Goal: Task Accomplishment & Management: Manage account settings

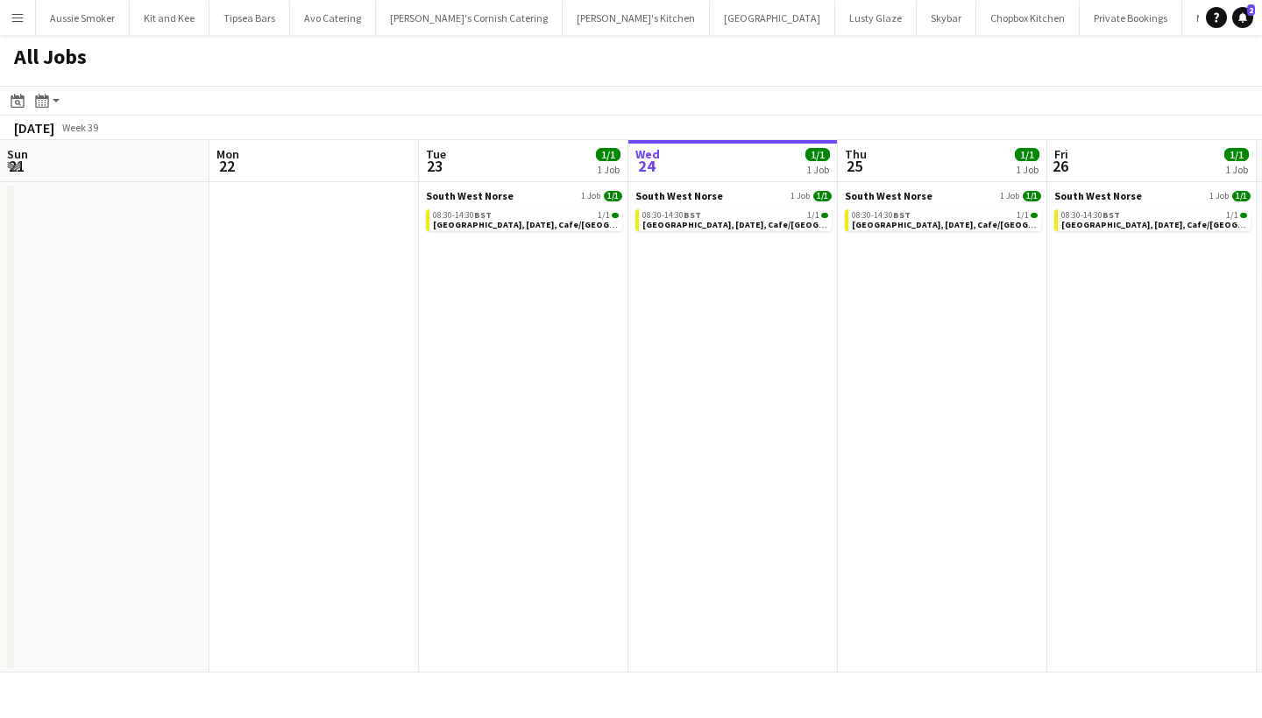
scroll to position [0, 419]
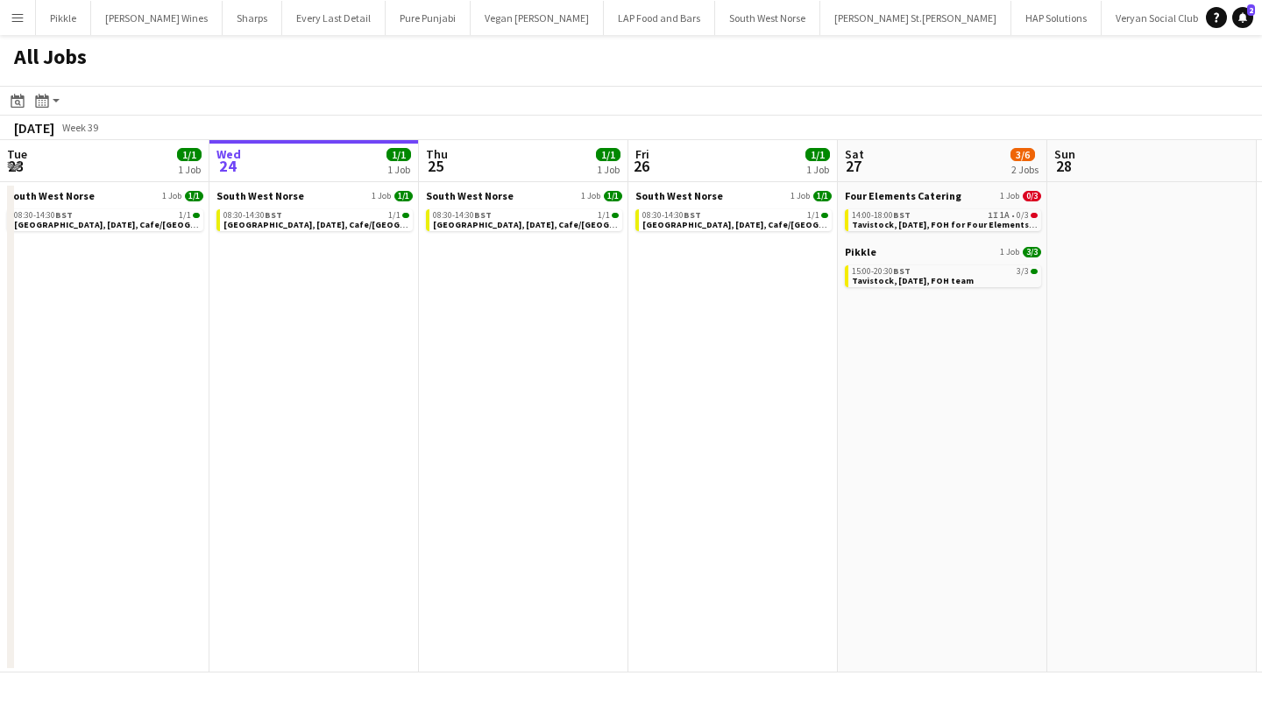
click at [992, 220] on span "Tavistock, [DATE], FOH for Four Elements Catering" at bounding box center [960, 224] width 216 height 11
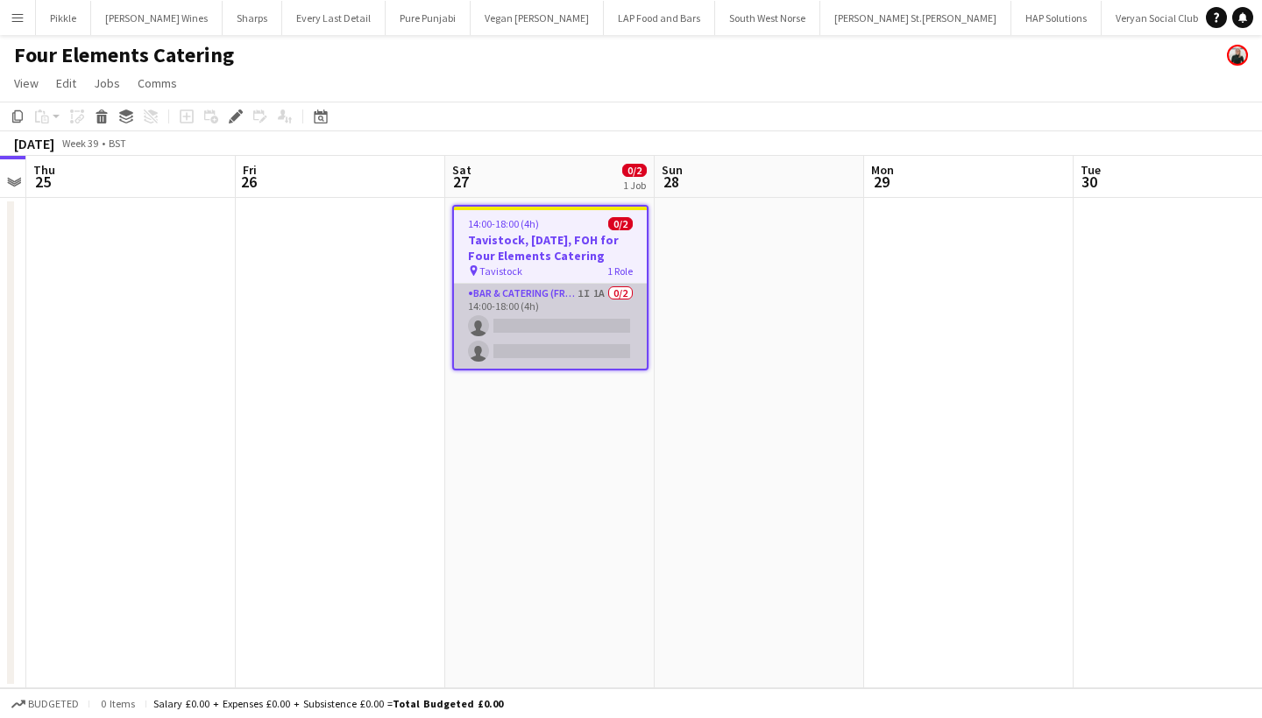
click at [560, 319] on app-card-role "Bar & Catering (Front of House) 1I 1A 0/2 14:00-18:00 (4h) single-neutral-actio…" at bounding box center [550, 326] width 193 height 85
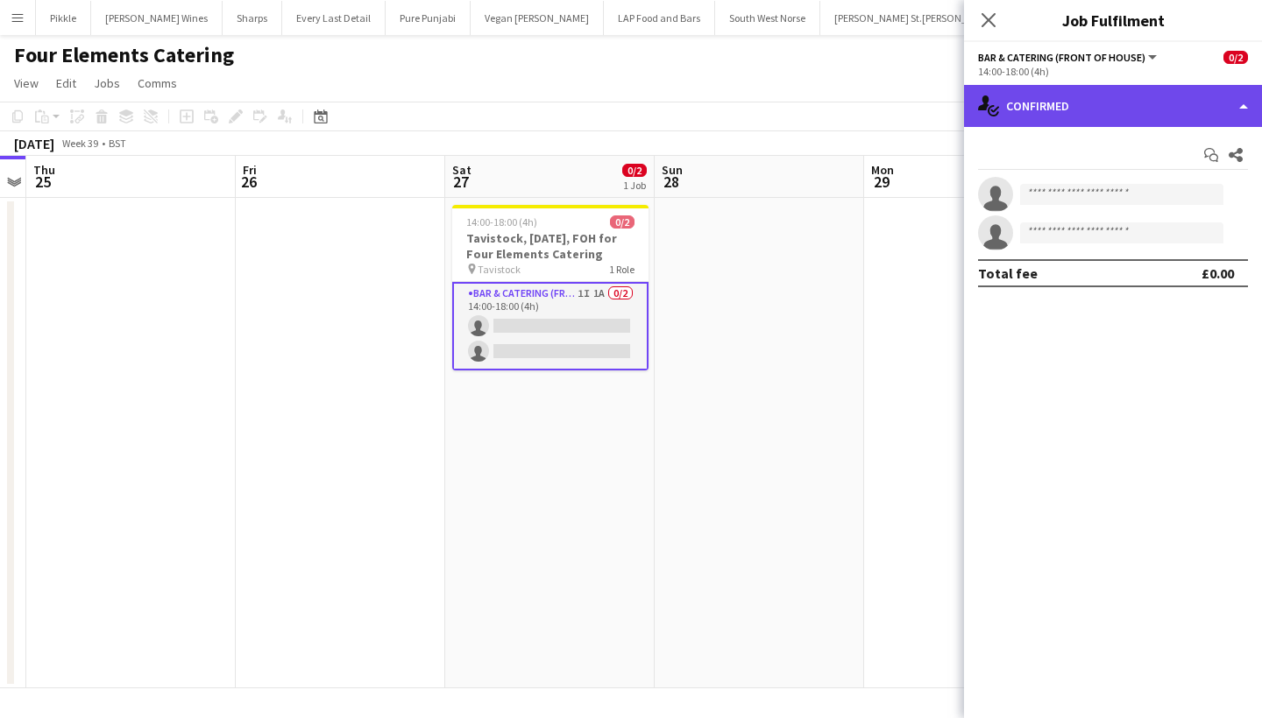
click at [1122, 109] on div "single-neutral-actions-check-2 Confirmed" at bounding box center [1113, 106] width 298 height 42
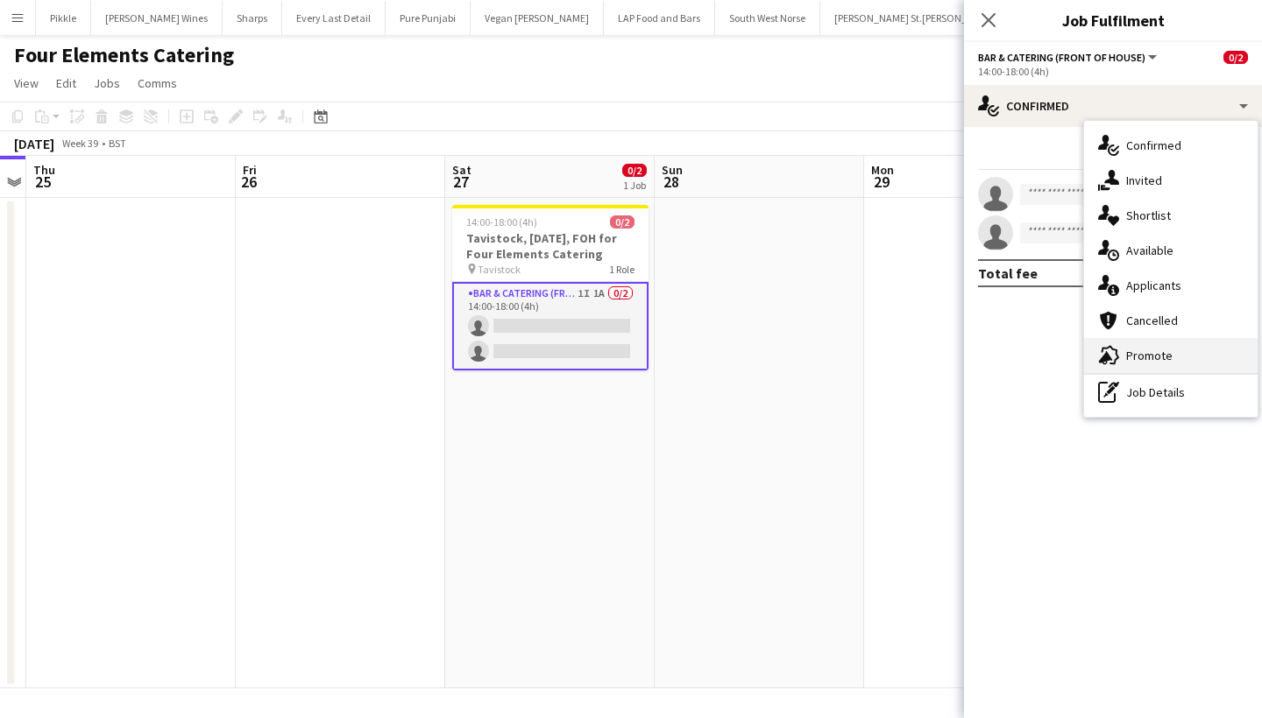
click at [1163, 353] on span "Promote" at bounding box center [1149, 356] width 46 height 16
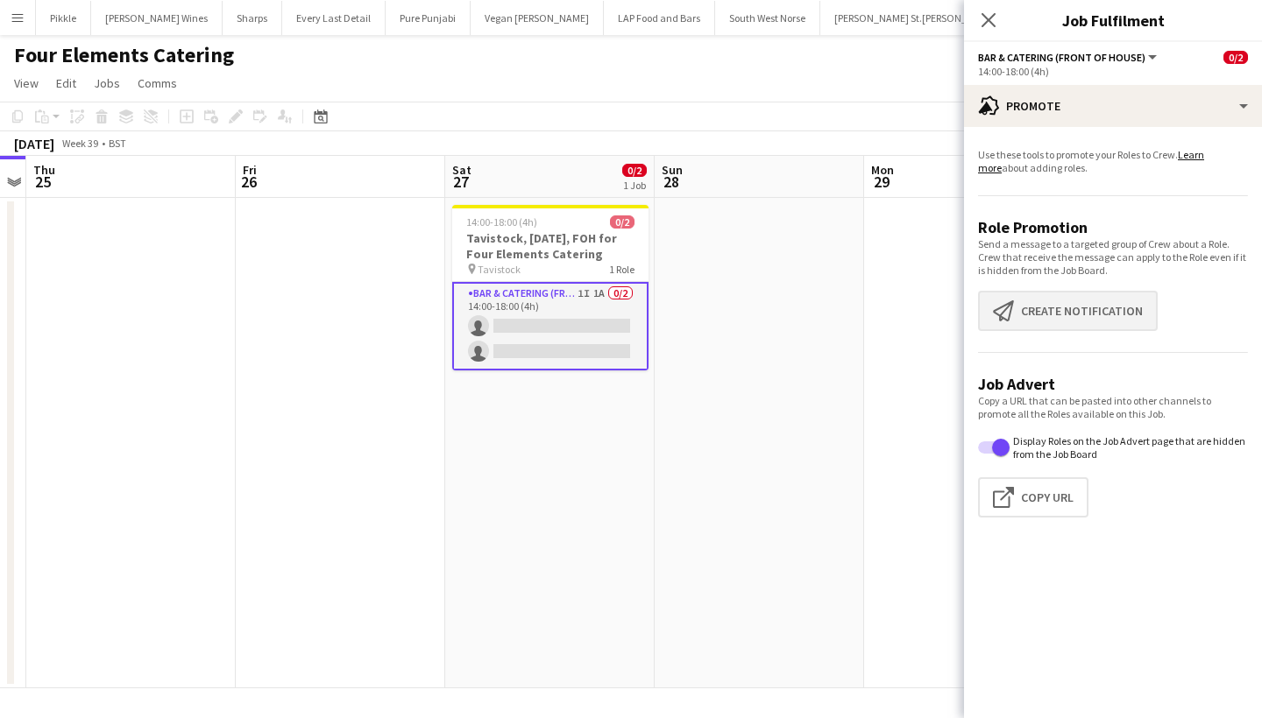
click at [1090, 316] on button "Create notification Create notification" at bounding box center [1068, 311] width 180 height 40
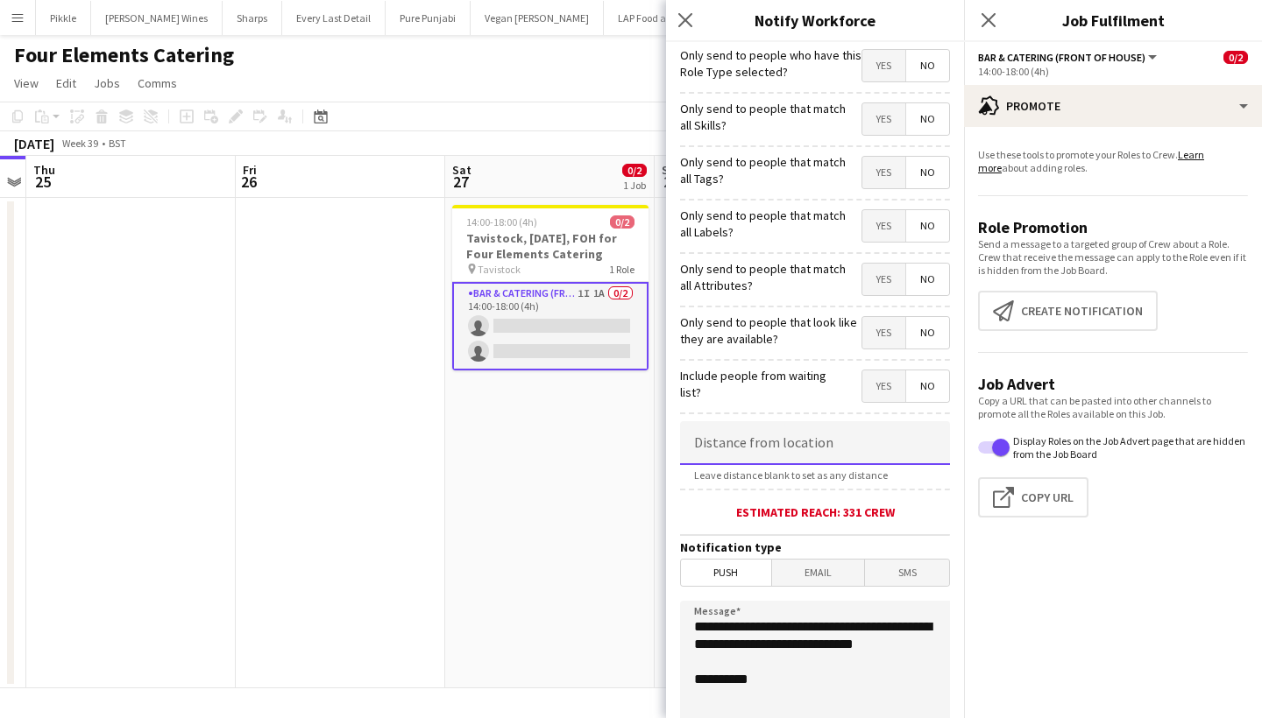
click at [887, 452] on input at bounding box center [815, 443] width 270 height 44
type input "****"
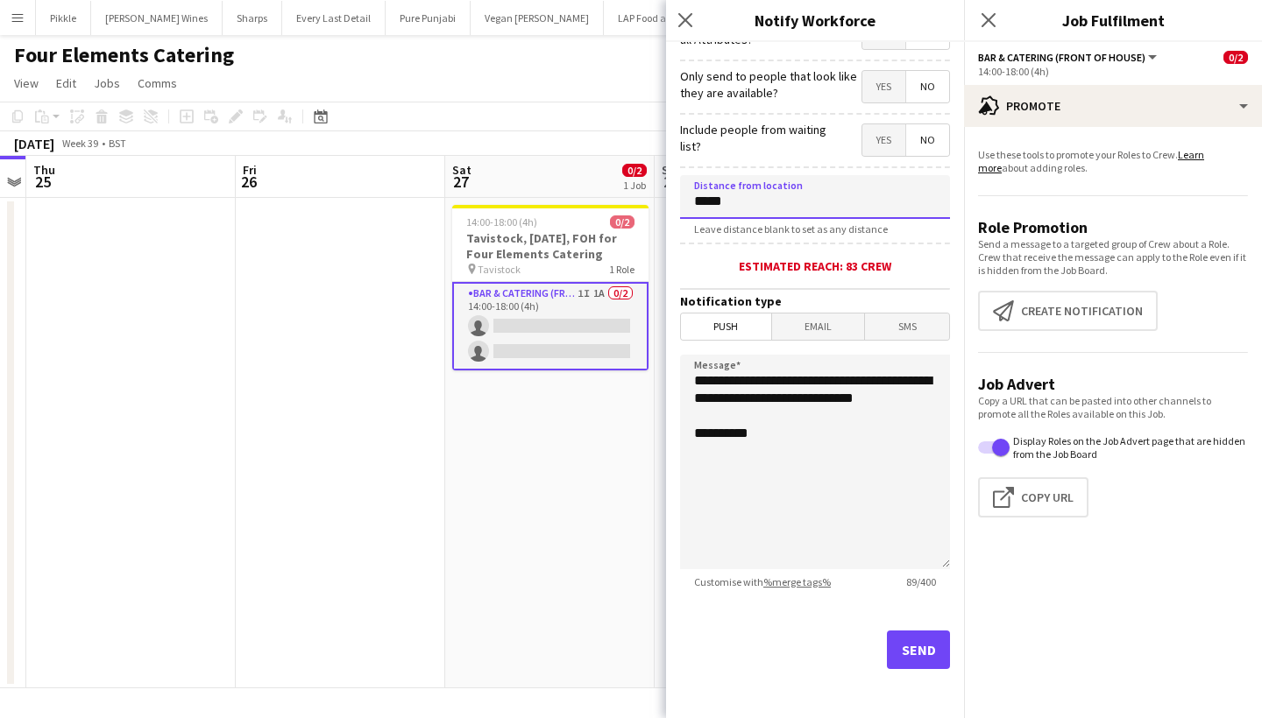
scroll to position [246, 0]
type input "*****"
click at [921, 653] on button "Send" at bounding box center [918, 650] width 63 height 39
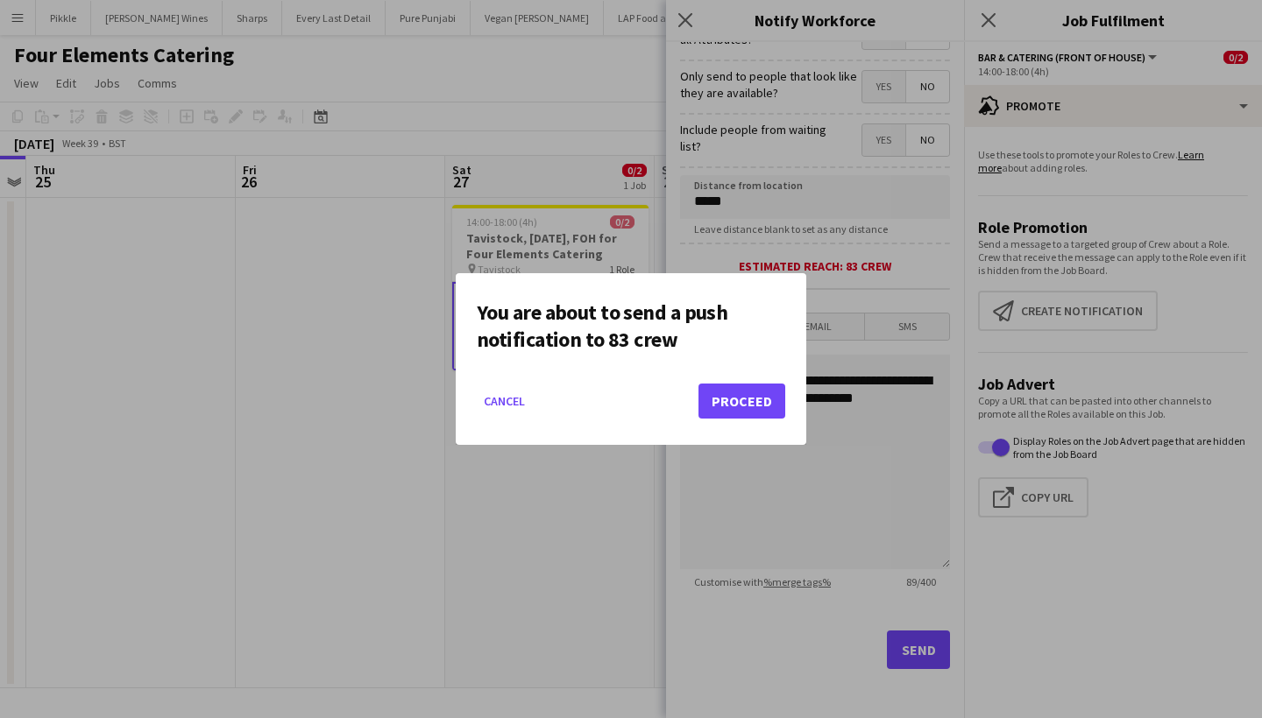
click at [758, 406] on button "Proceed" at bounding box center [741, 401] width 87 height 35
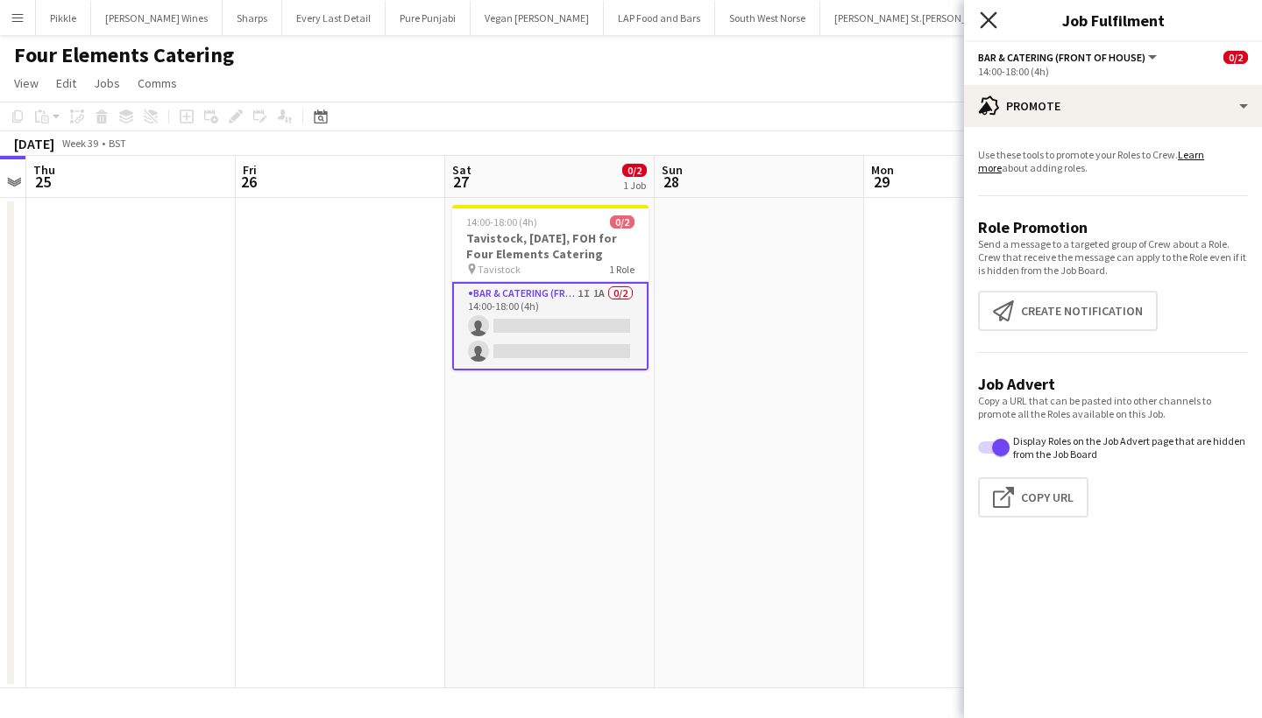
click at [986, 22] on icon at bounding box center [987, 19] width 17 height 17
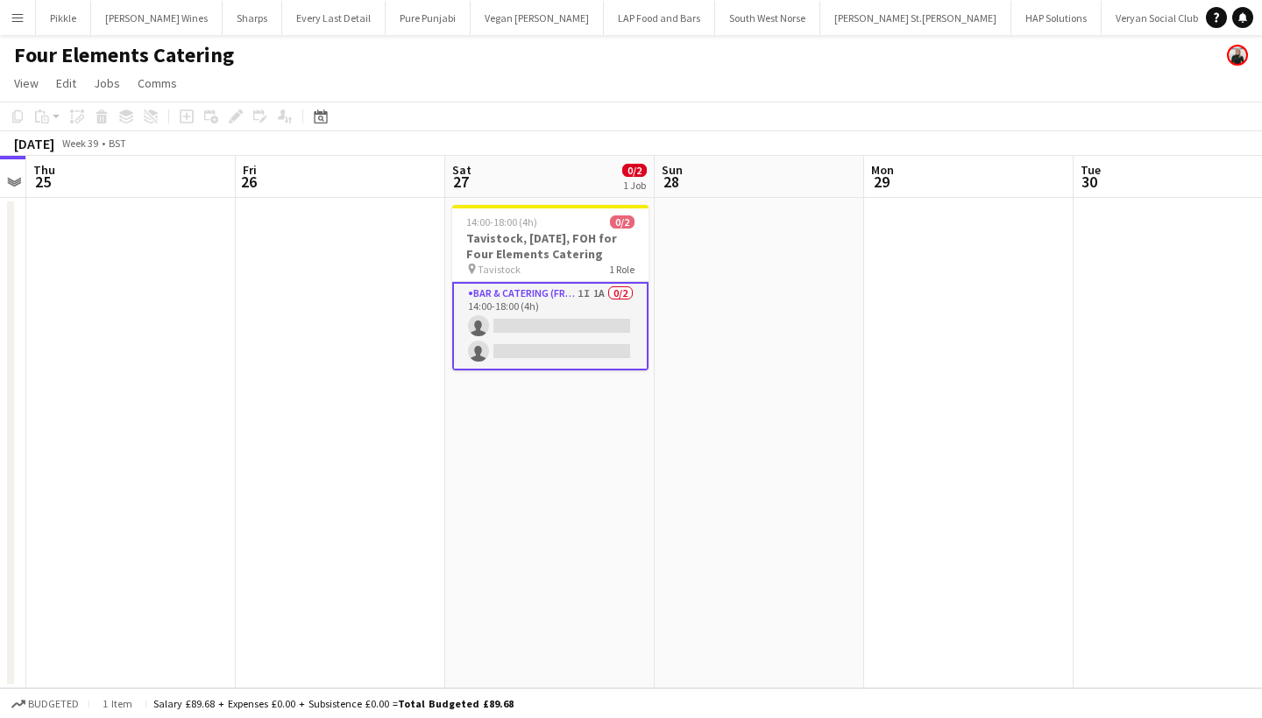
click at [533, 315] on app-card-role "Bar & Catering (Front of House) 1I 1A 0/2 14:00-18:00 (4h) single-neutral-actio…" at bounding box center [550, 326] width 196 height 88
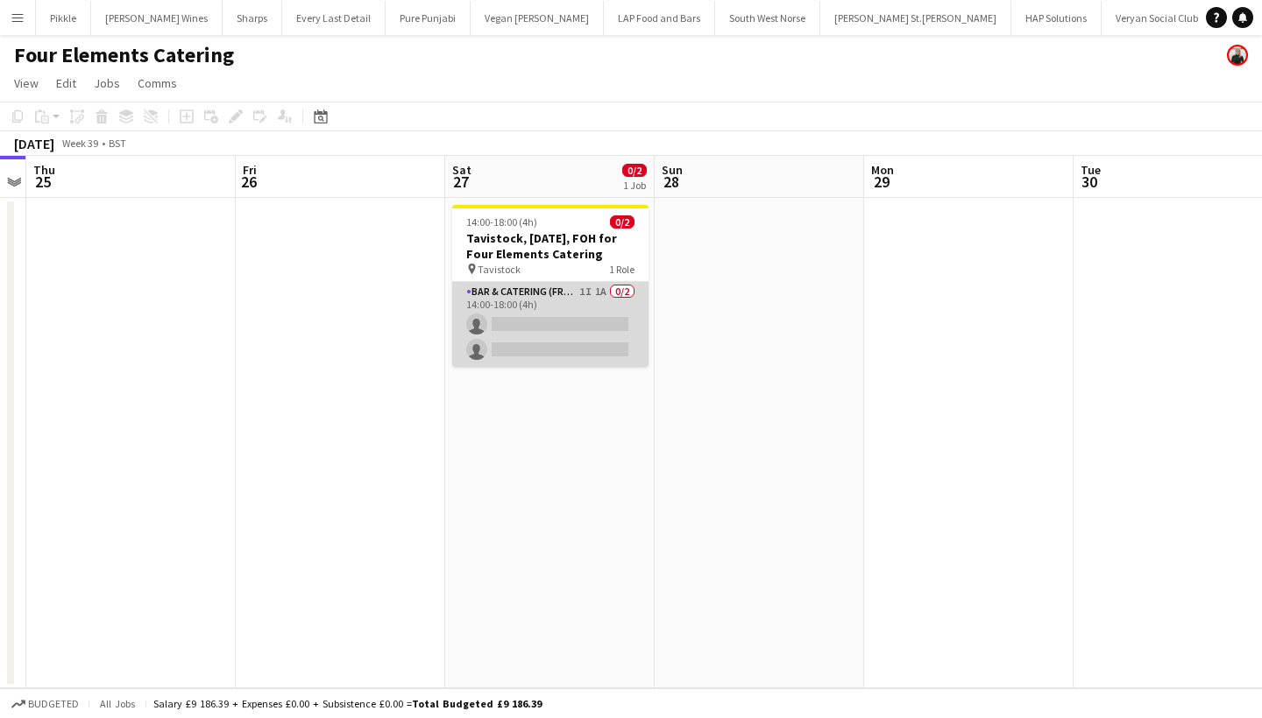
click at [551, 333] on app-card-role "Bar & Catering (Front of House) 1I 1A 0/2 14:00-18:00 (4h) single-neutral-actio…" at bounding box center [550, 324] width 196 height 85
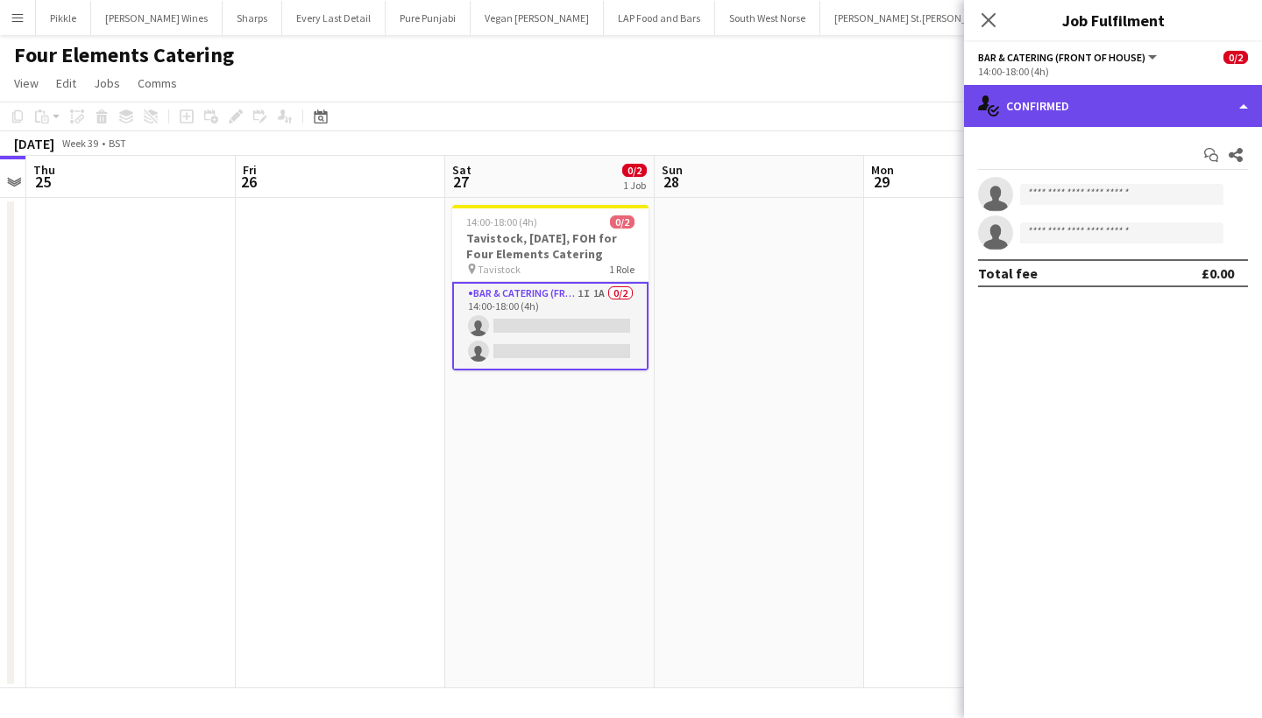
click at [1081, 95] on div "single-neutral-actions-check-2 Confirmed" at bounding box center [1113, 106] width 298 height 42
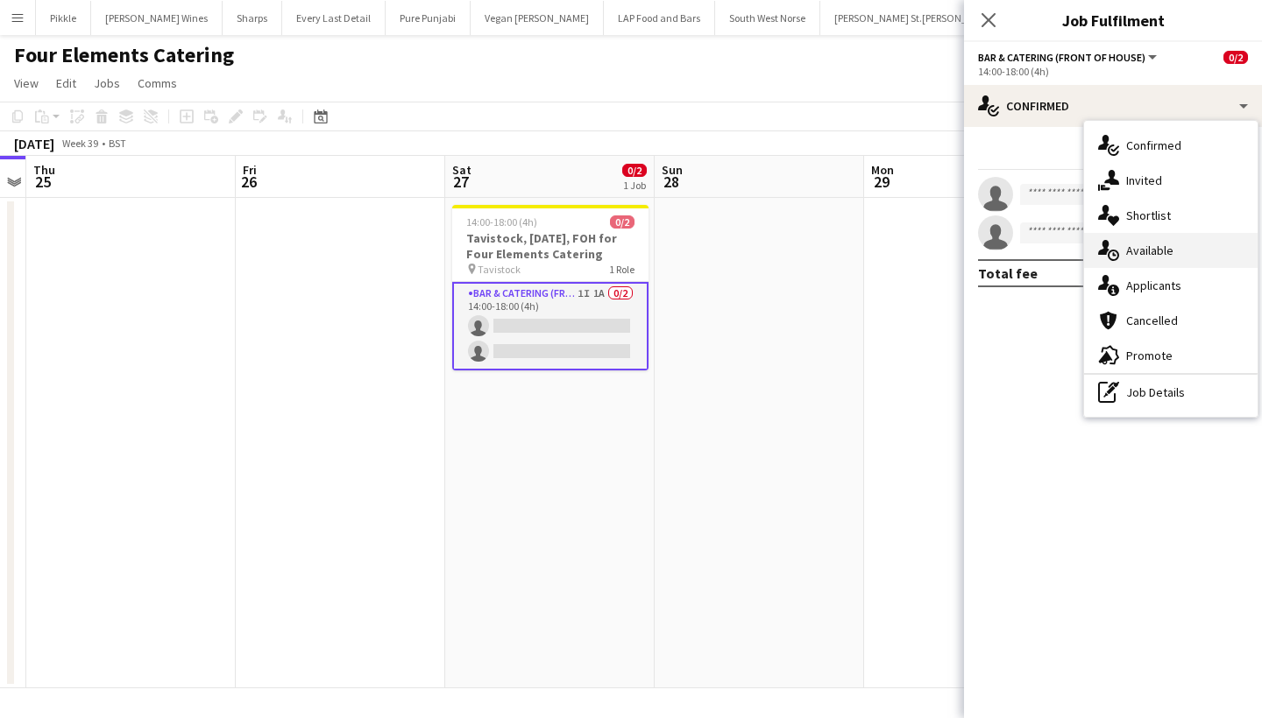
click at [1161, 250] on span "Available" at bounding box center [1149, 251] width 47 height 16
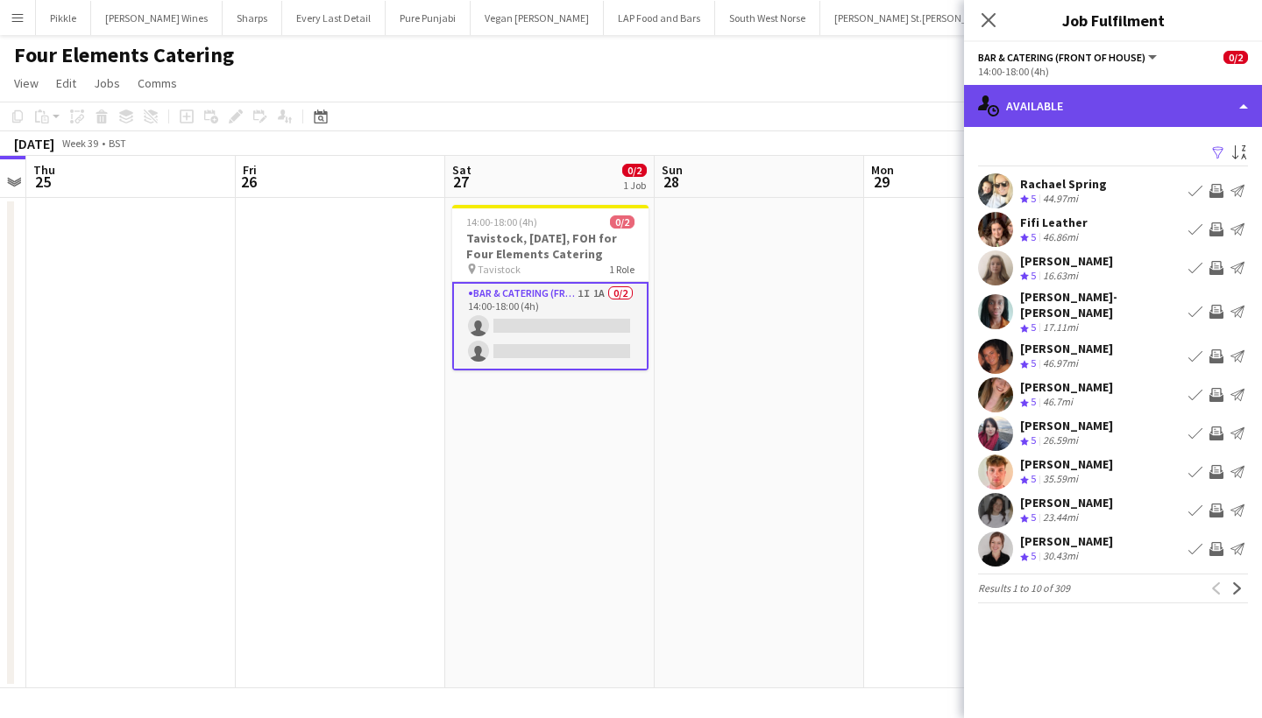
click at [1108, 116] on div "single-neutral-actions-upload Available" at bounding box center [1113, 106] width 298 height 42
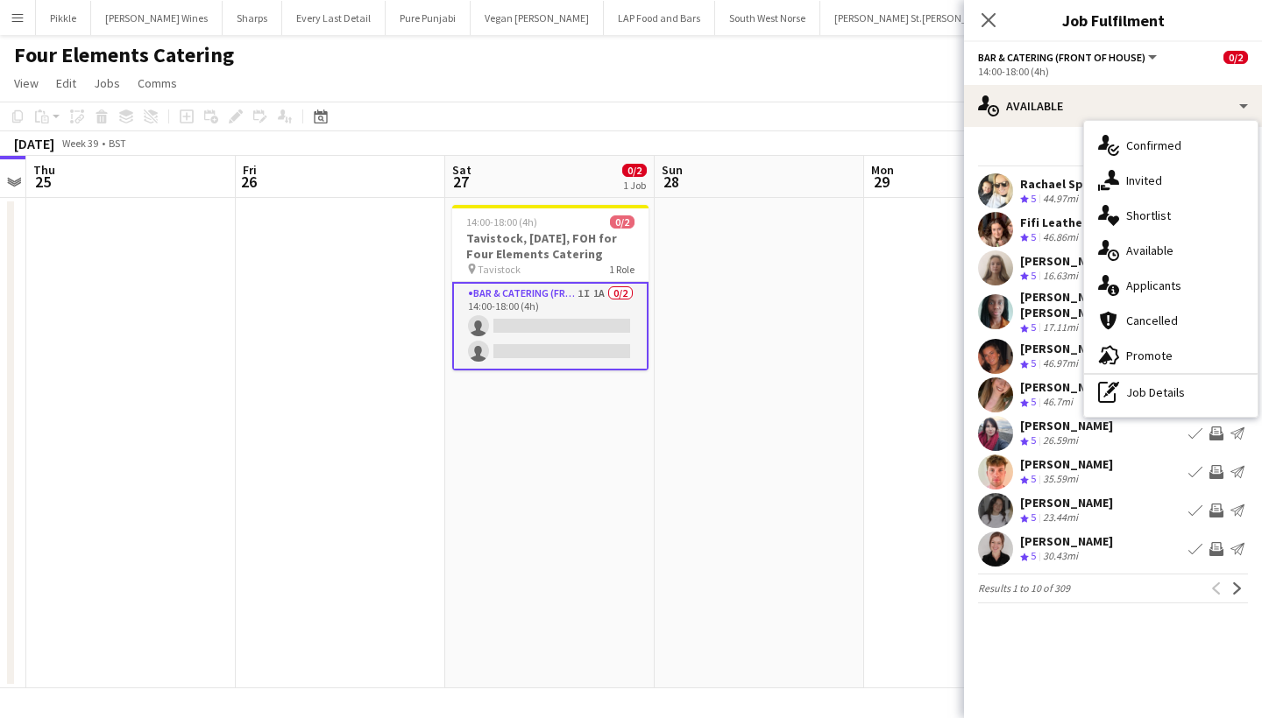
click at [1052, 157] on div "Filter Sort asc" at bounding box center [1113, 153] width 270 height 25
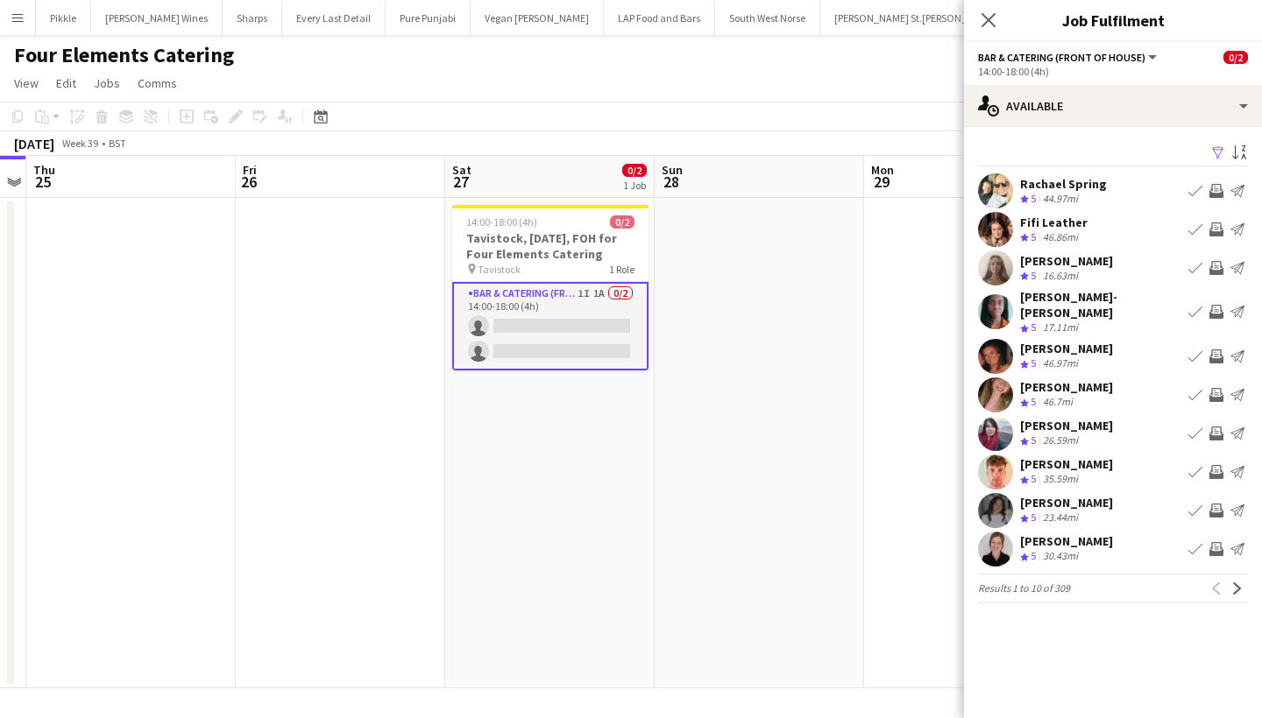
click at [1216, 147] on app-icon "Filter" at bounding box center [1218, 153] width 14 height 17
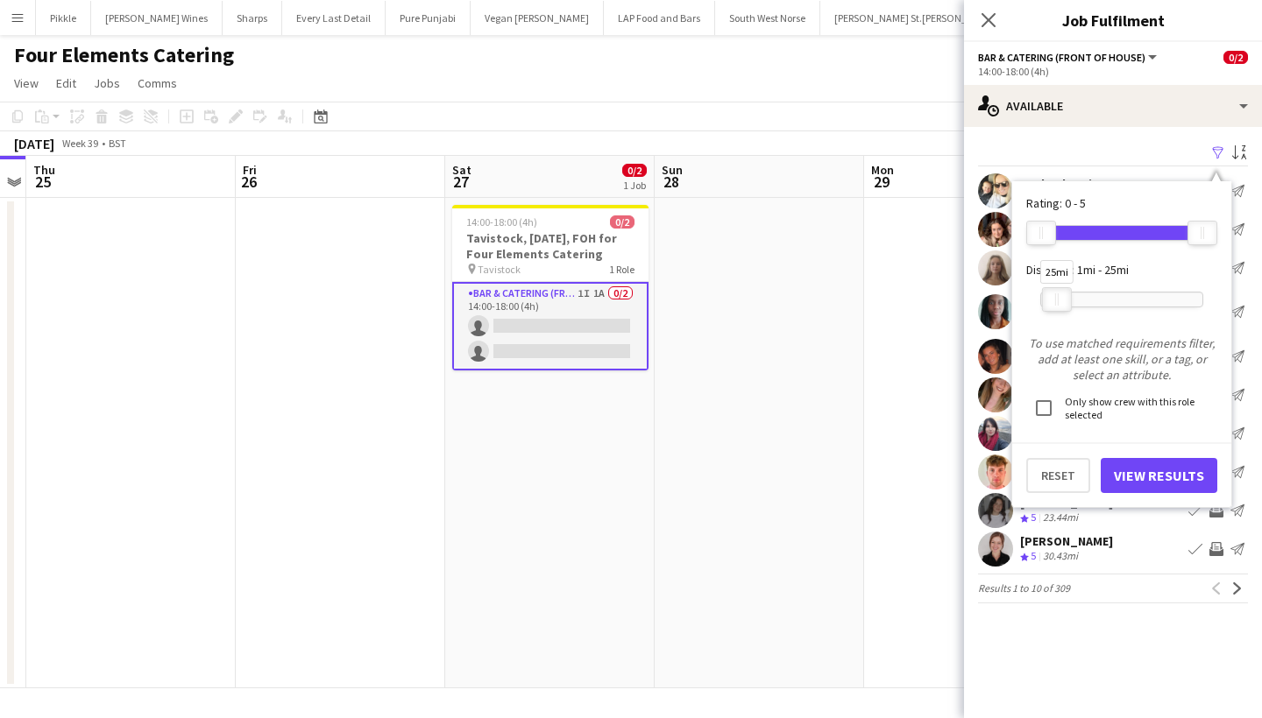
drag, startPoint x: 1203, startPoint y: 293, endPoint x: 1057, endPoint y: 305, distance: 145.9
click at [1057, 305] on div "25mi" at bounding box center [1057, 299] width 30 height 25
click at [1187, 473] on button "View Results" at bounding box center [1158, 475] width 117 height 35
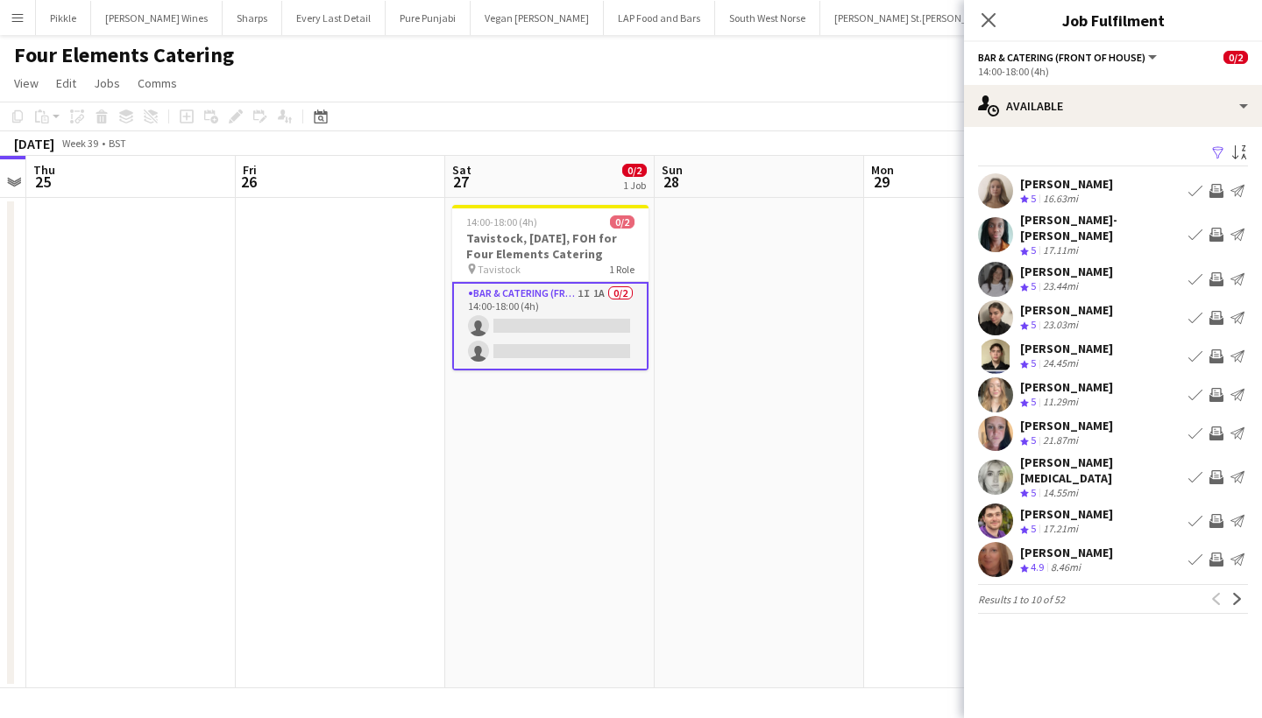
click at [1216, 190] on app-icon "Invite crew" at bounding box center [1216, 191] width 14 height 14
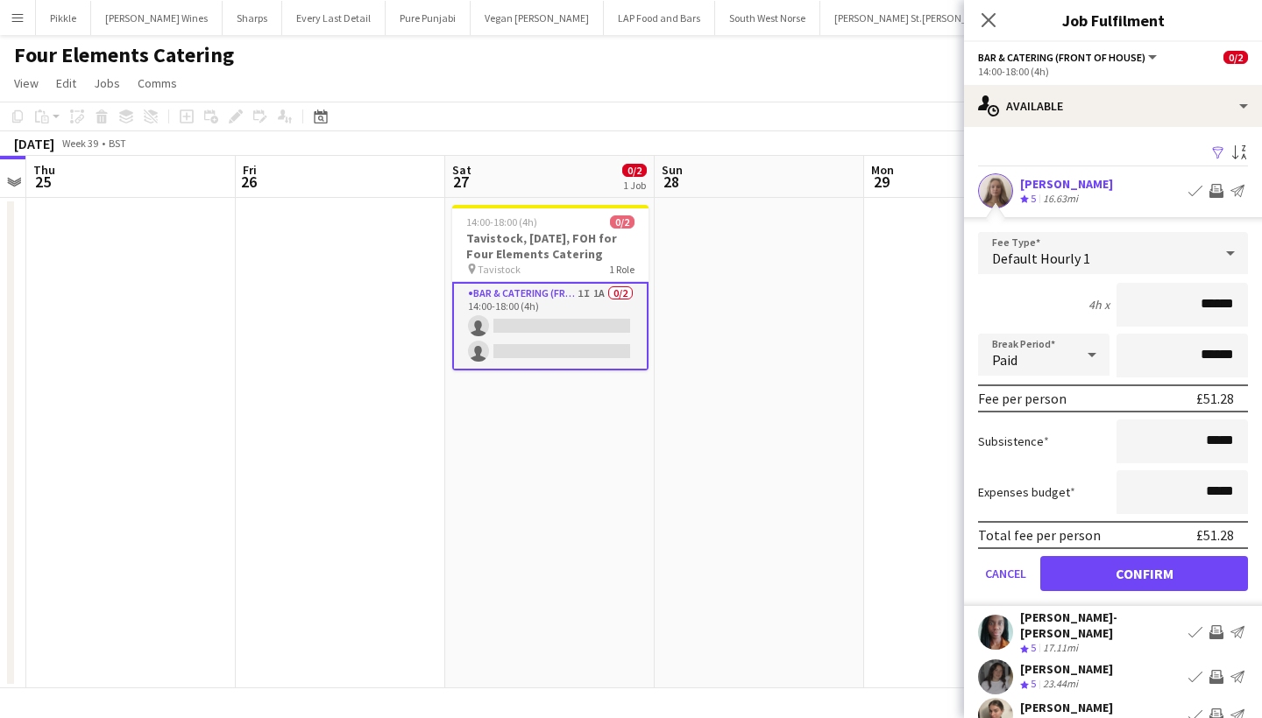
click at [1042, 188] on div "[PERSON_NAME]" at bounding box center [1066, 184] width 93 height 16
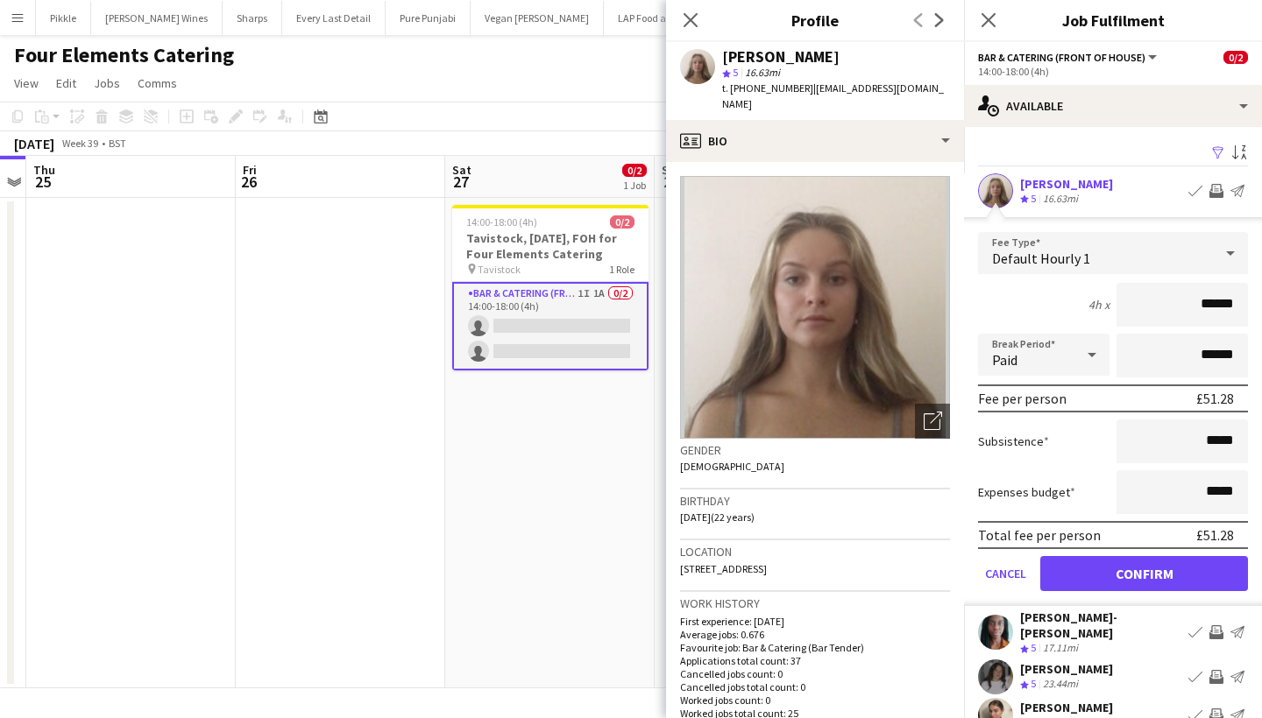
click at [1042, 188] on div "[PERSON_NAME]" at bounding box center [1066, 184] width 93 height 16
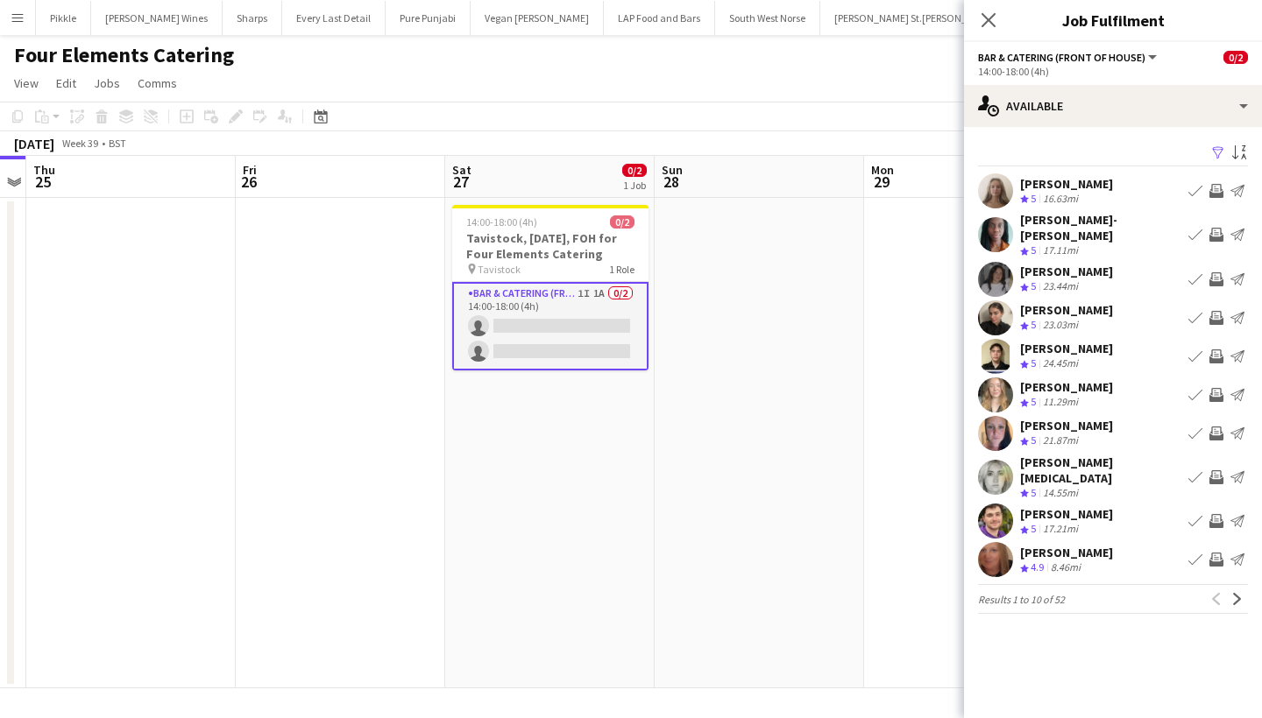
click at [1215, 427] on app-icon "Invite crew" at bounding box center [1216, 434] width 14 height 14
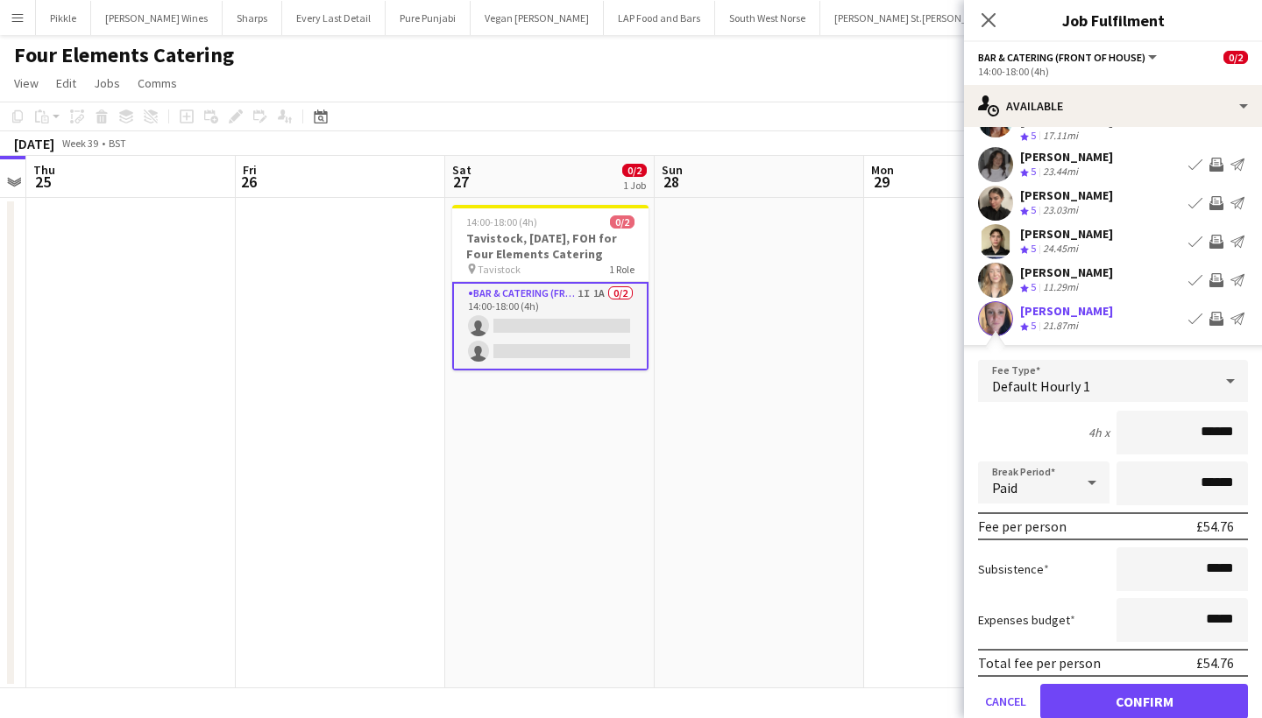
scroll to position [121, 0]
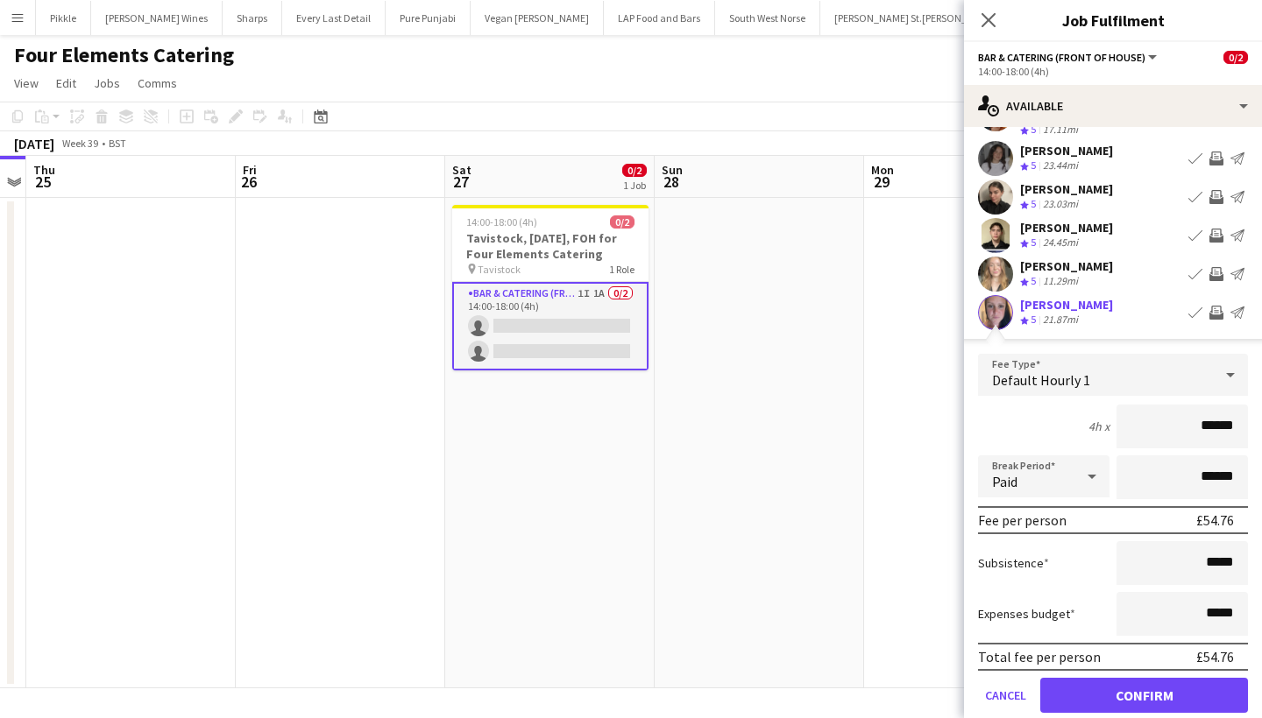
type input "******"
click at [1053, 298] on div "[PERSON_NAME]" at bounding box center [1066, 305] width 93 height 16
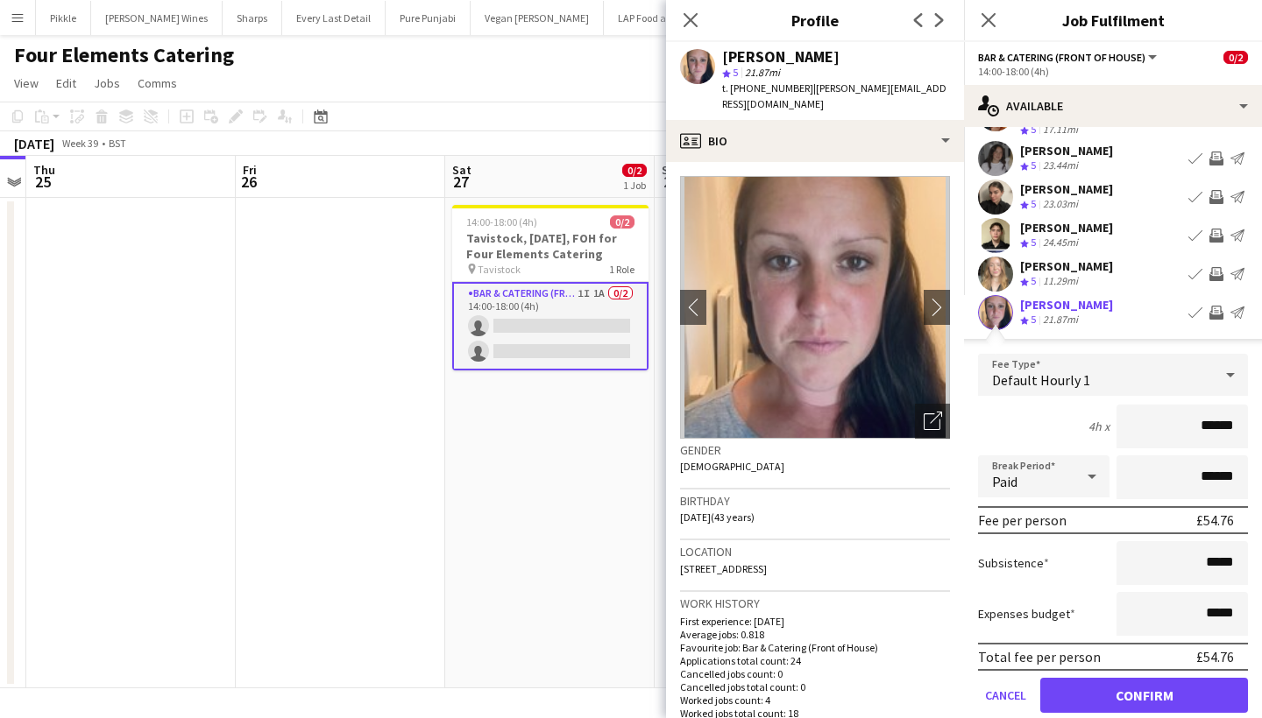
click at [1049, 258] on div "[PERSON_NAME]" at bounding box center [1066, 266] width 93 height 16
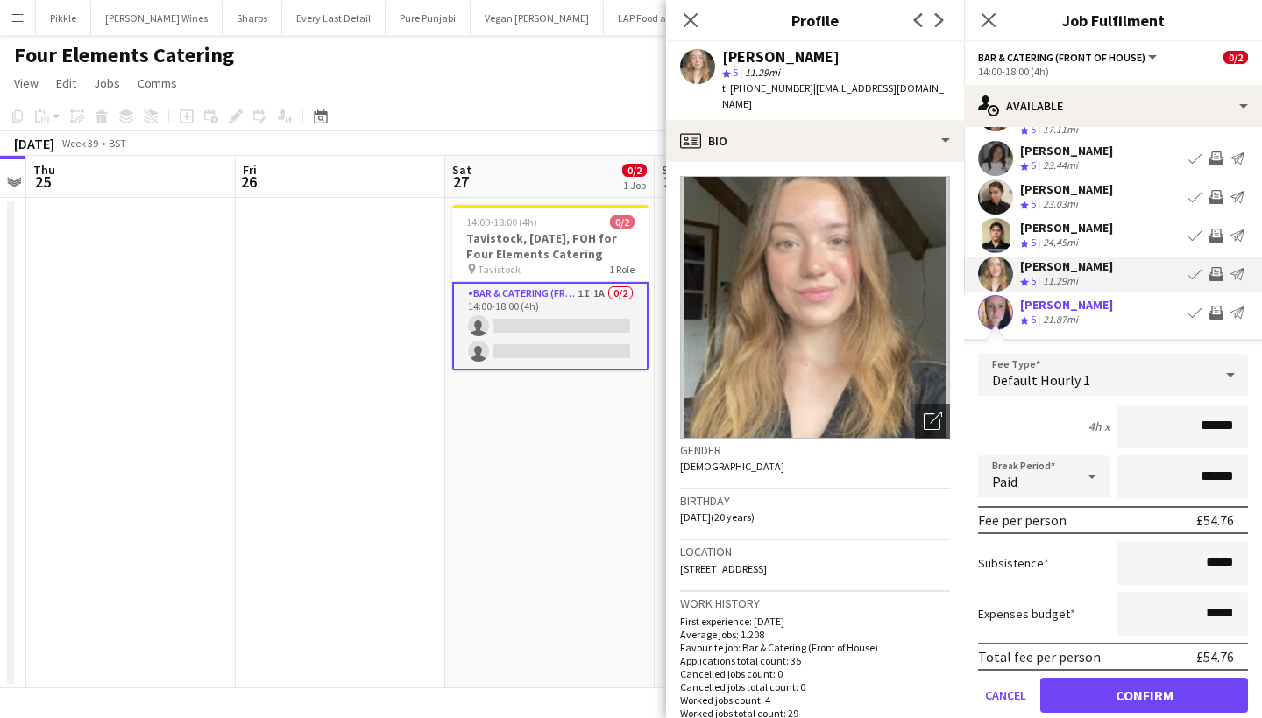
click at [1157, 678] on button "Confirm" at bounding box center [1144, 695] width 208 height 35
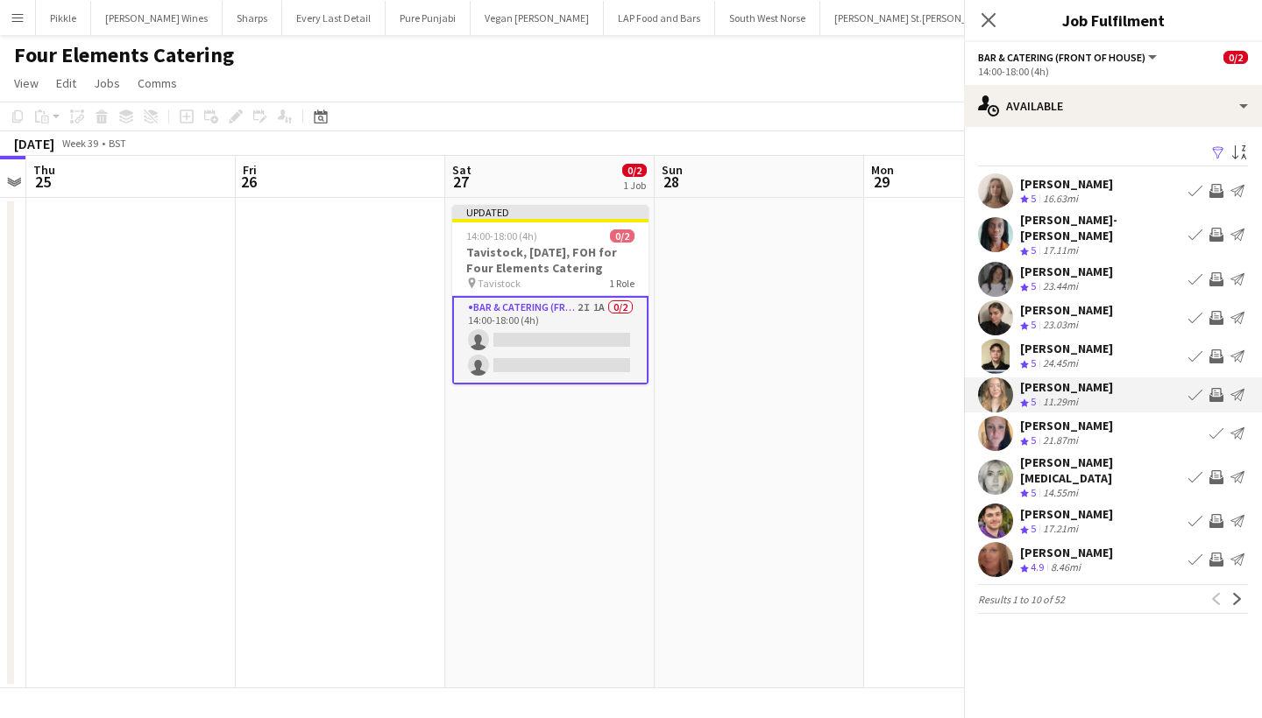
scroll to position [0, 0]
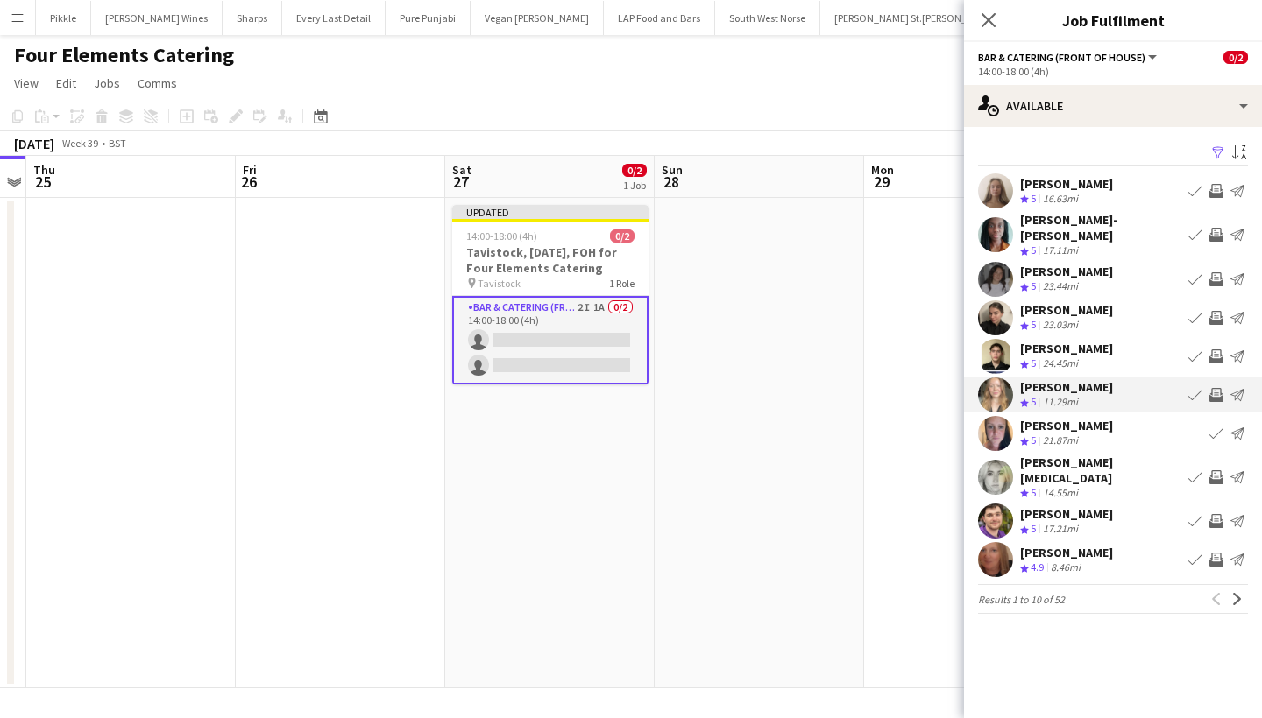
click at [1220, 553] on app-icon "Invite crew" at bounding box center [1216, 560] width 14 height 14
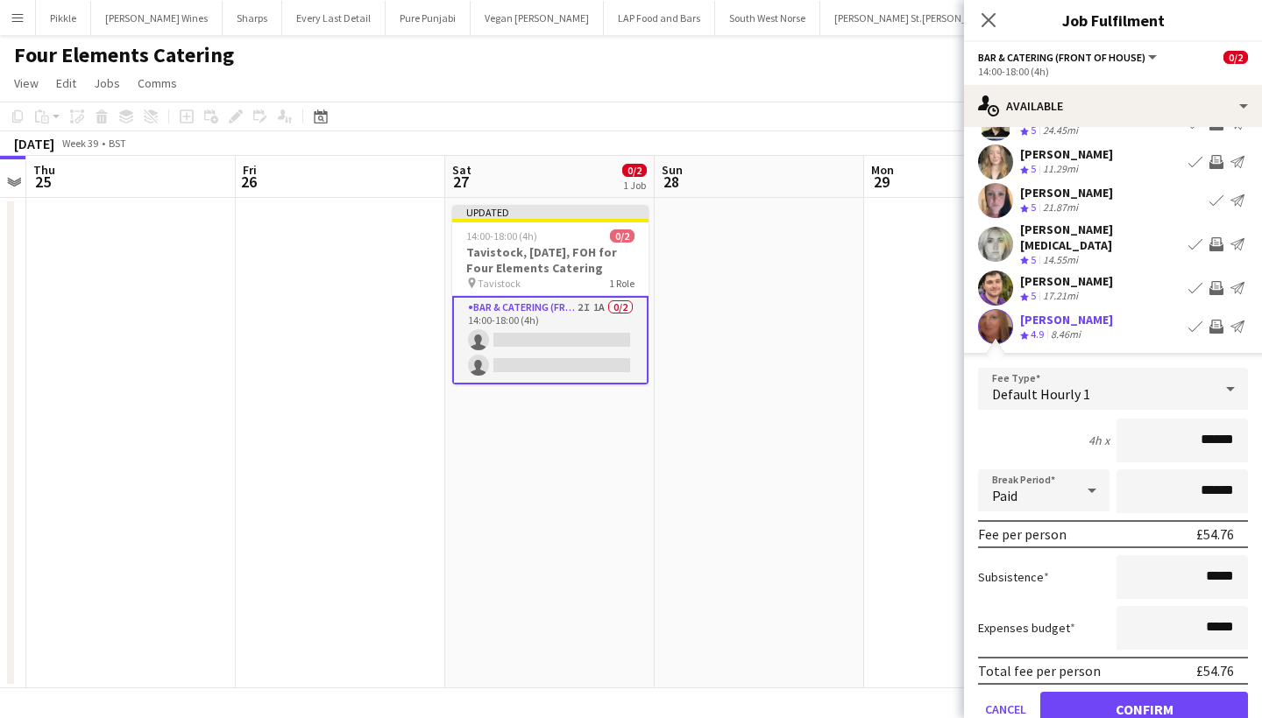
scroll to position [236, 0]
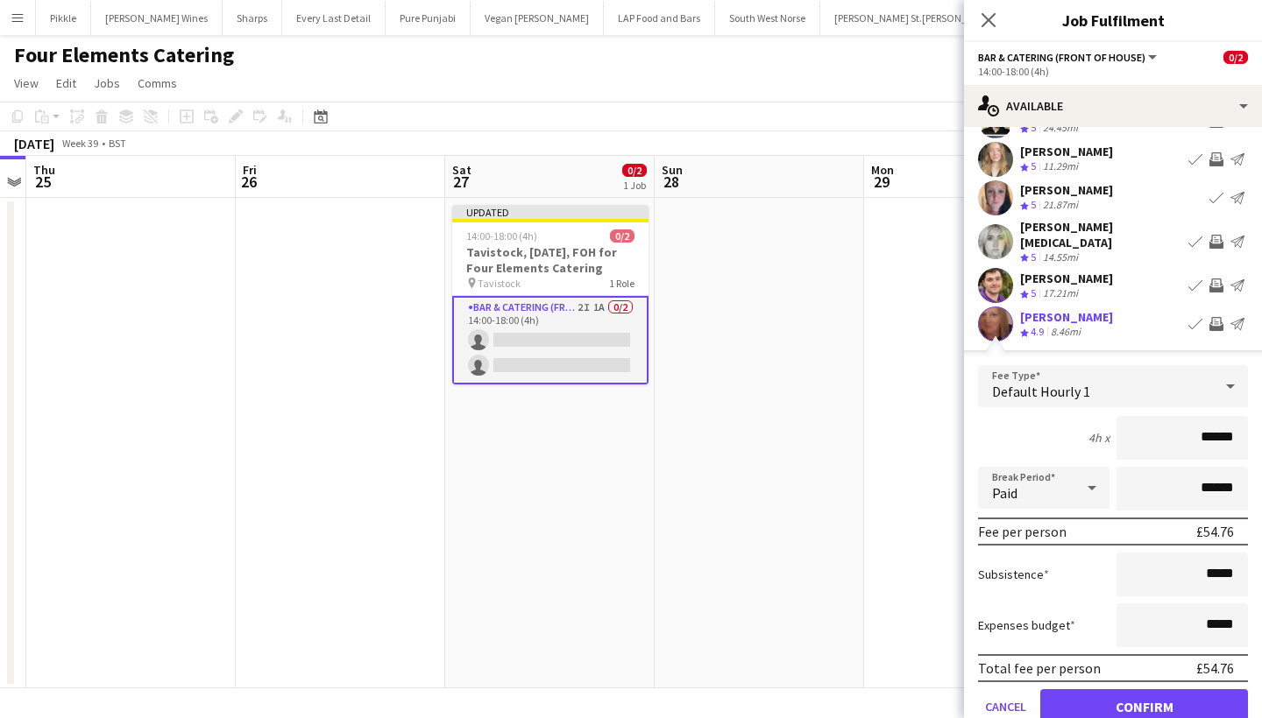
type input "******"
click at [1173, 689] on button "Confirm" at bounding box center [1144, 706] width 208 height 35
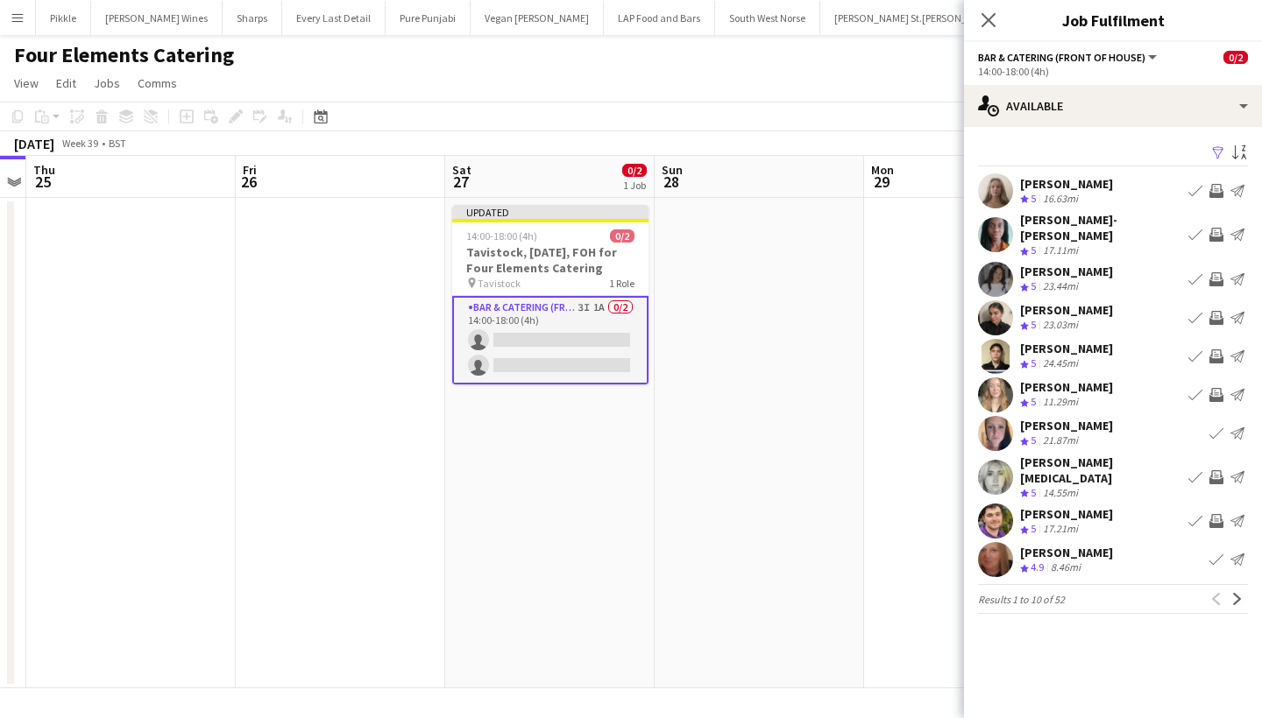
scroll to position [0, 0]
click at [1212, 389] on app-icon "Invite crew" at bounding box center [1216, 395] width 14 height 14
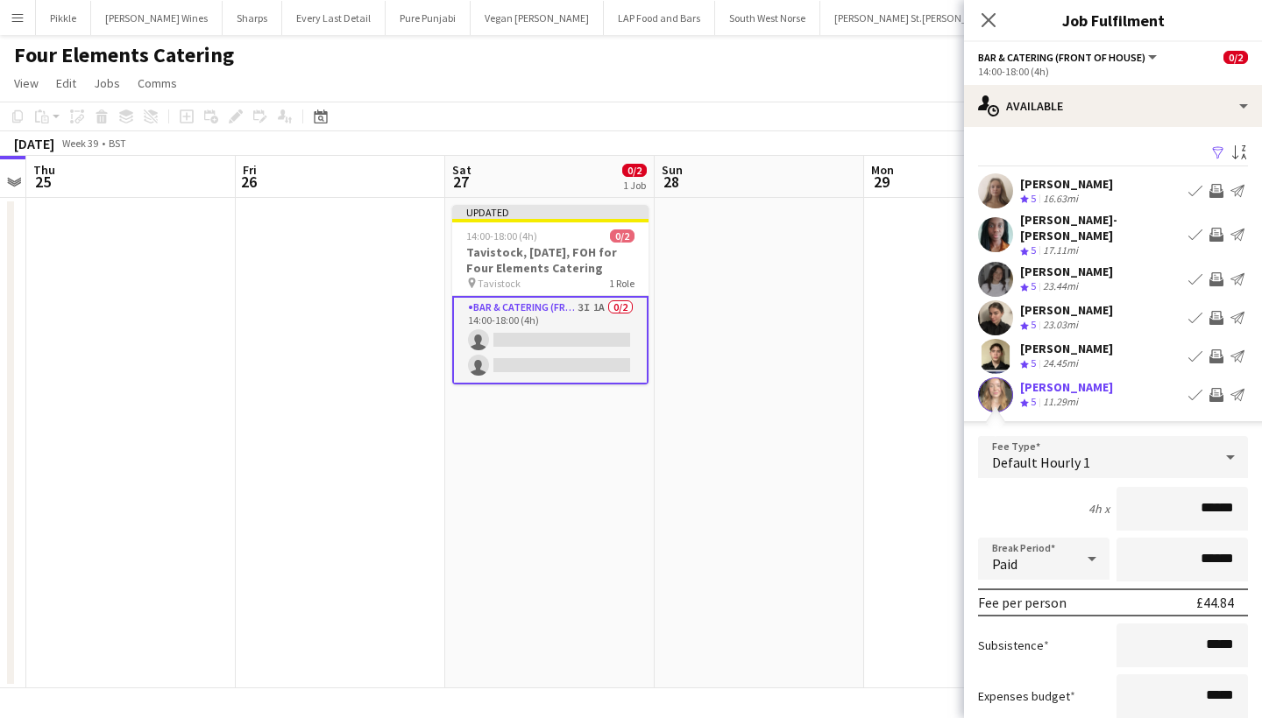
type input "******"
click at [1070, 379] on div "[PERSON_NAME]" at bounding box center [1066, 387] width 93 height 16
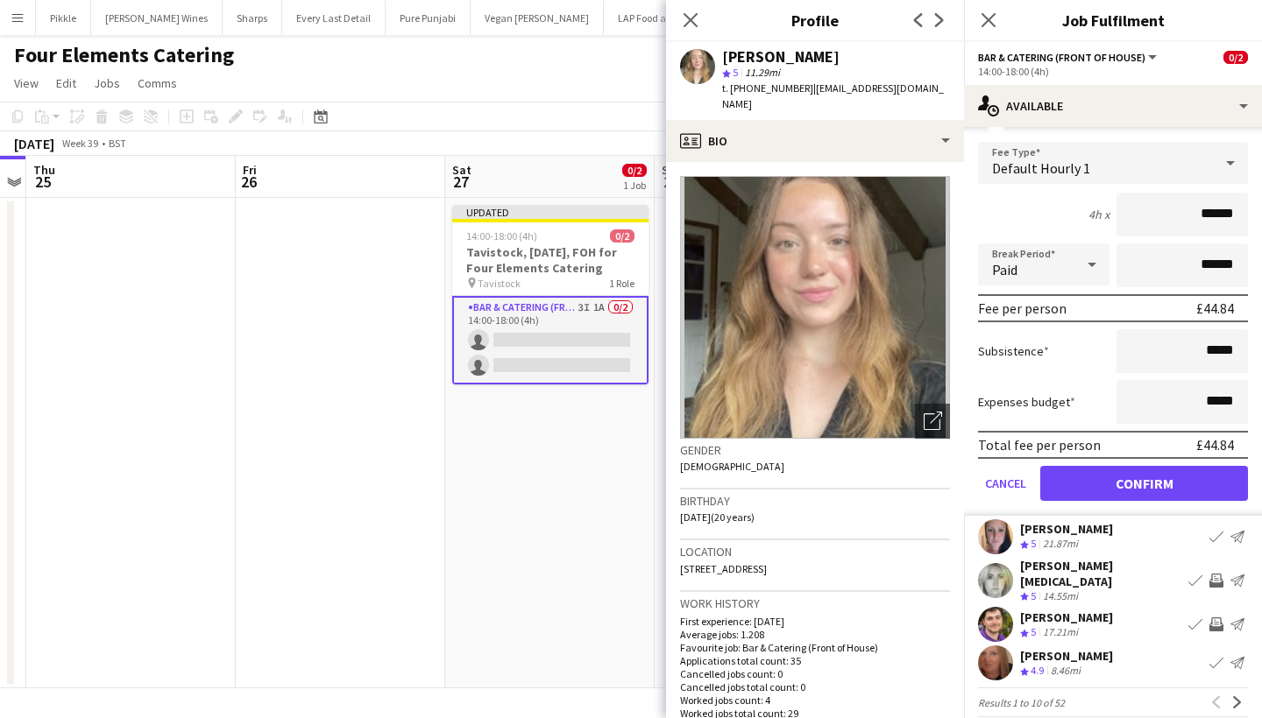
scroll to position [293, 0]
click at [1155, 477] on button "Confirm" at bounding box center [1144, 485] width 208 height 35
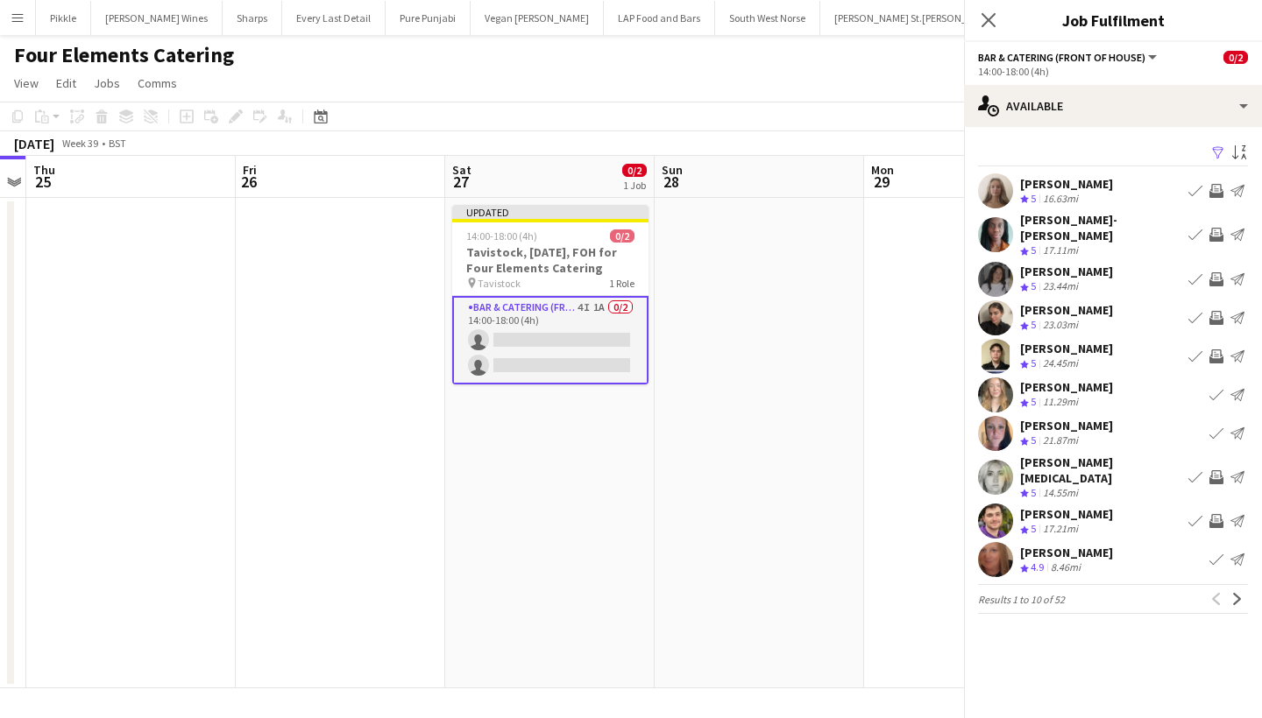
scroll to position [0, 0]
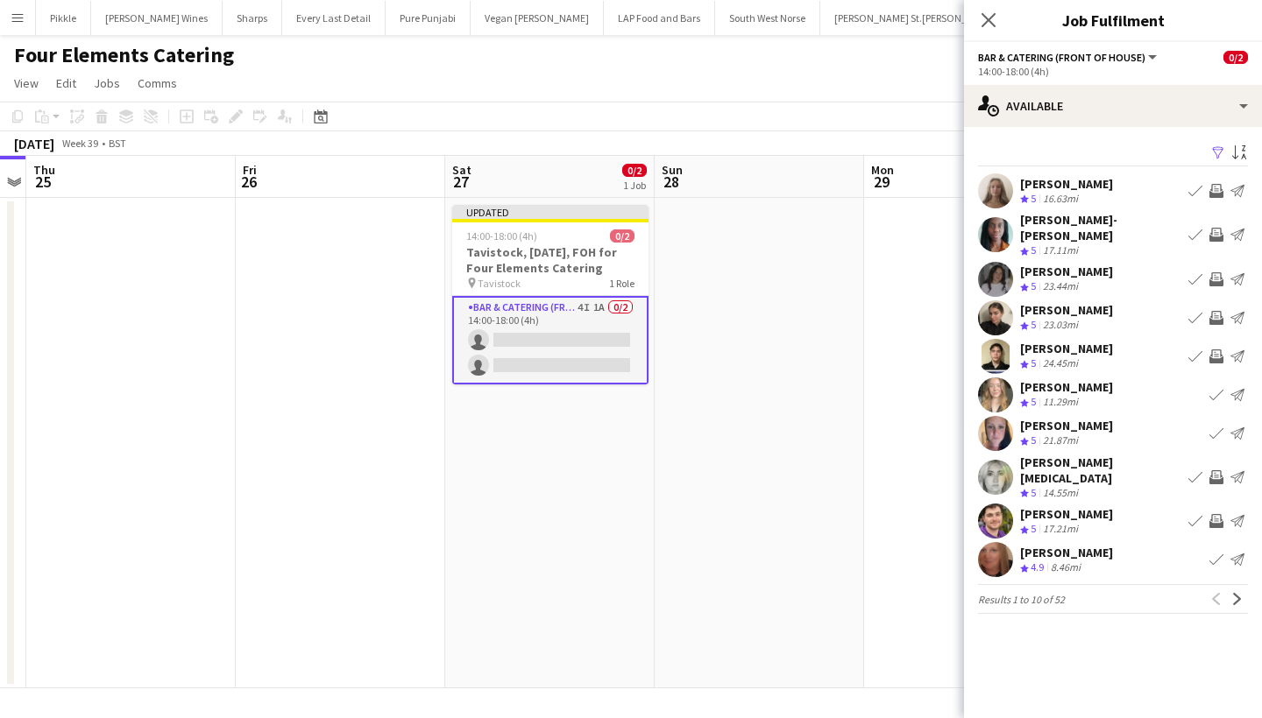
click at [1212, 470] on app-icon "Invite crew" at bounding box center [1216, 477] width 14 height 14
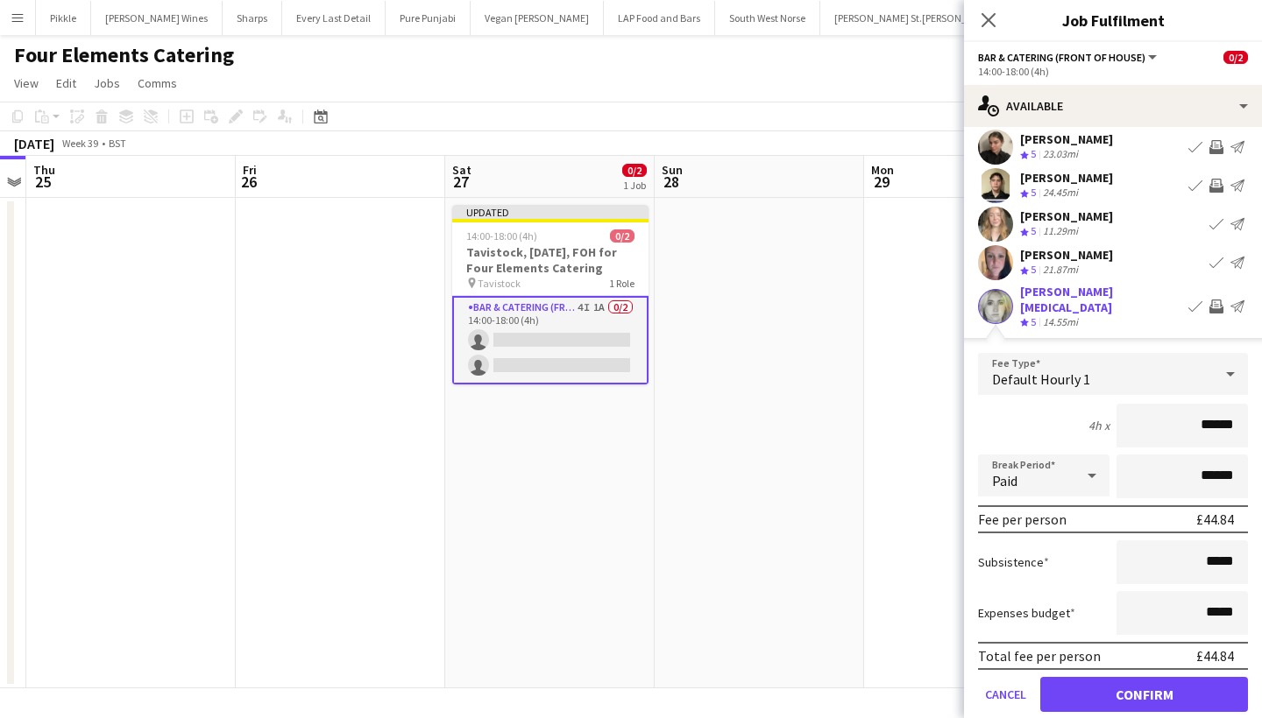
scroll to position [203, 0]
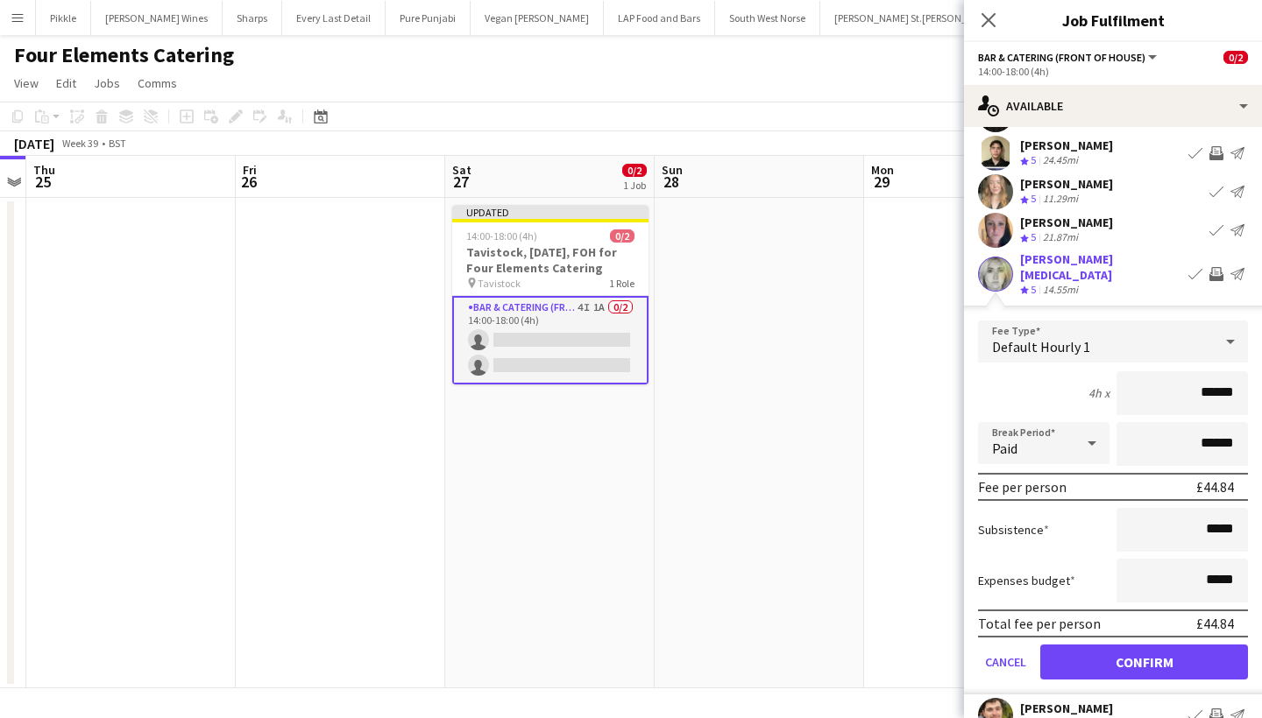
type input "******"
click at [1173, 622] on form "Fee Type Default Hourly 1 4h x ****** Break Period Paid ****** Fee per person £…" at bounding box center [1113, 508] width 298 height 374
click at [1171, 645] on button "Confirm" at bounding box center [1144, 662] width 208 height 35
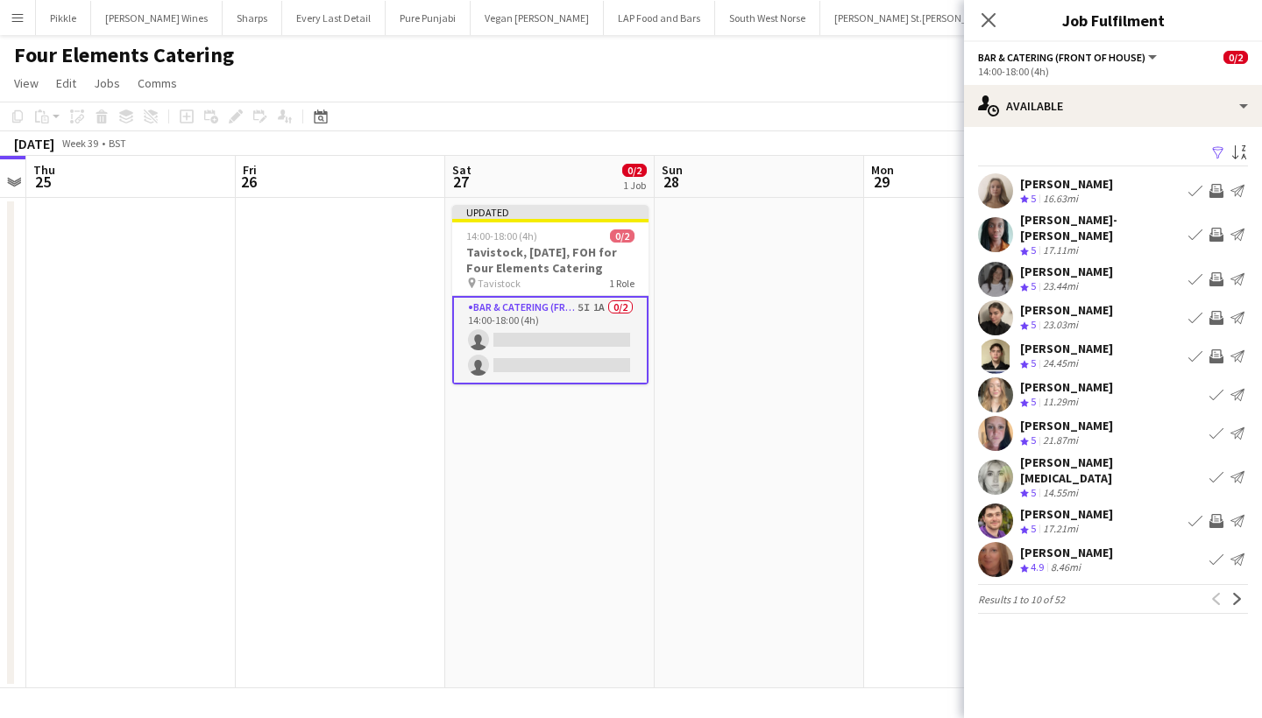
scroll to position [0, 0]
click at [1220, 514] on app-icon "Invite crew" at bounding box center [1216, 521] width 14 height 14
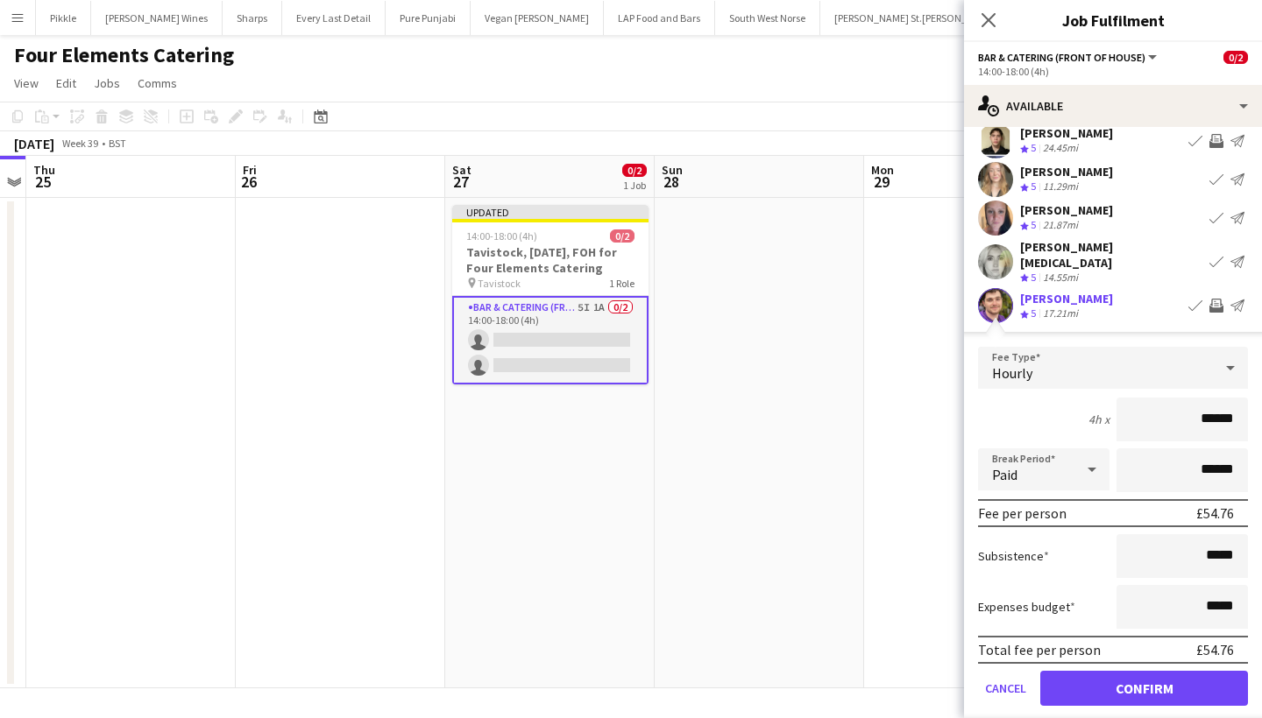
scroll to position [237, 0]
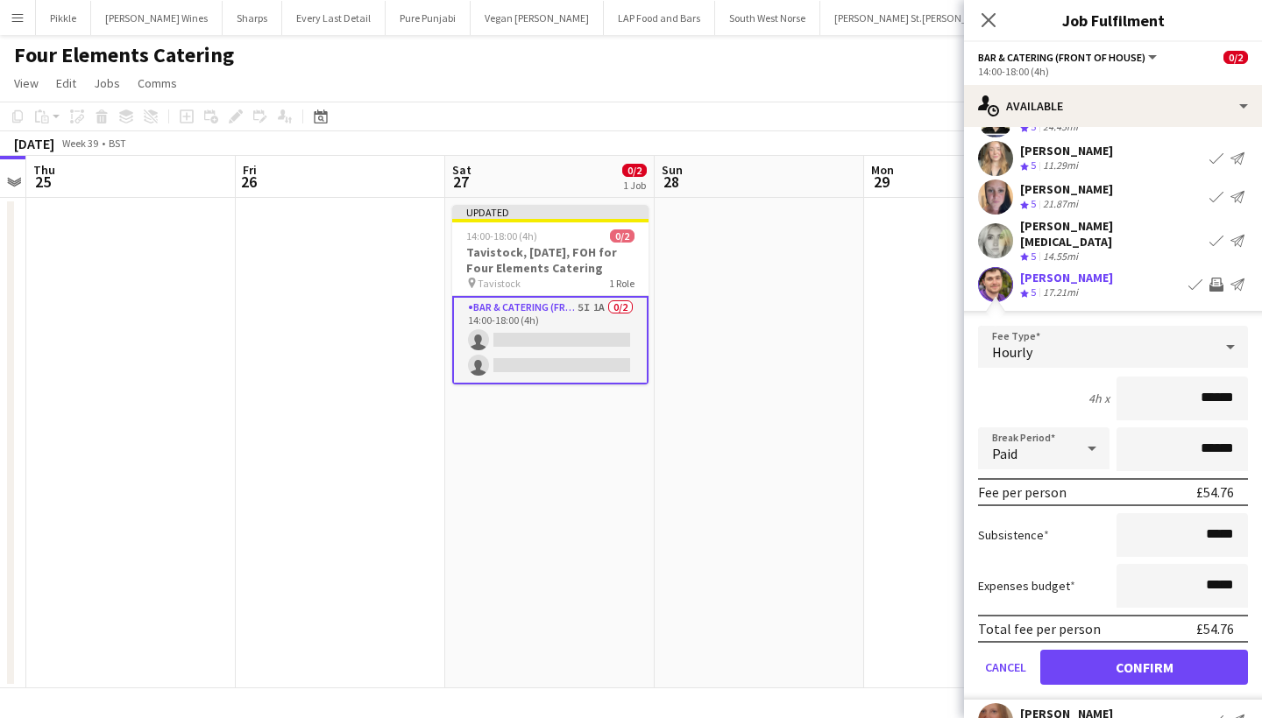
type input "******"
click at [1182, 650] on button "Confirm" at bounding box center [1144, 667] width 208 height 35
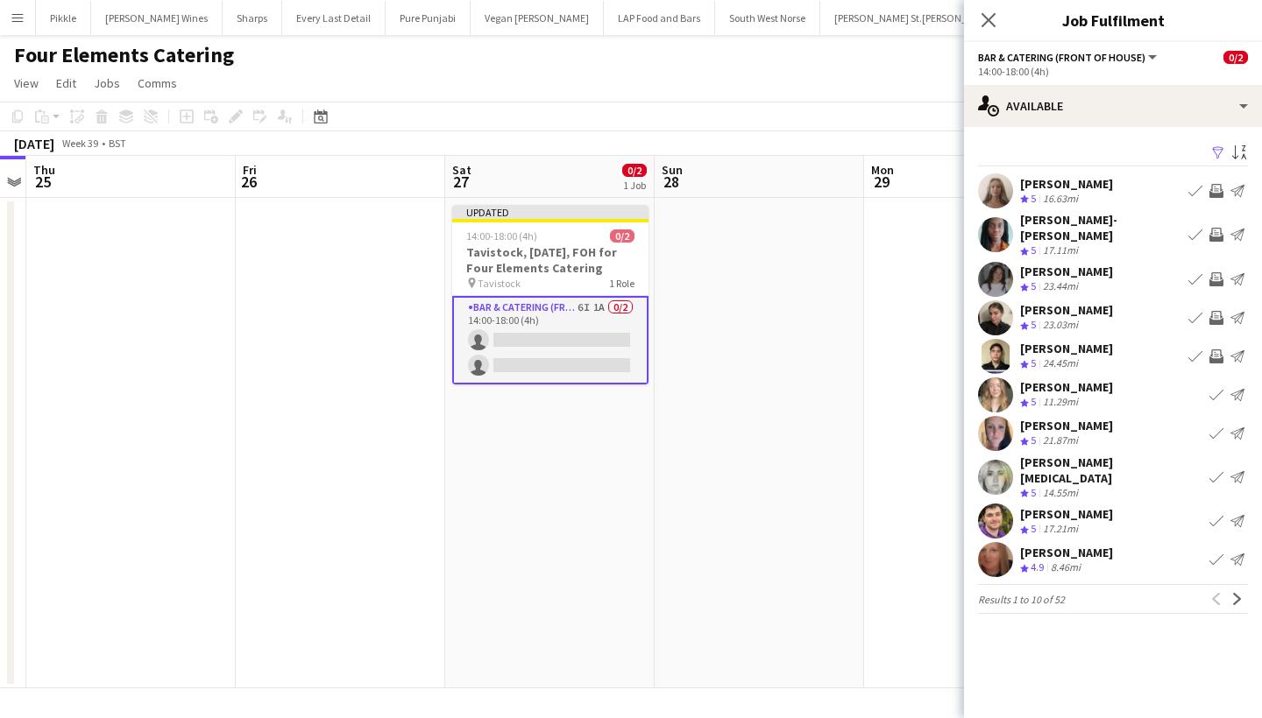
scroll to position [0, 0]
click at [1236, 593] on app-icon "Next" at bounding box center [1237, 599] width 12 height 12
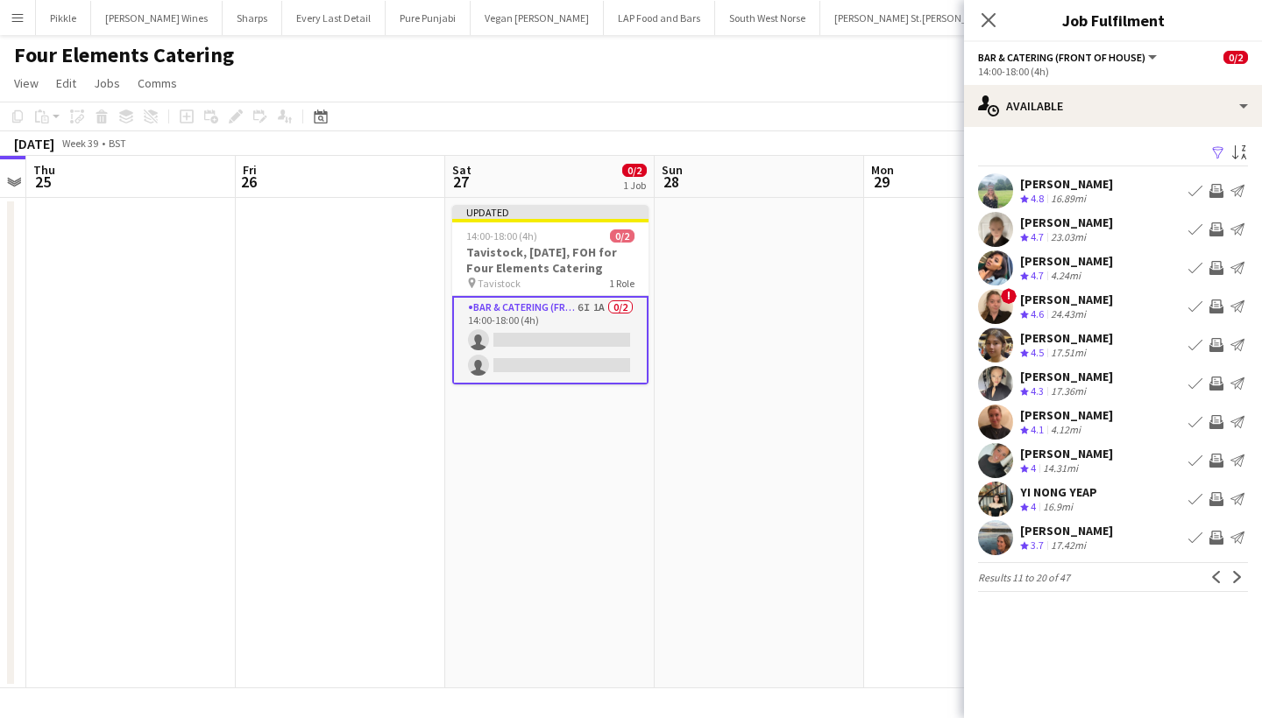
click at [1217, 272] on app-icon "Invite crew" at bounding box center [1216, 268] width 14 height 14
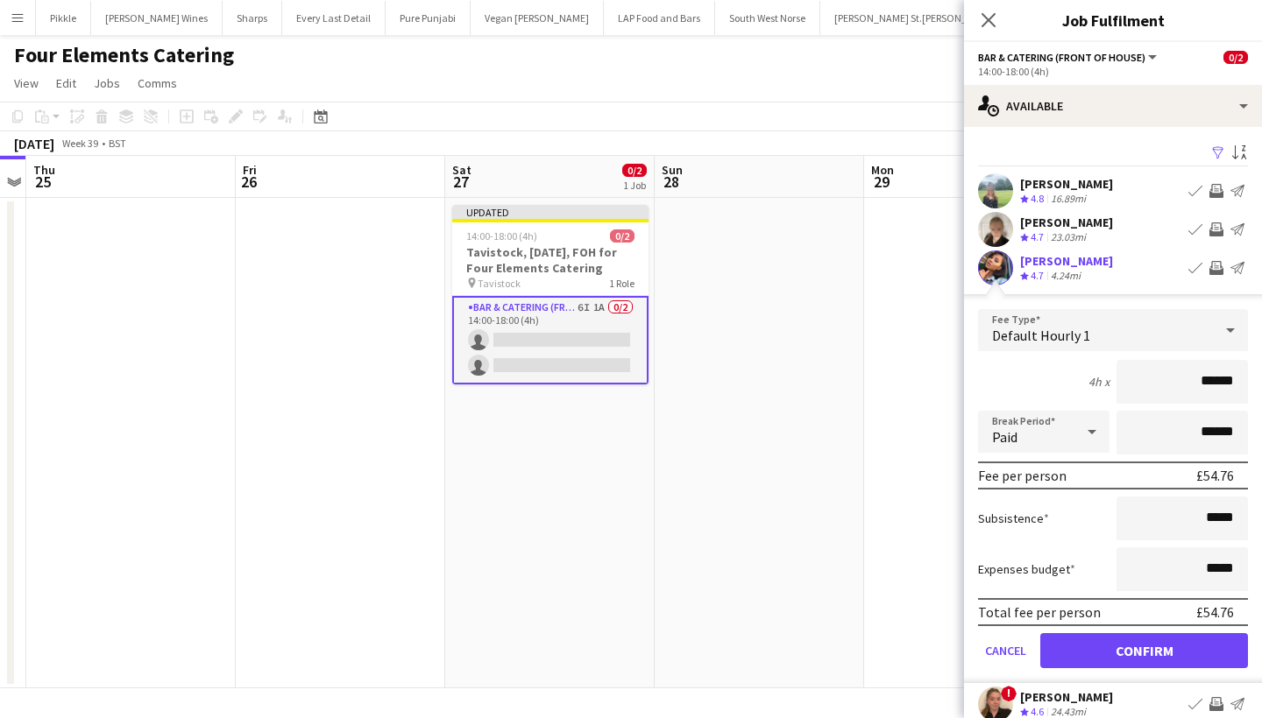
type input "******"
click at [1142, 649] on button "Confirm" at bounding box center [1144, 650] width 208 height 35
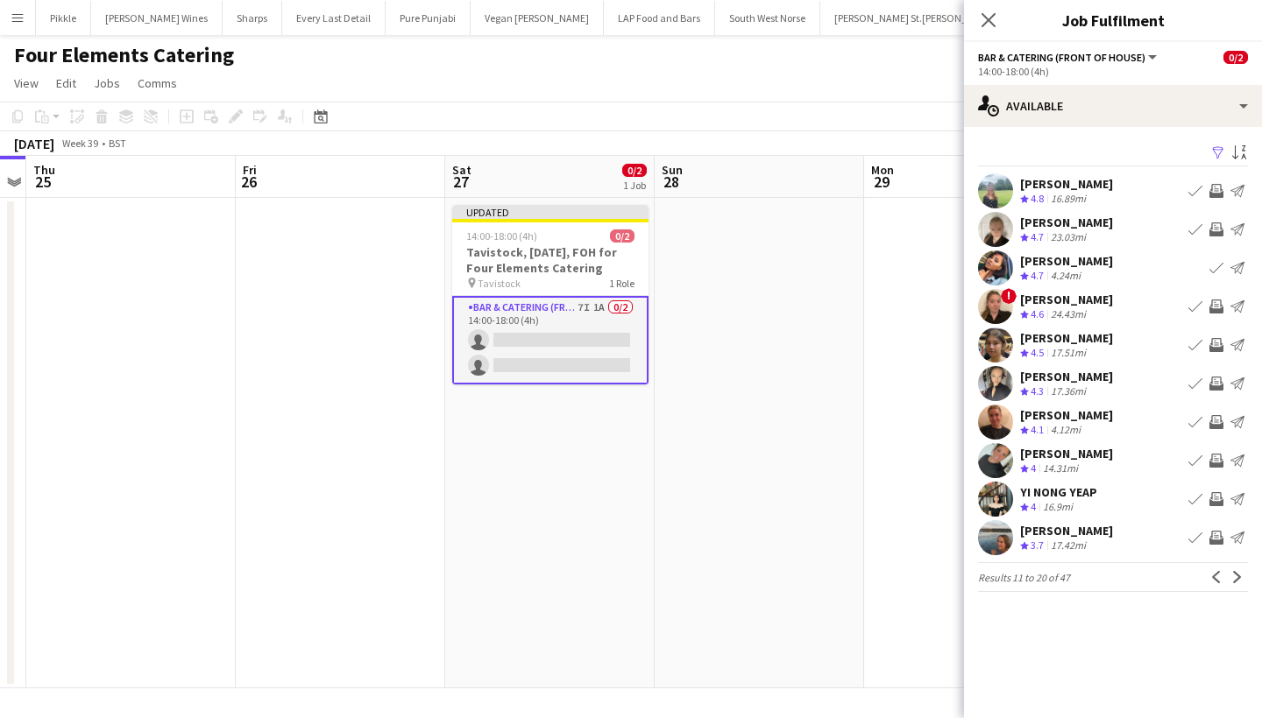
click at [1220, 307] on app-icon "Invite crew" at bounding box center [1216, 307] width 14 height 14
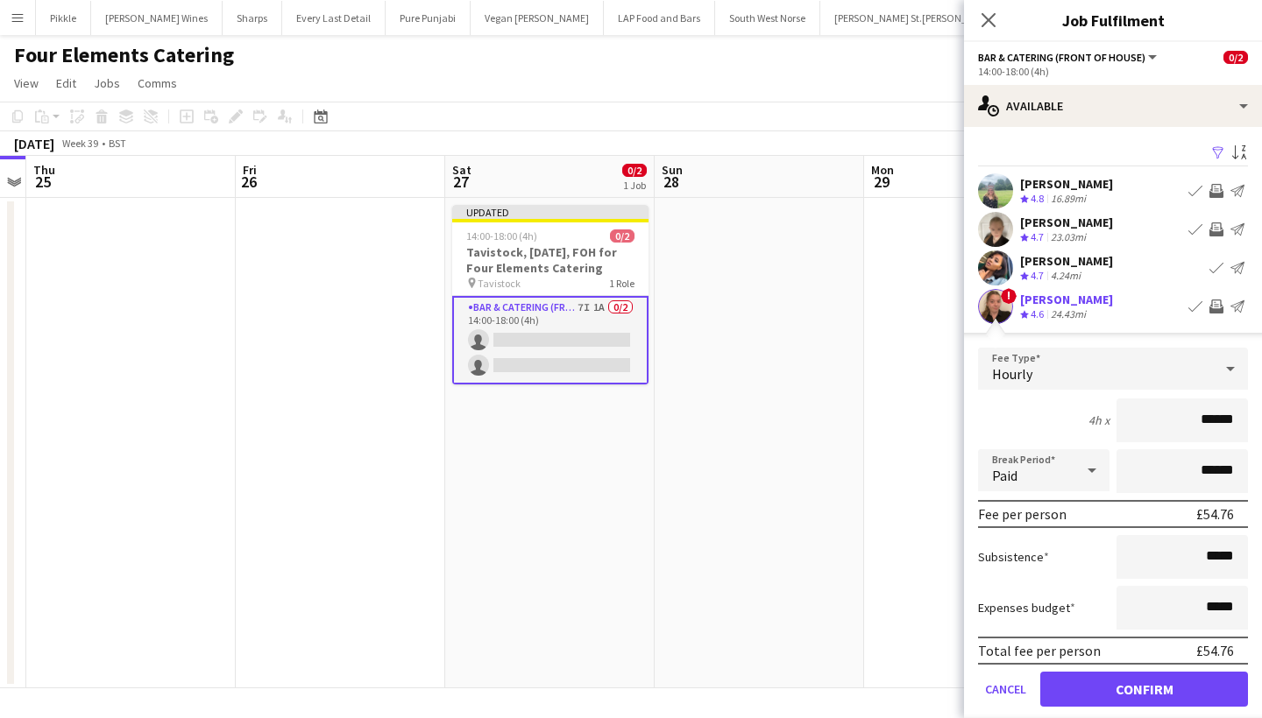
type input "******"
click at [1144, 678] on button "Confirm" at bounding box center [1144, 689] width 208 height 35
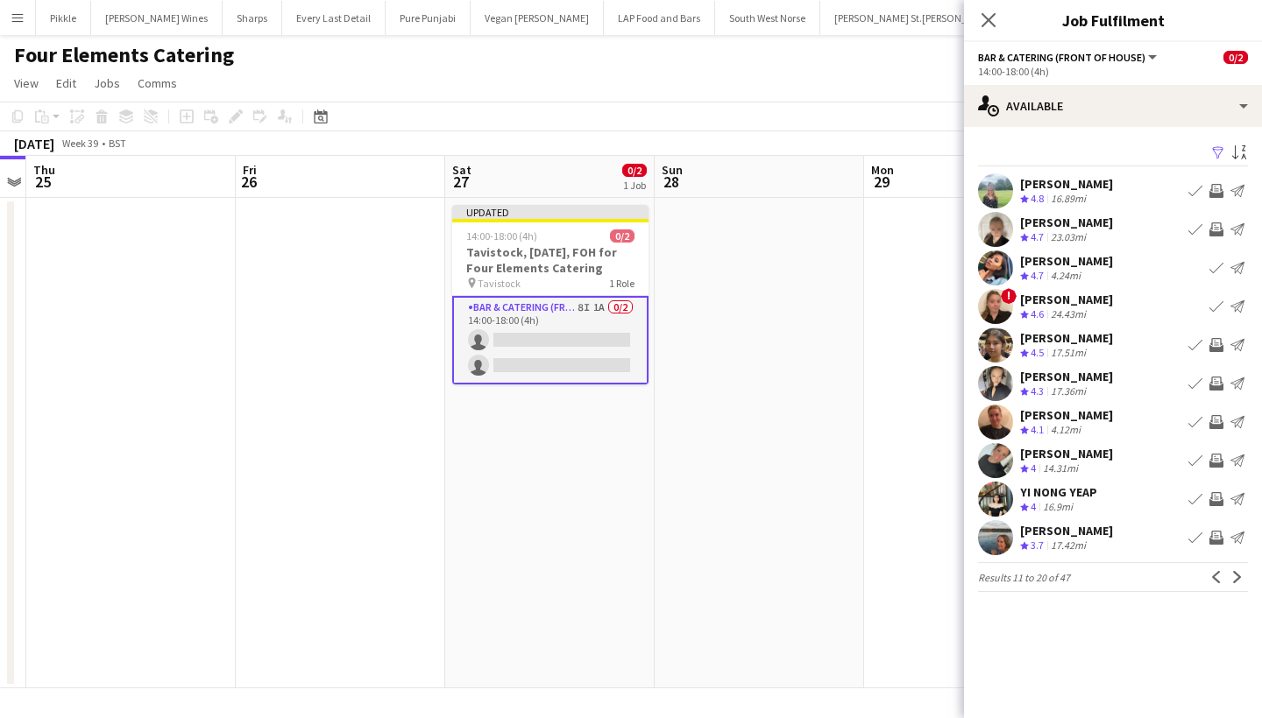
click at [1217, 413] on button "Invite crew" at bounding box center [1215, 422] width 21 height 21
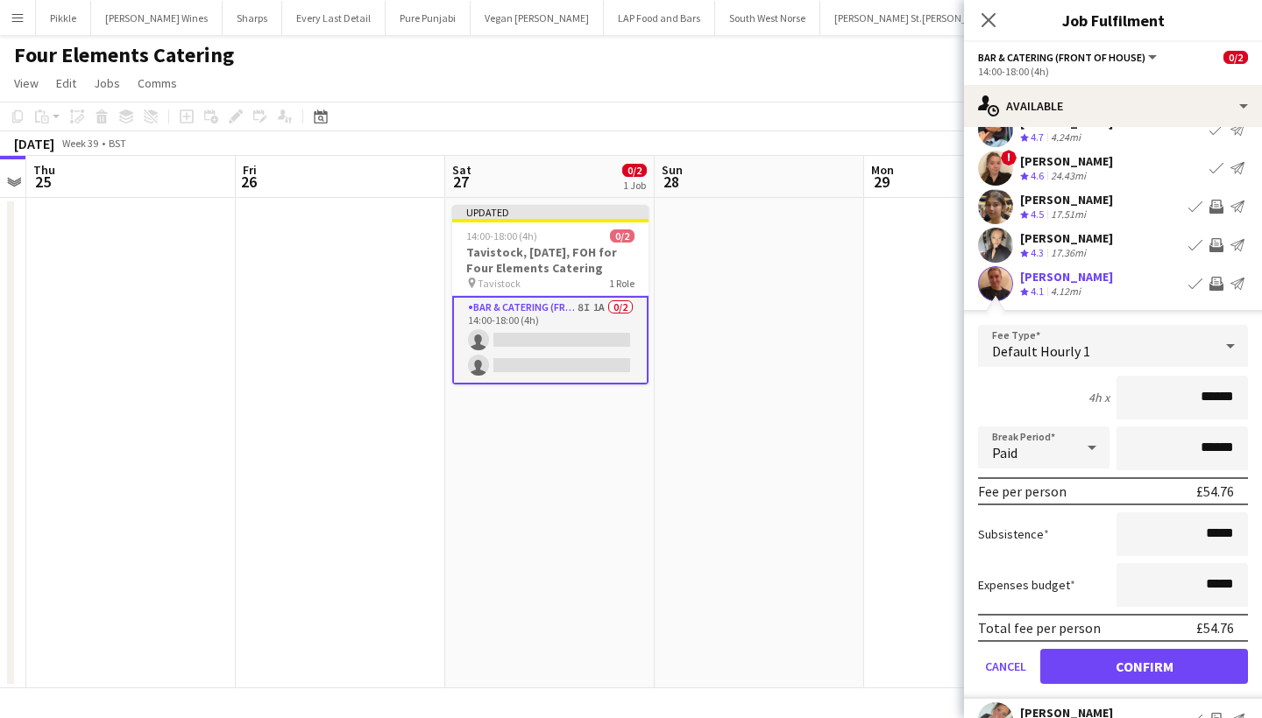
scroll to position [139, 0]
type input "******"
click at [1155, 671] on button "Confirm" at bounding box center [1144, 665] width 208 height 35
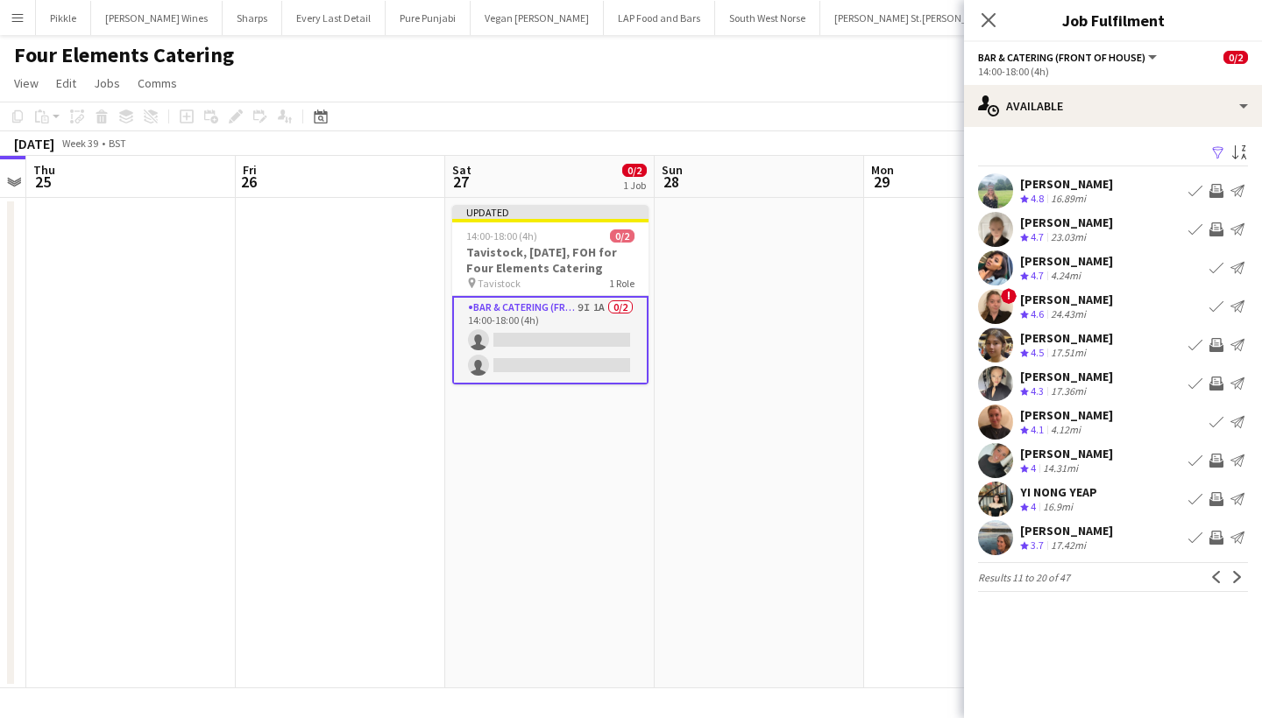
scroll to position [0, 0]
click at [1241, 574] on app-icon "Next" at bounding box center [1237, 577] width 12 height 12
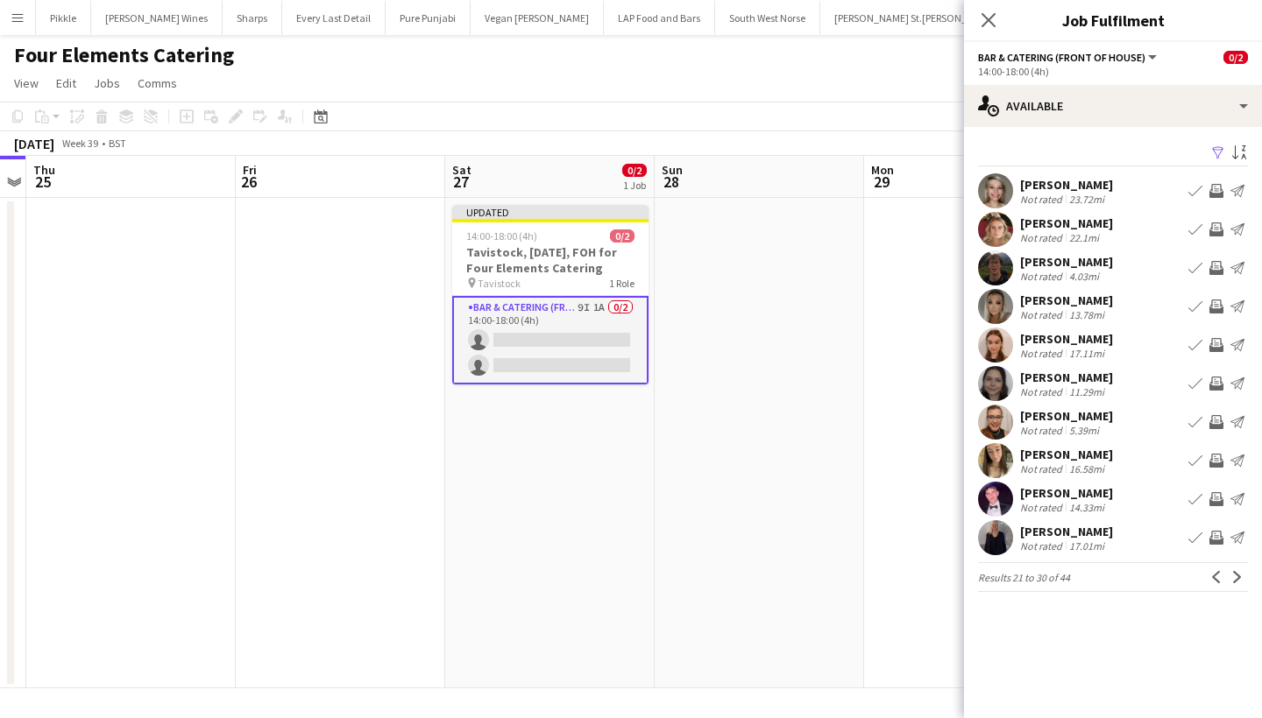
click at [1212, 425] on app-icon "Invite crew" at bounding box center [1216, 422] width 14 height 14
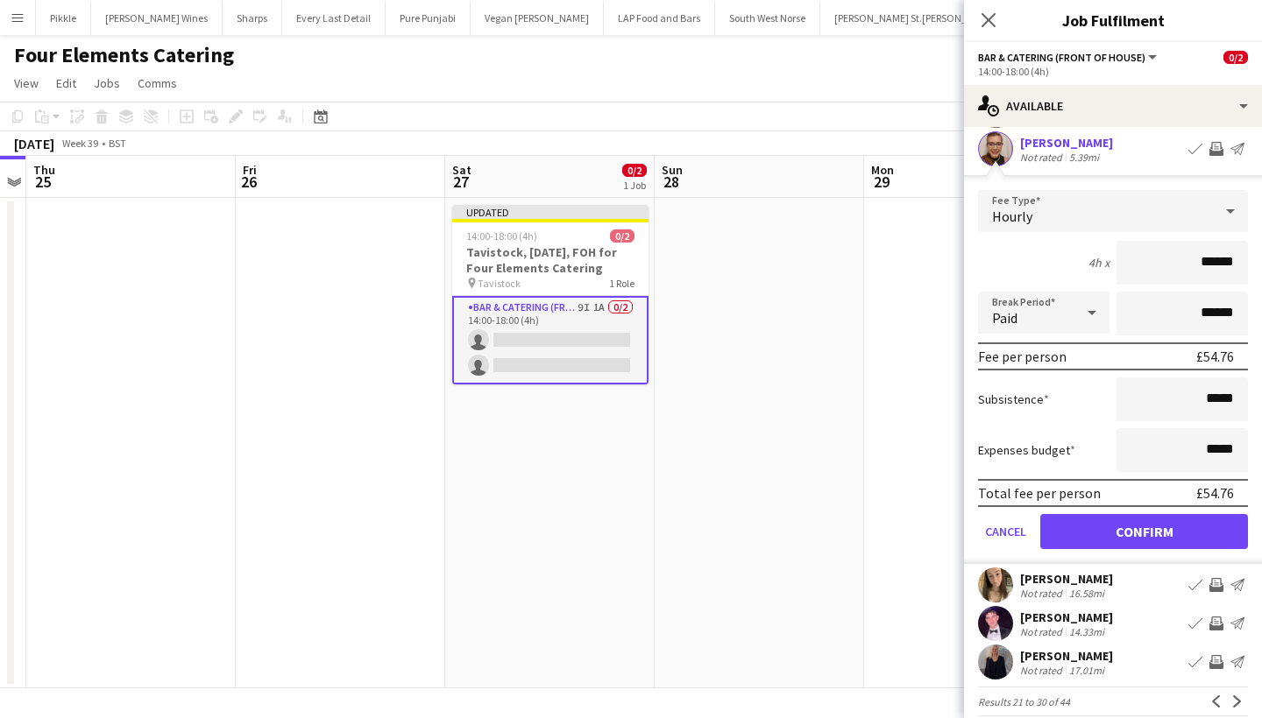
scroll to position [276, 0]
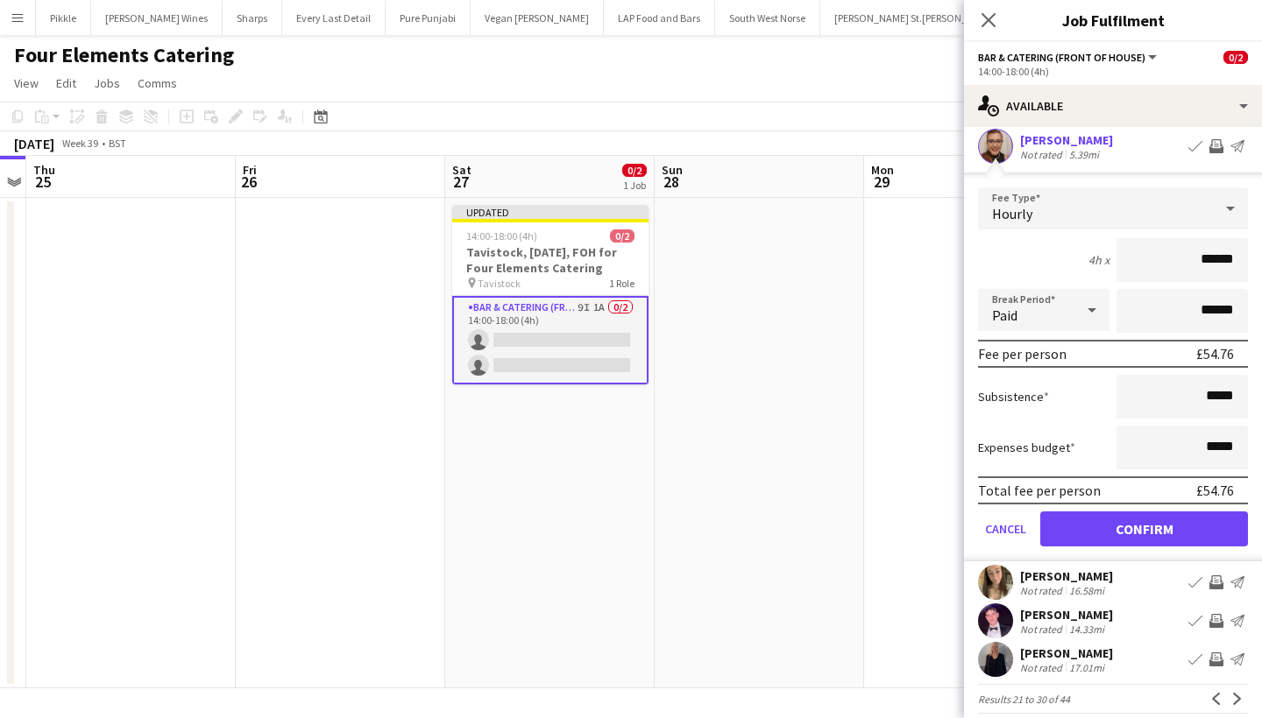
type input "******"
click at [1152, 530] on button "Confirm" at bounding box center [1144, 529] width 208 height 35
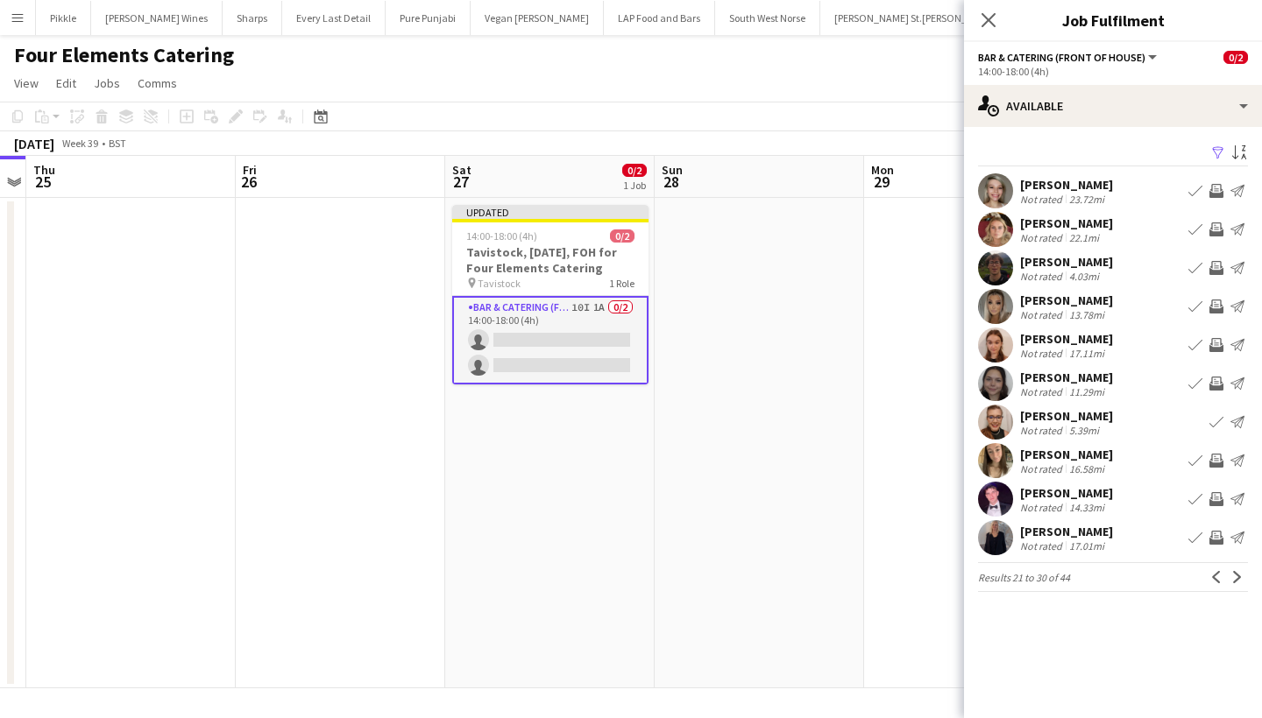
scroll to position [0, 0]
click at [1216, 385] on app-icon "Invite crew" at bounding box center [1216, 384] width 14 height 14
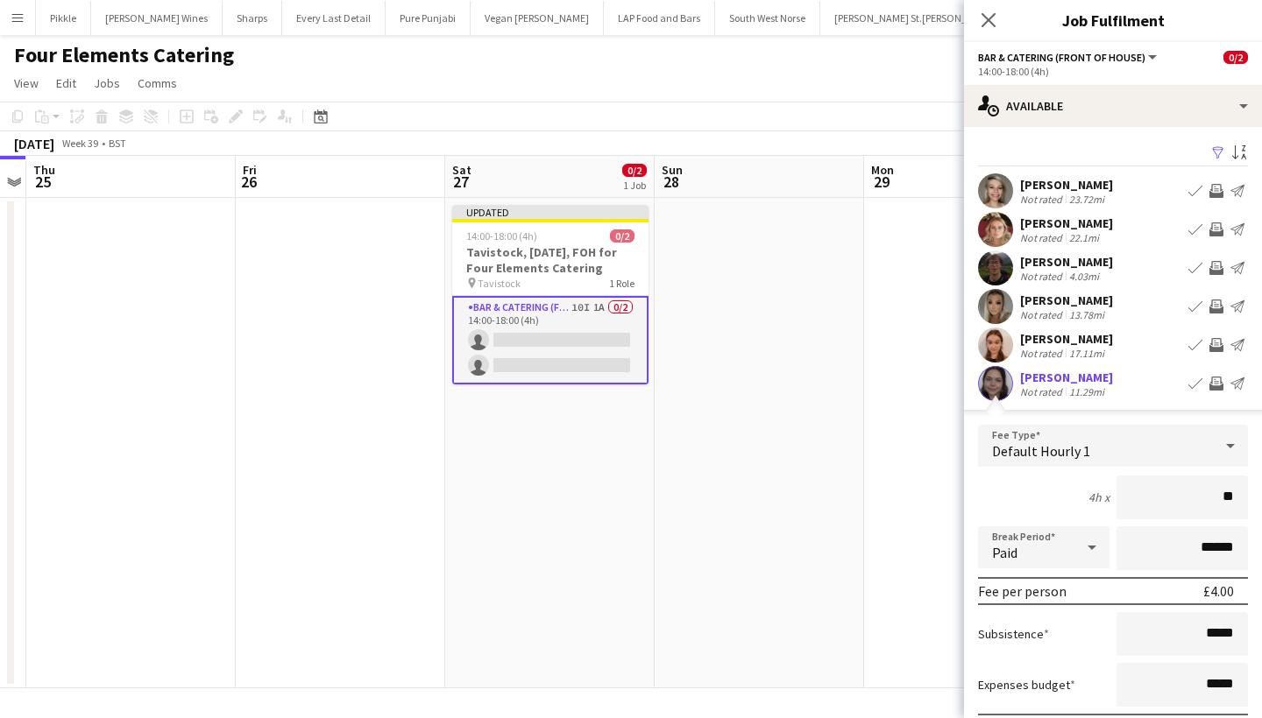
click at [1053, 378] on div "[PERSON_NAME]" at bounding box center [1066, 378] width 93 height 16
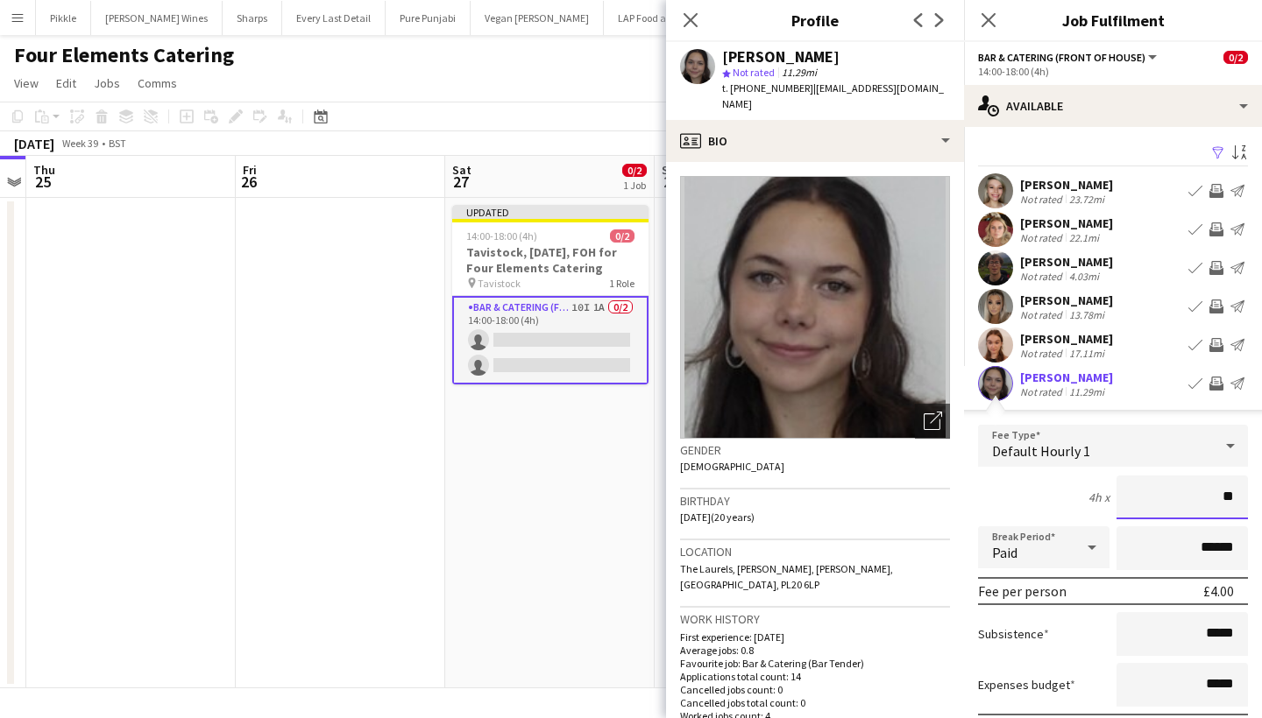
click at [1227, 498] on input "**" at bounding box center [1181, 498] width 131 height 44
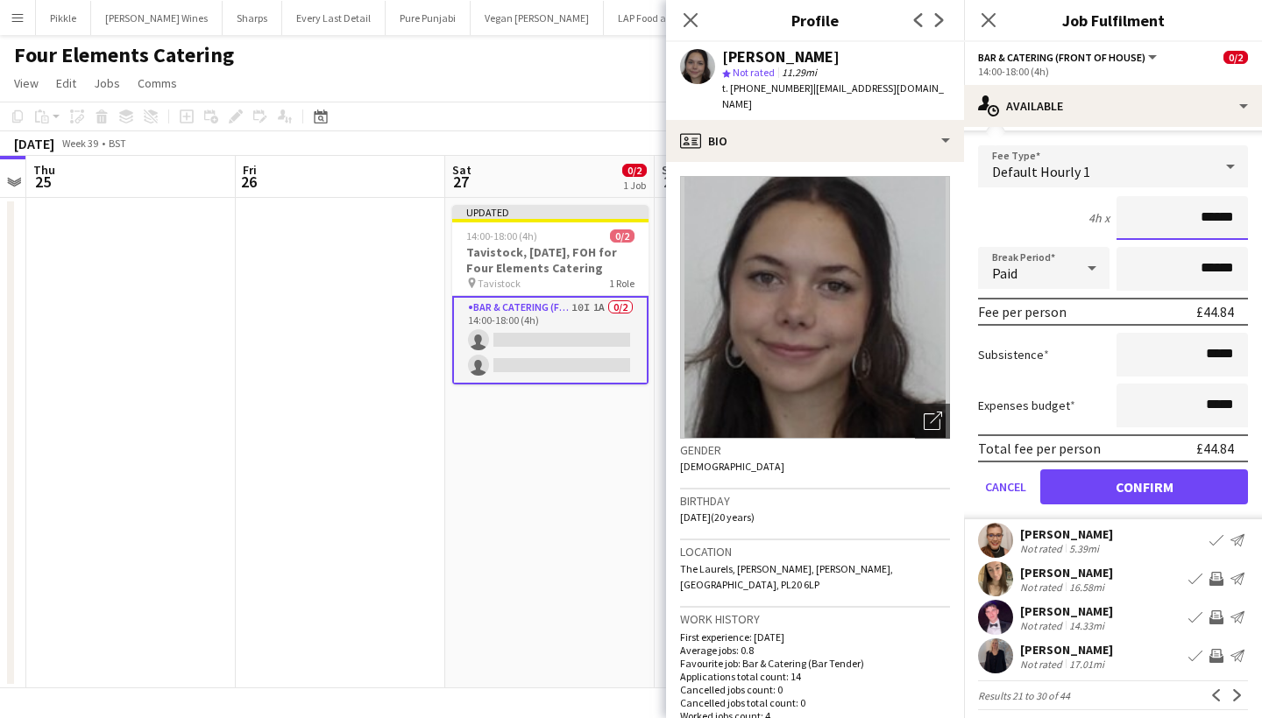
scroll to position [287, 0]
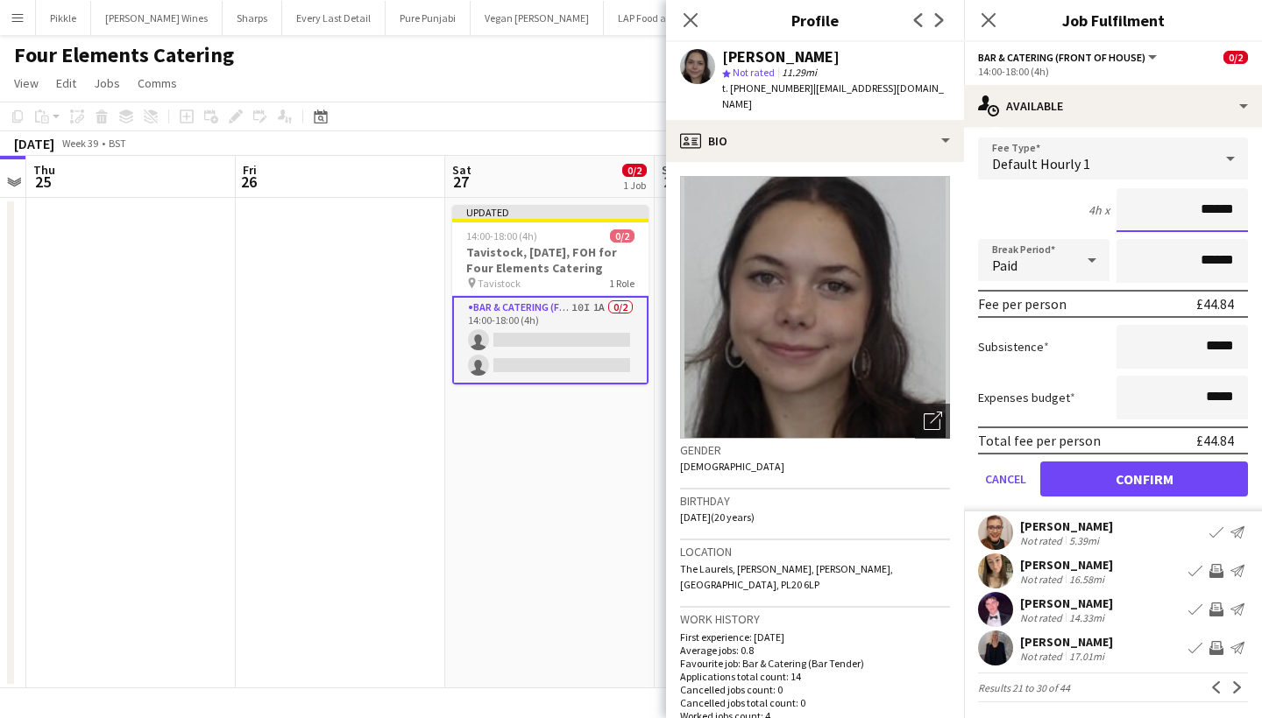
type input "******"
click at [1153, 486] on button "Confirm" at bounding box center [1144, 479] width 208 height 35
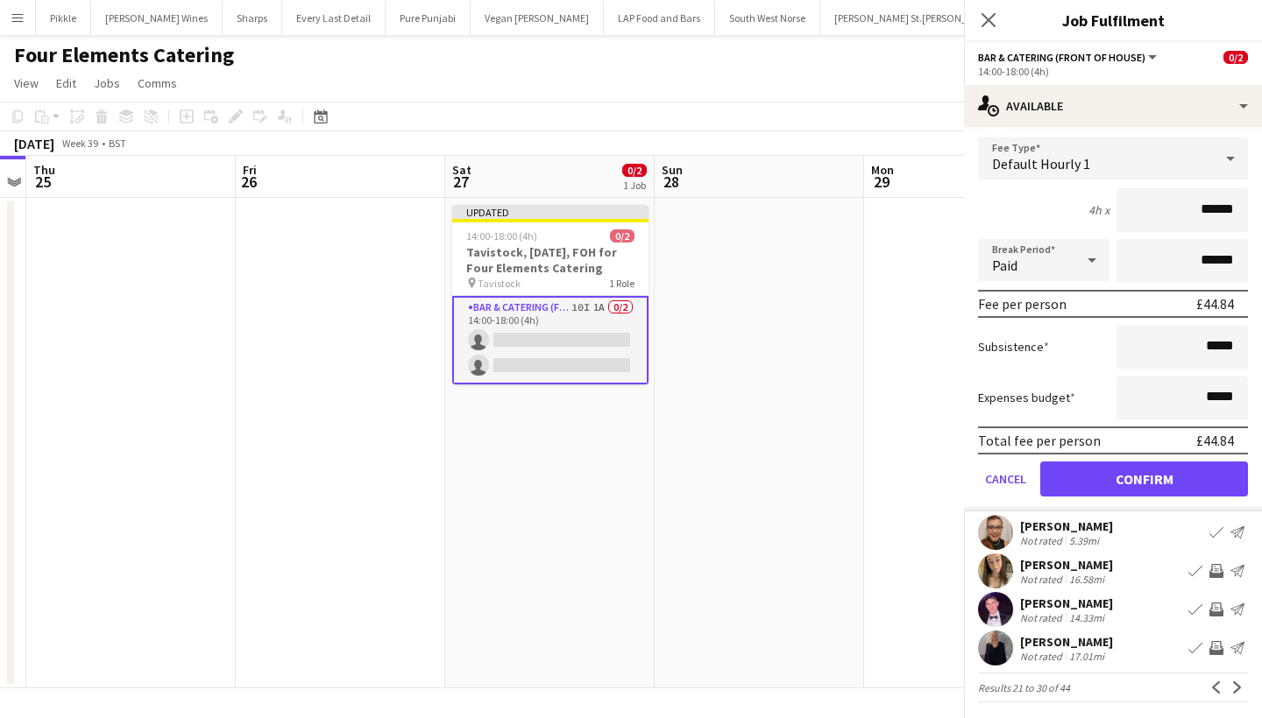
scroll to position [0, 0]
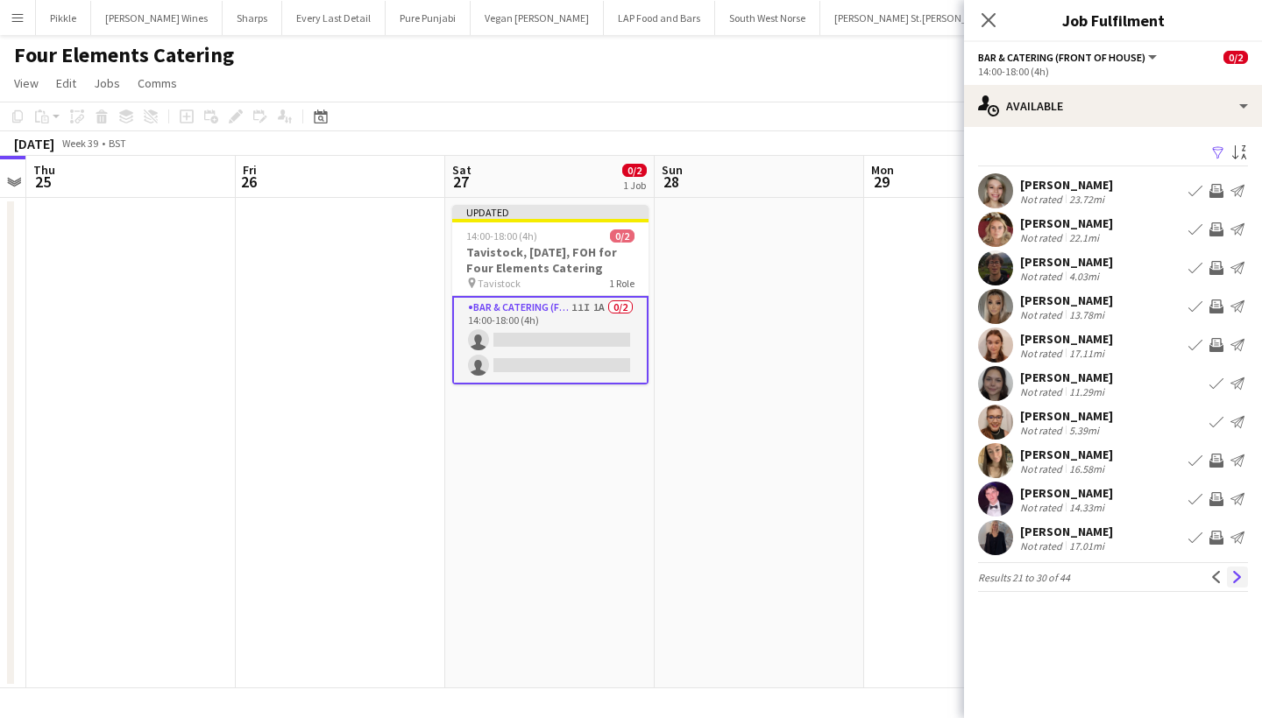
click at [1234, 578] on app-icon "Next" at bounding box center [1237, 577] width 12 height 12
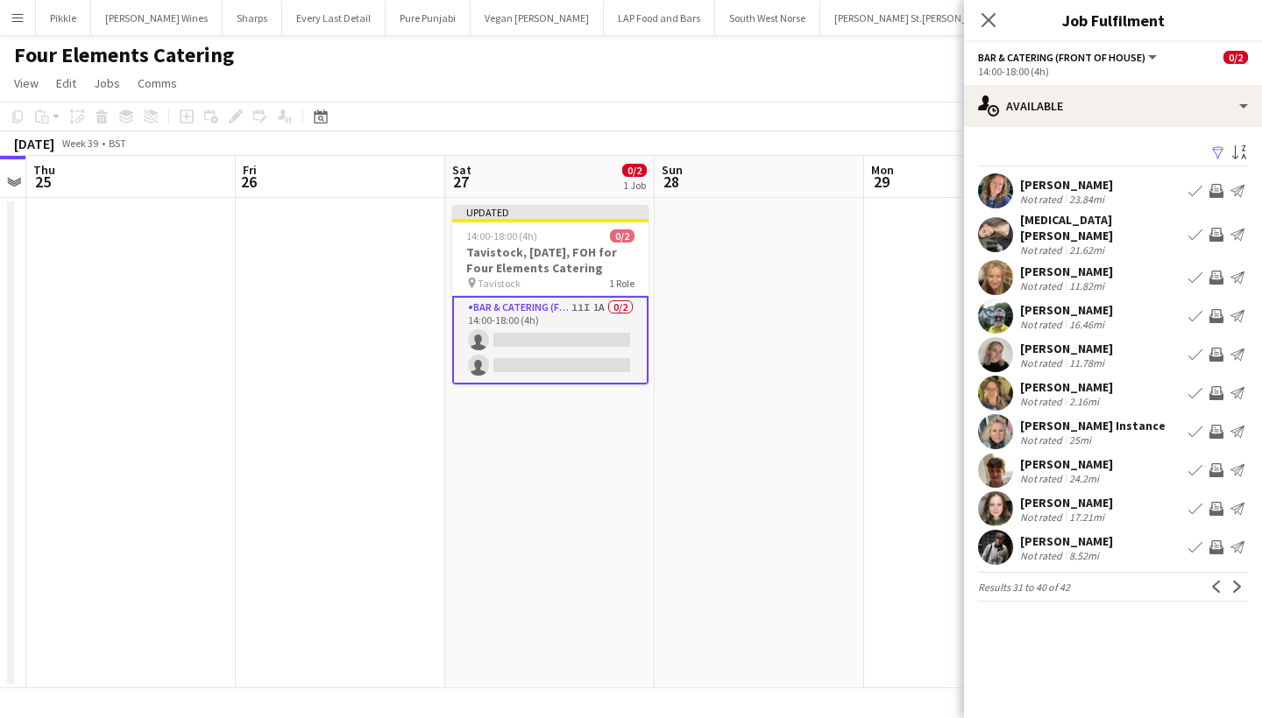
click at [1214, 271] on app-icon "Invite crew" at bounding box center [1216, 278] width 14 height 14
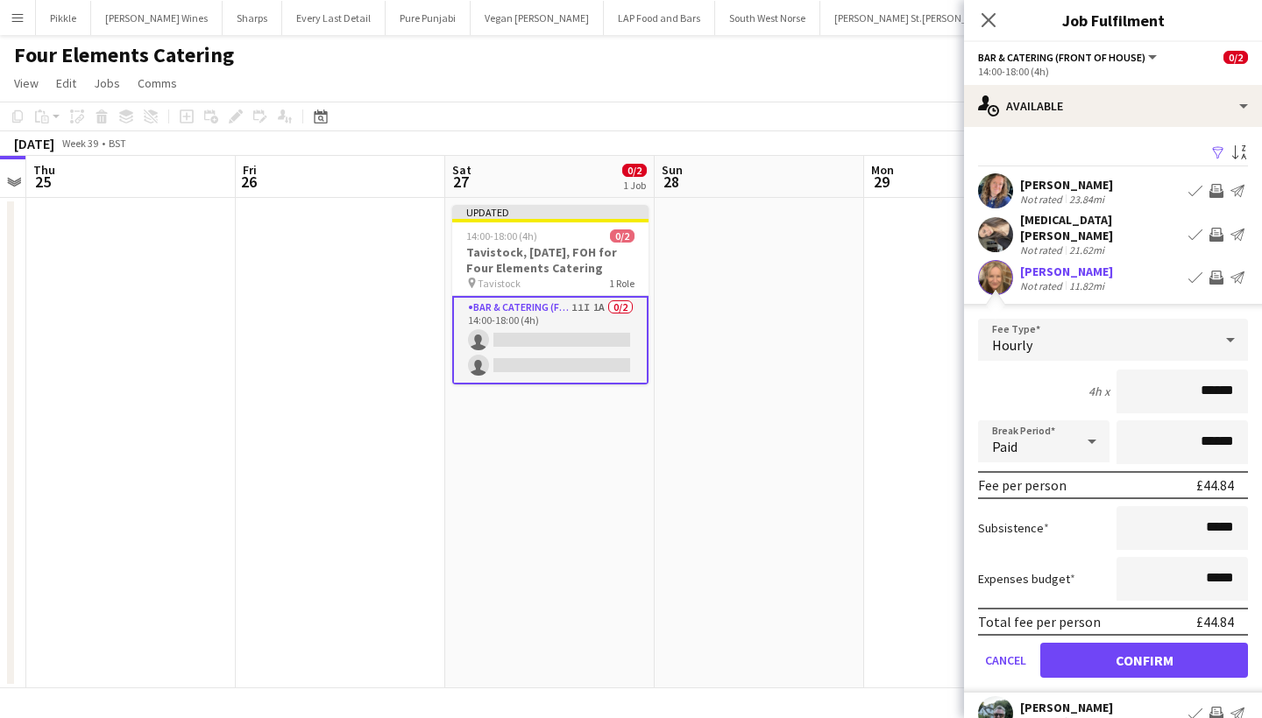
click at [1218, 271] on app-icon "Invite crew" at bounding box center [1216, 278] width 14 height 14
click at [991, 280] on app-user-avatar at bounding box center [995, 277] width 35 height 35
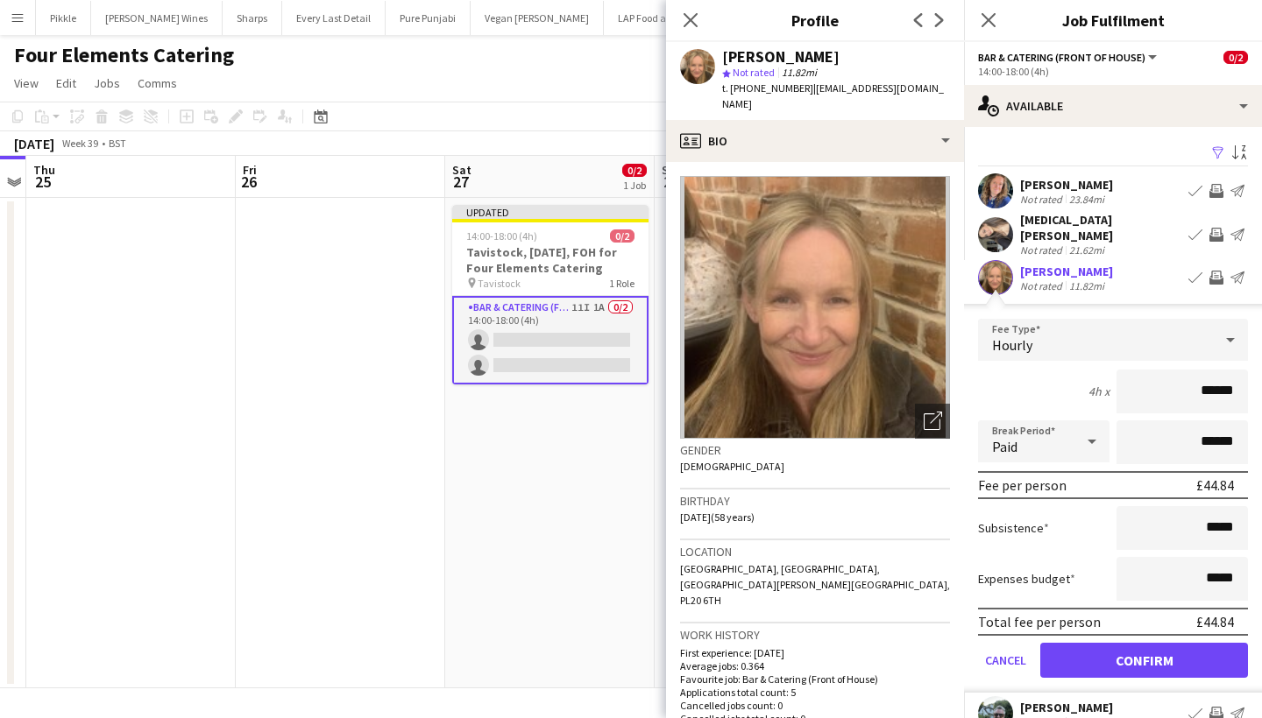
click at [993, 278] on app-user-avatar at bounding box center [995, 277] width 35 height 35
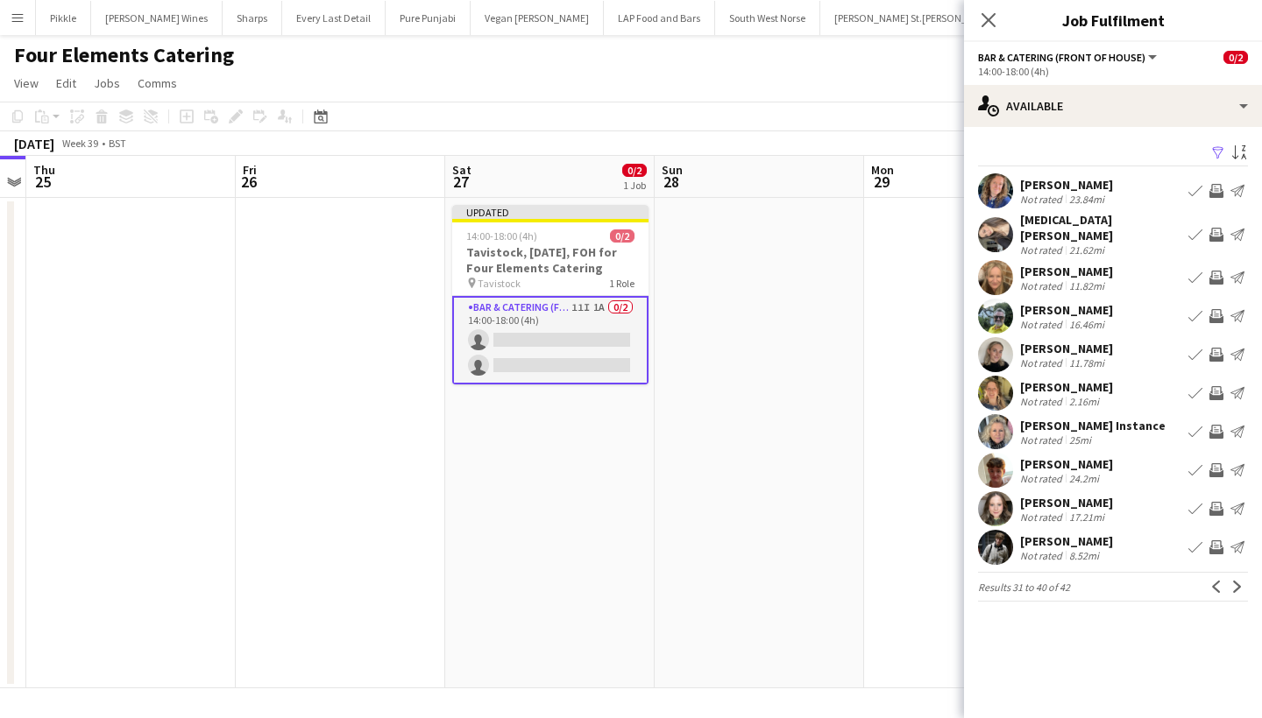
click at [1216, 386] on app-icon "Invite crew" at bounding box center [1216, 393] width 14 height 14
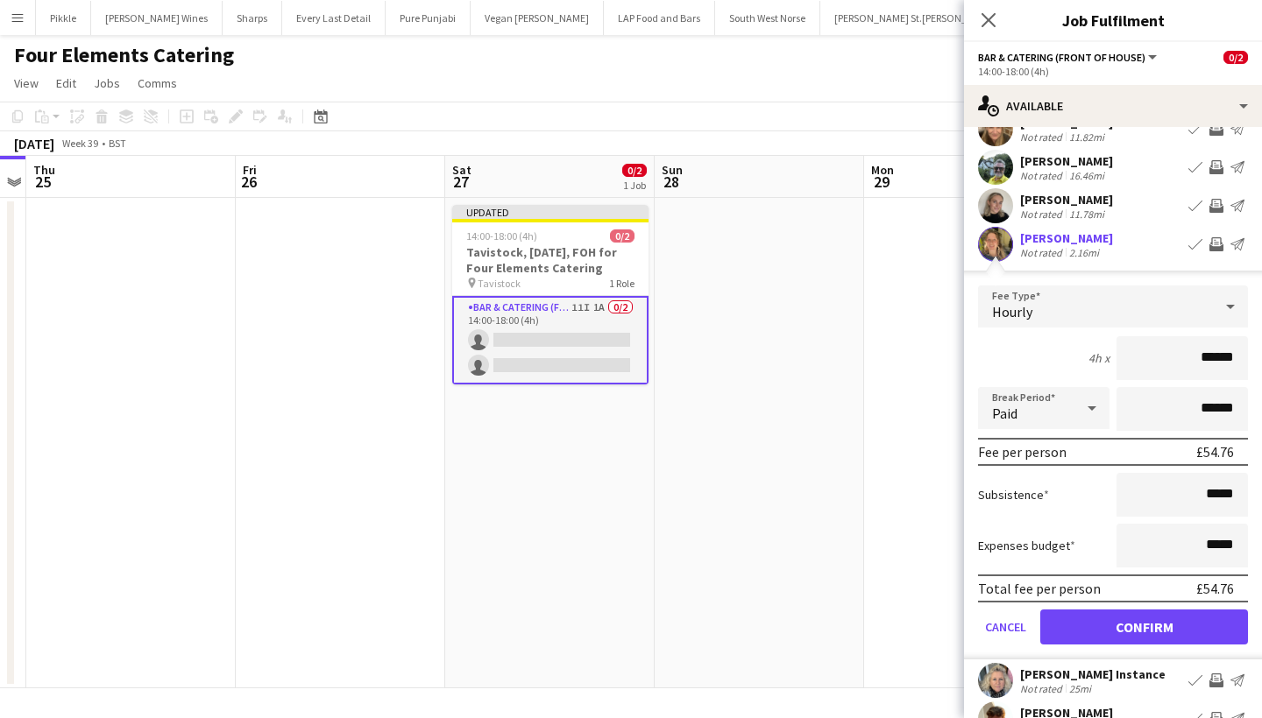
scroll to position [163, 0]
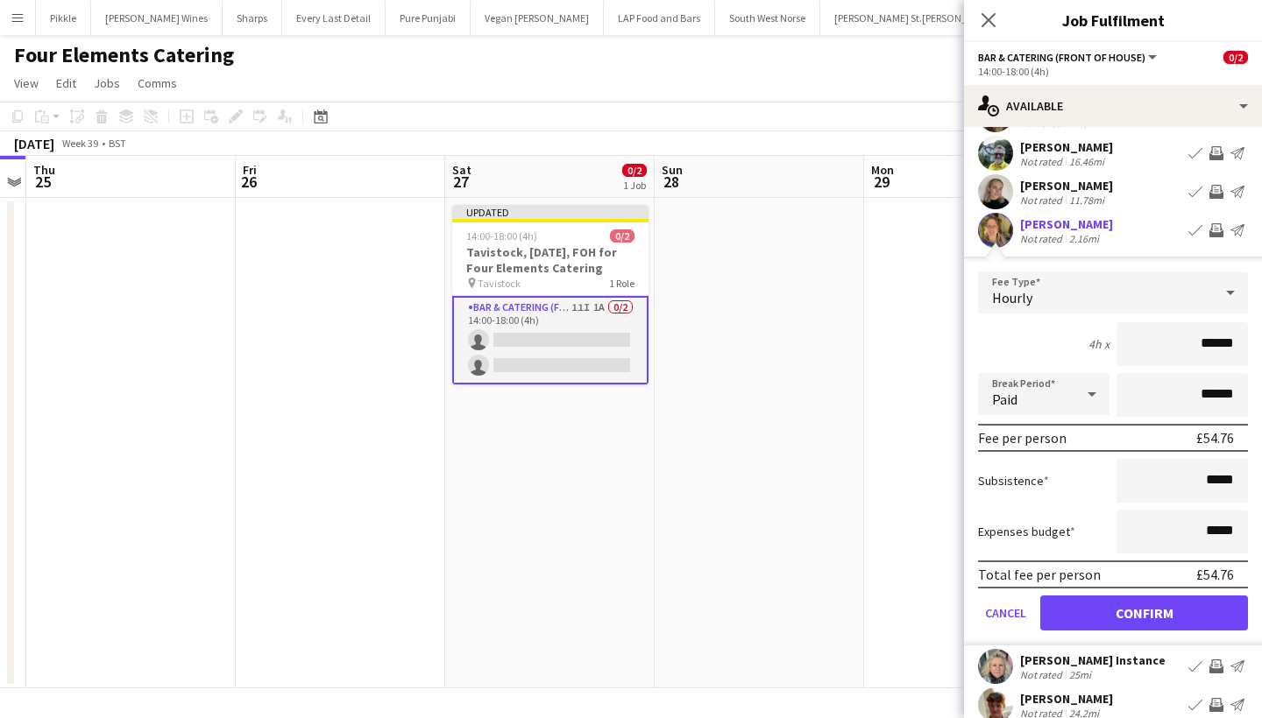
type input "******"
click at [1149, 597] on button "Confirm" at bounding box center [1144, 613] width 208 height 35
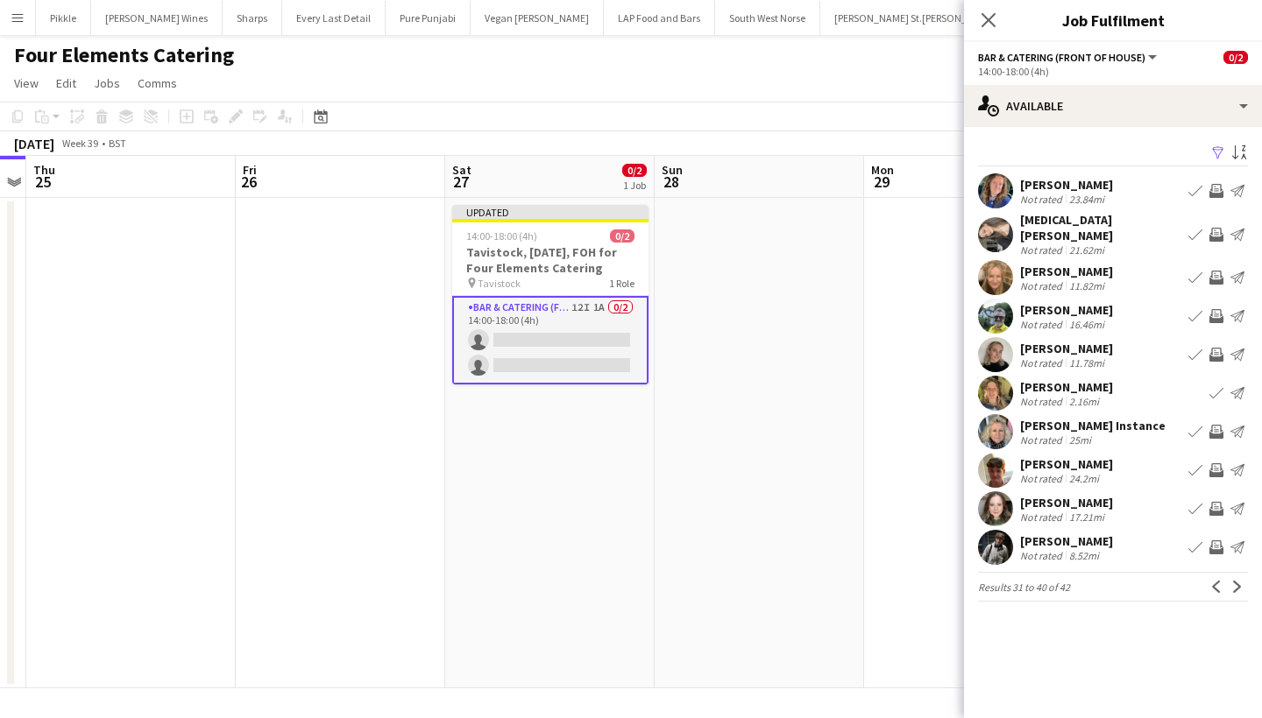
scroll to position [0, 0]
click at [1216, 543] on app-icon "Invite crew" at bounding box center [1216, 548] width 14 height 14
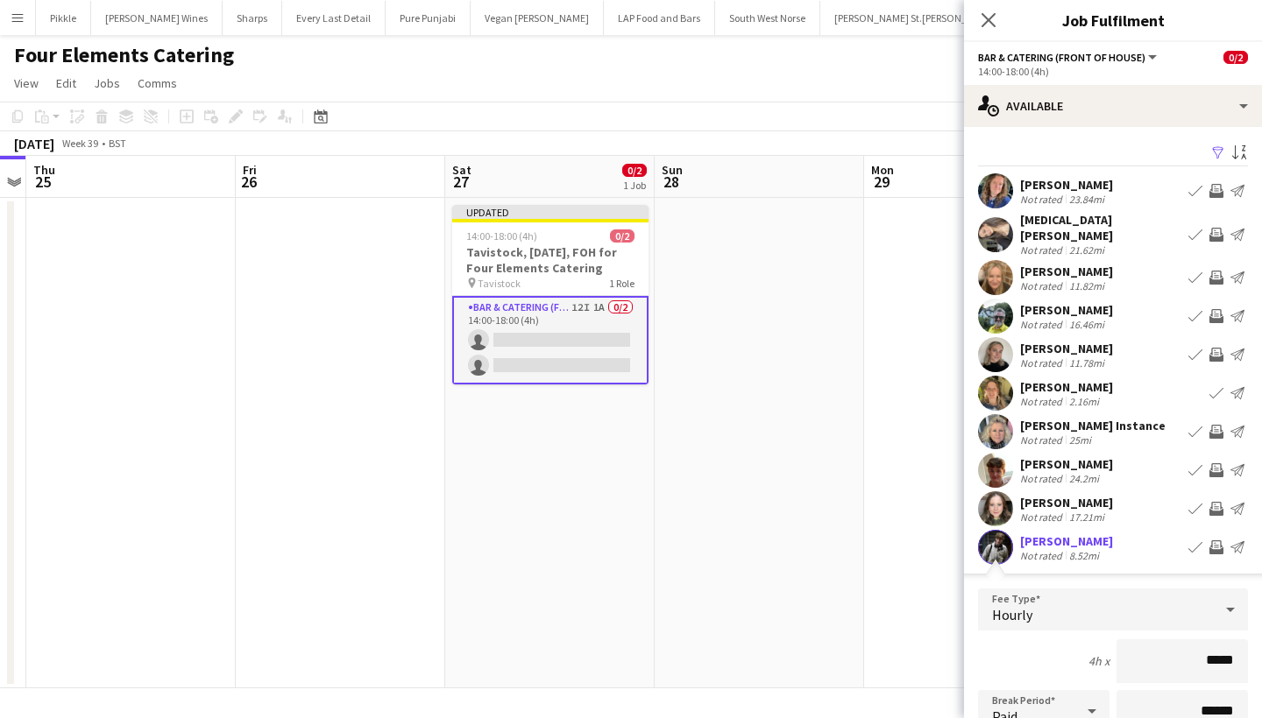
type input "******"
click at [1060, 549] on div "Not rated" at bounding box center [1043, 555] width 46 height 13
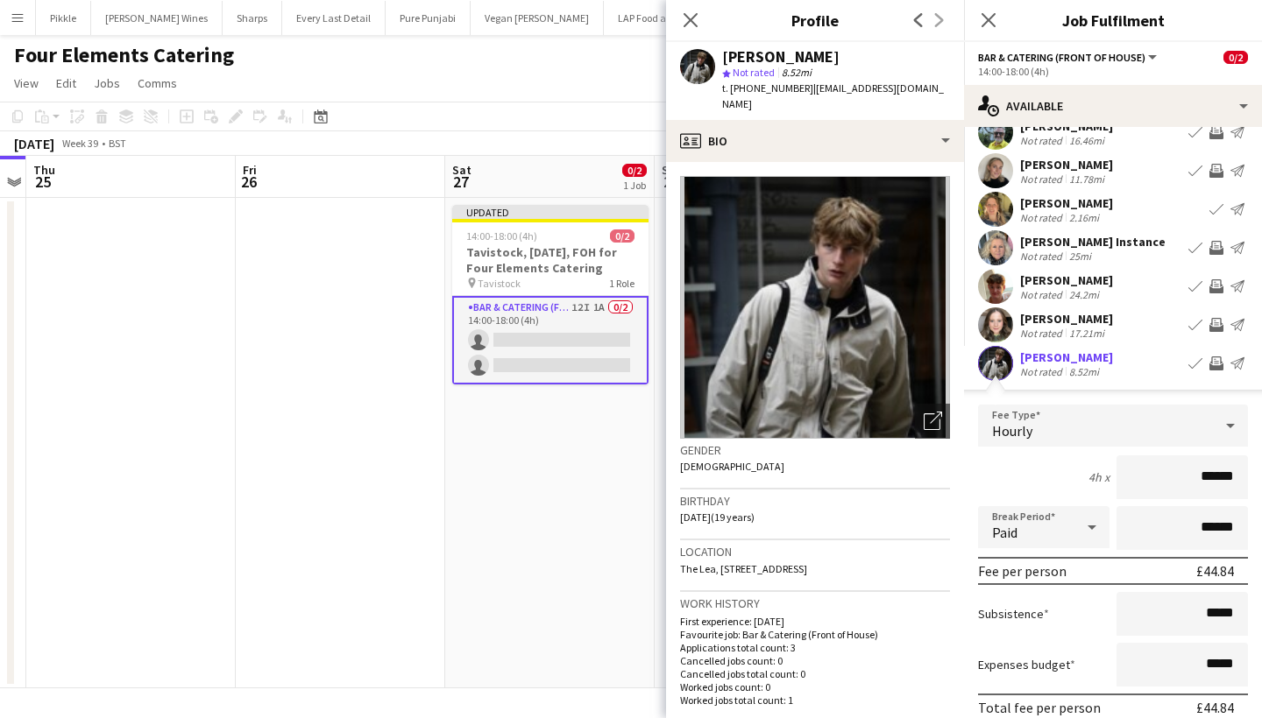
scroll to position [229, 0]
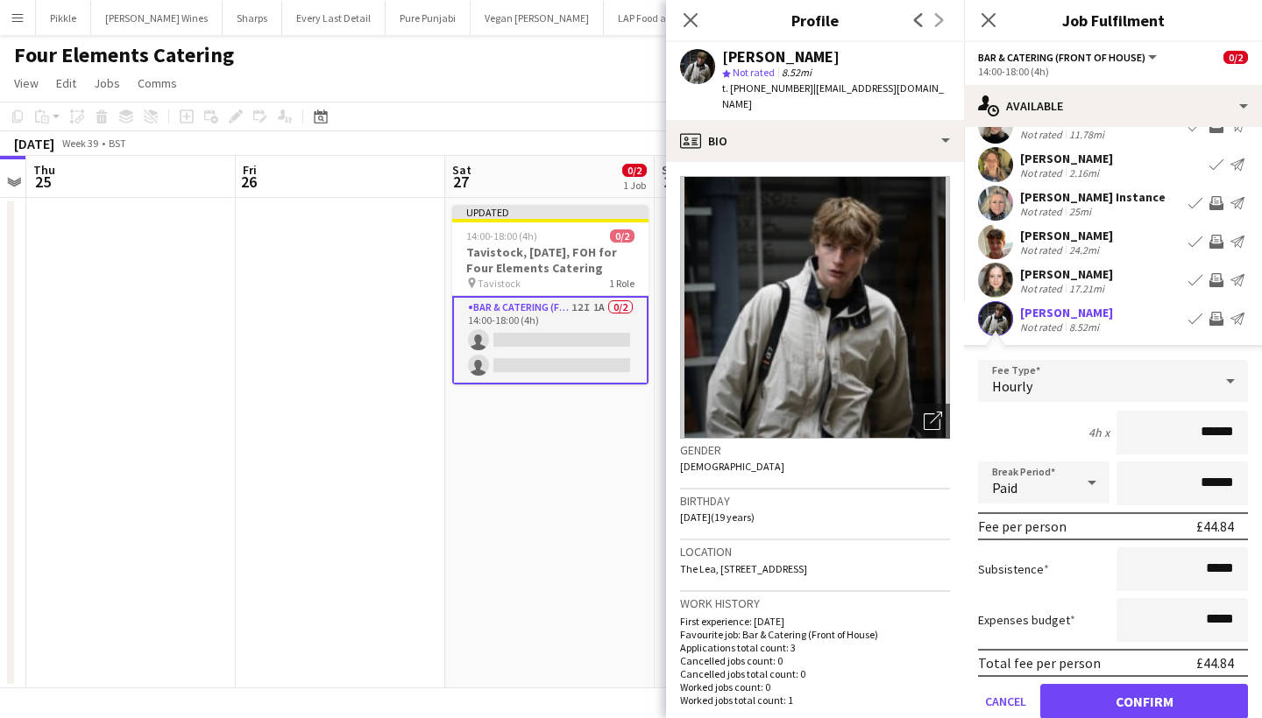
click at [1152, 696] on button "Confirm" at bounding box center [1144, 701] width 208 height 35
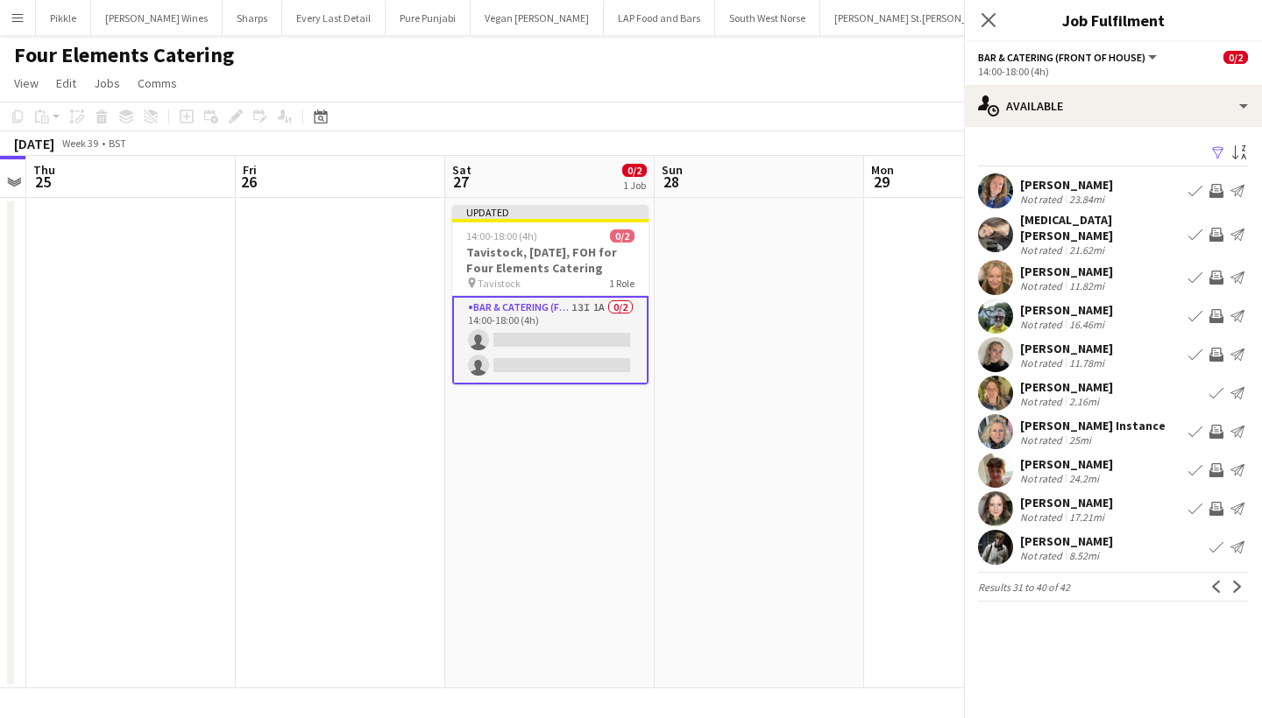
scroll to position [0, 0]
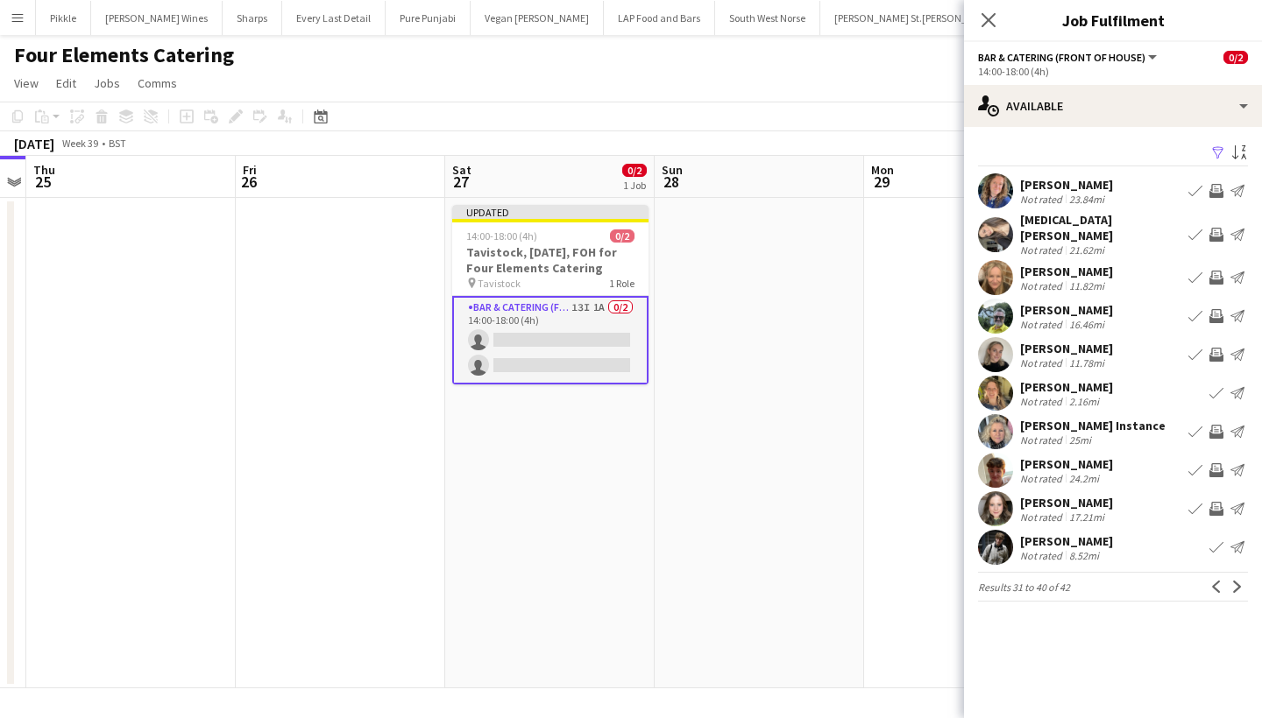
click at [1219, 348] on app-icon "Invite crew" at bounding box center [1216, 355] width 14 height 14
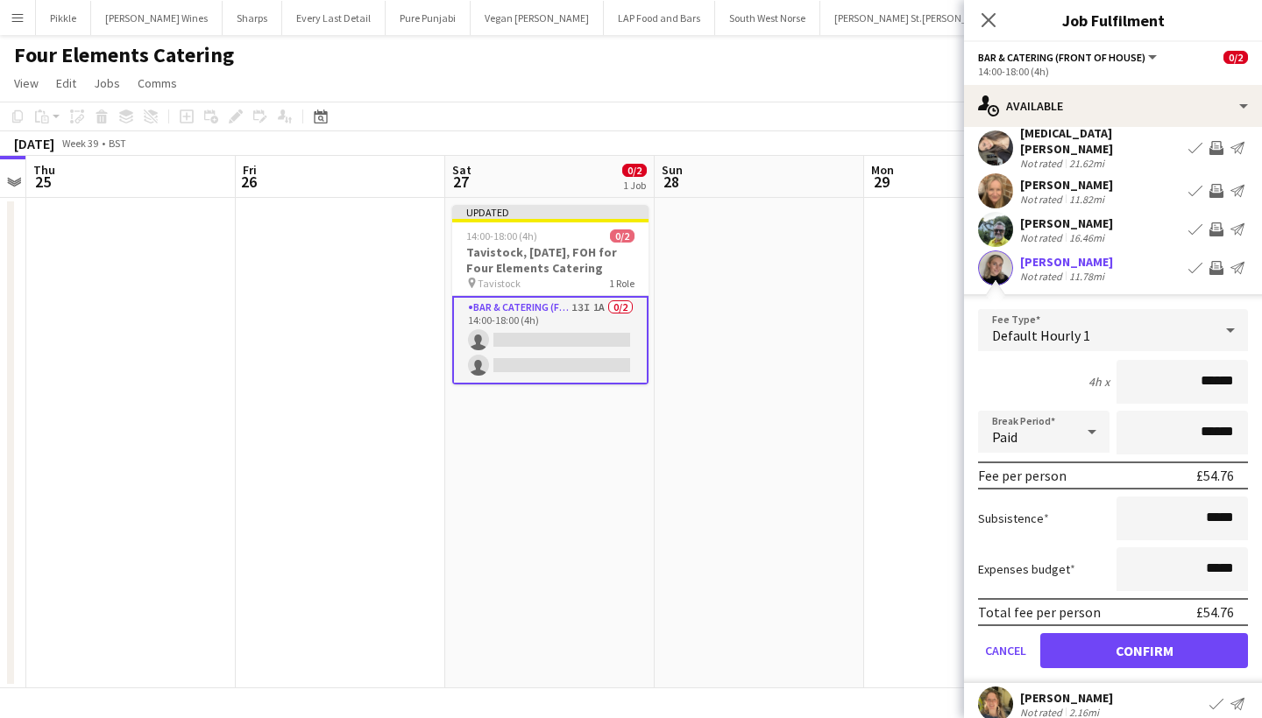
scroll to position [90, 0]
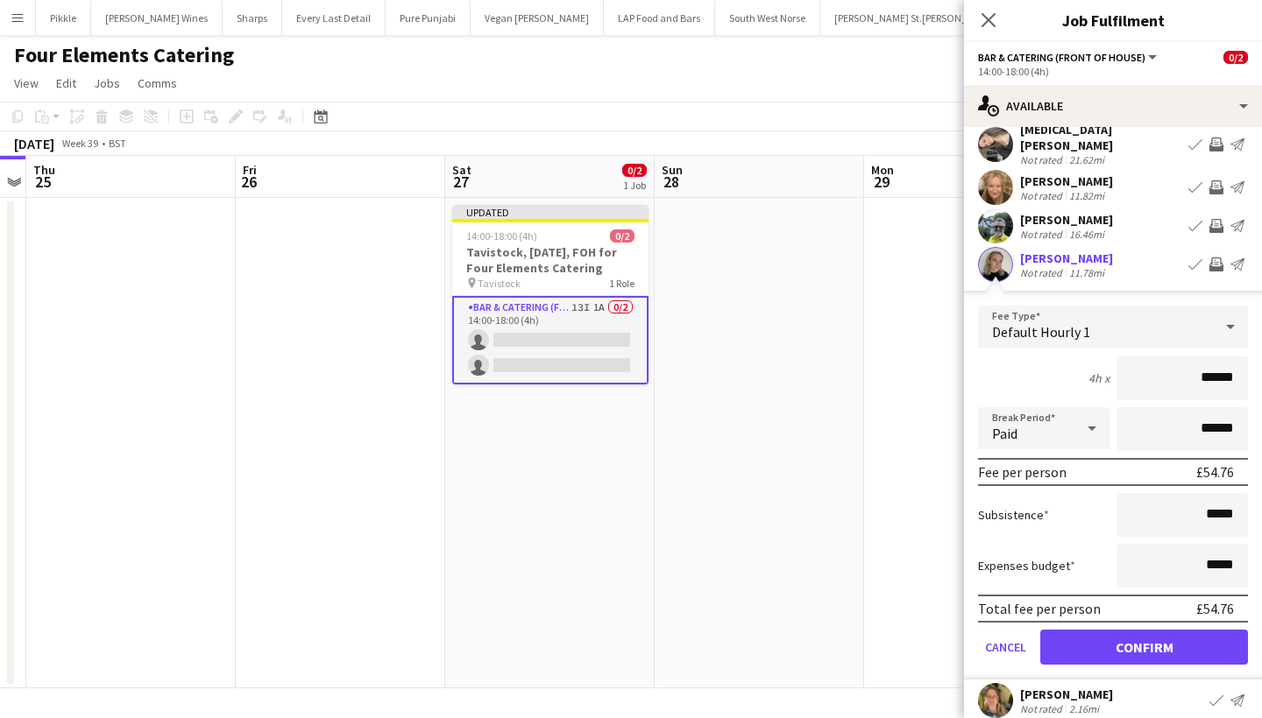
type input "******"
click at [1056, 266] on div "Not rated" at bounding box center [1043, 272] width 46 height 13
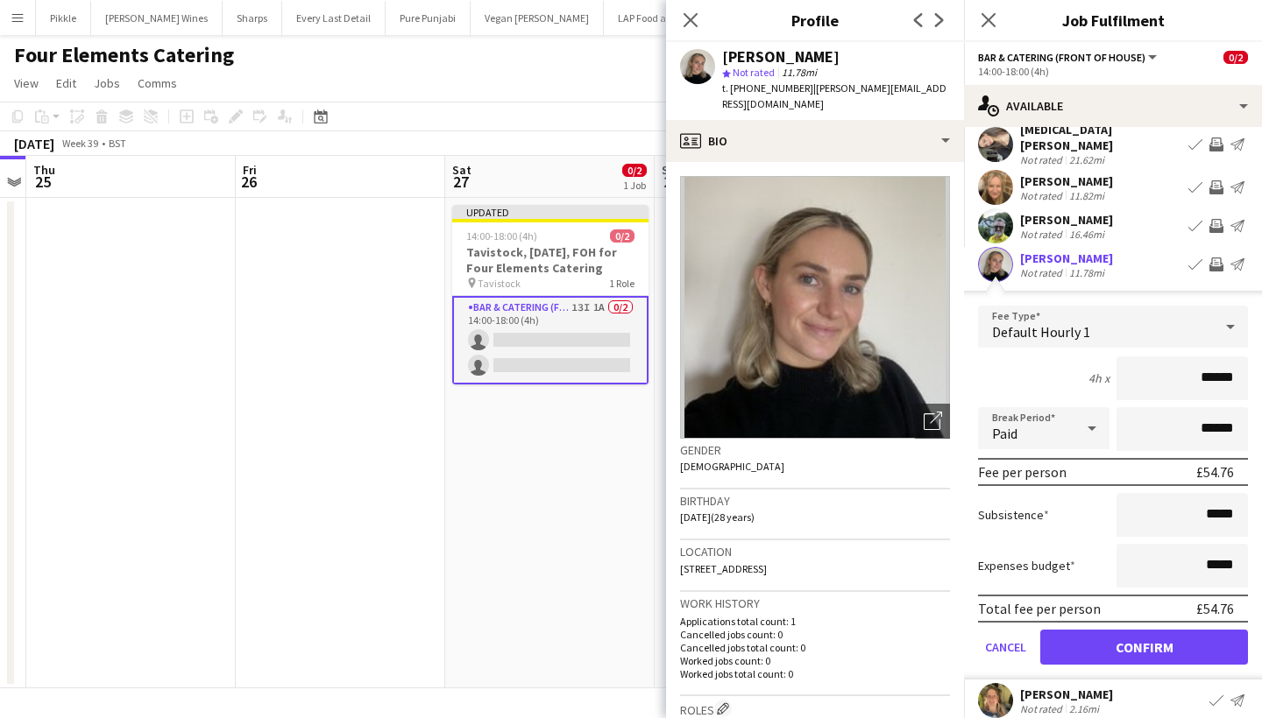
click at [1123, 638] on button "Confirm" at bounding box center [1144, 647] width 208 height 35
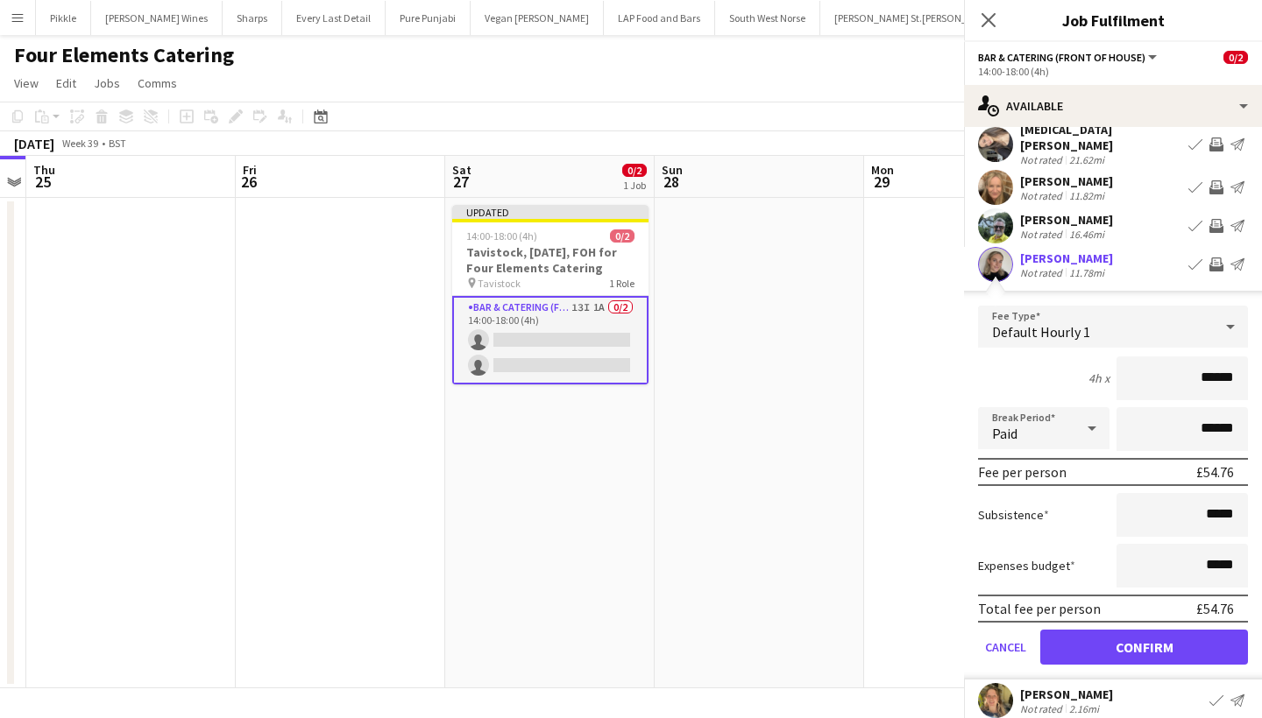
scroll to position [0, 0]
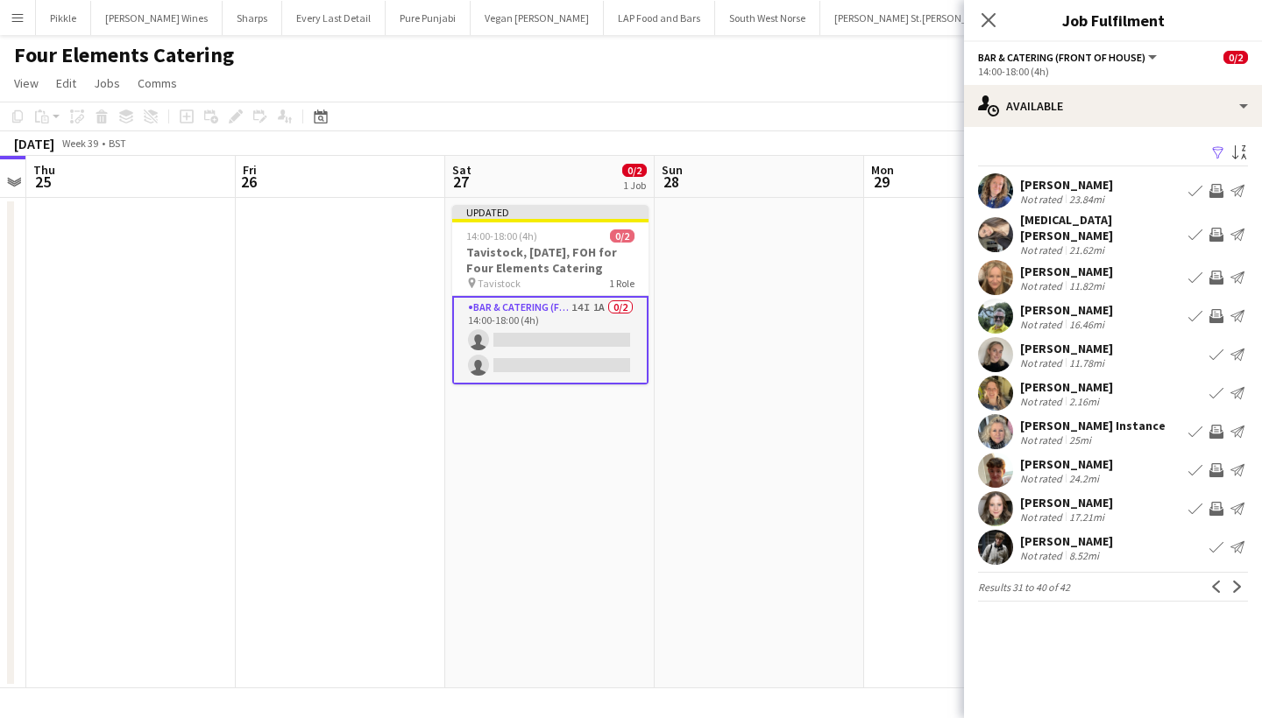
click at [1004, 343] on app-user-avatar at bounding box center [995, 354] width 35 height 35
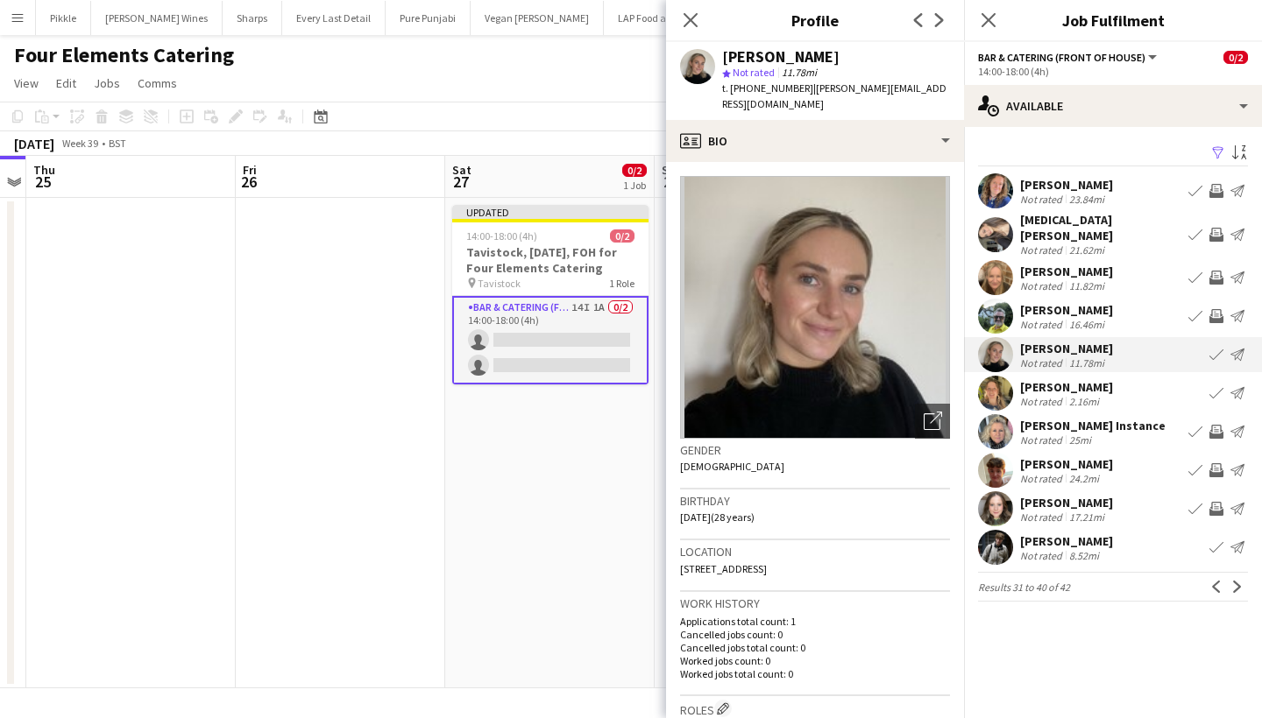
click at [1037, 302] on div "[PERSON_NAME]" at bounding box center [1066, 310] width 93 height 16
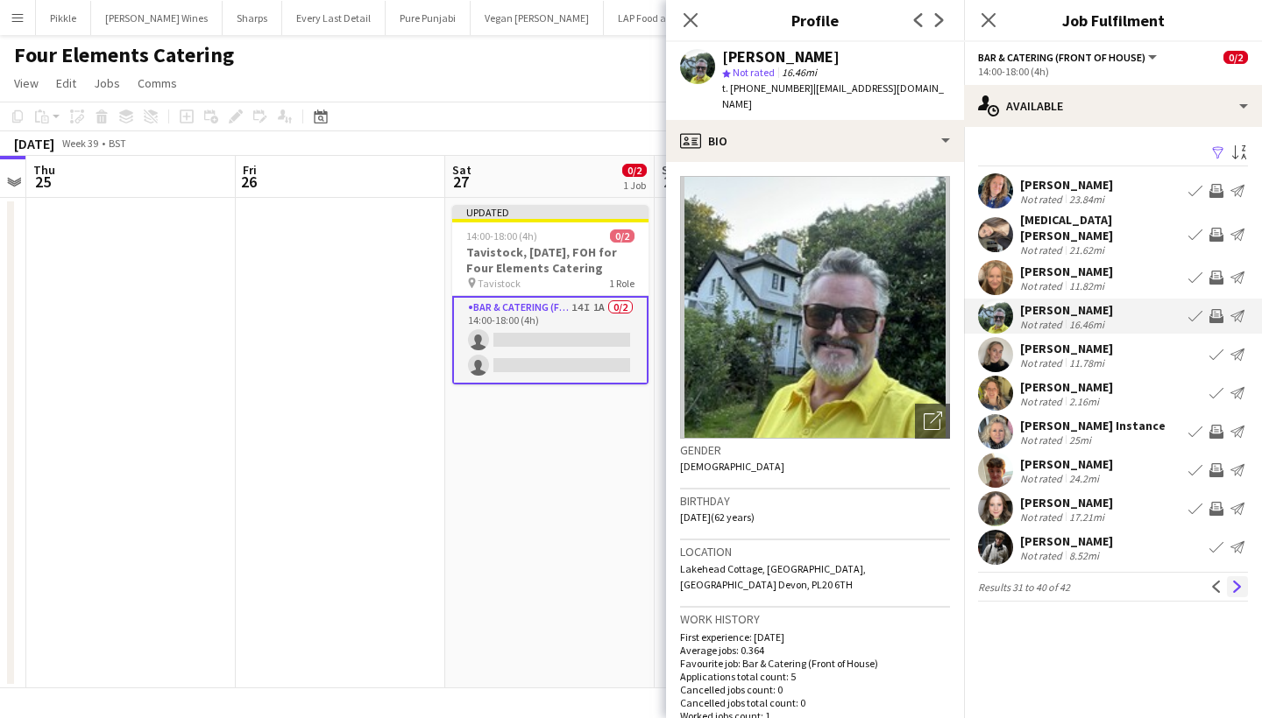
click at [1239, 581] on app-icon "Next" at bounding box center [1237, 587] width 12 height 12
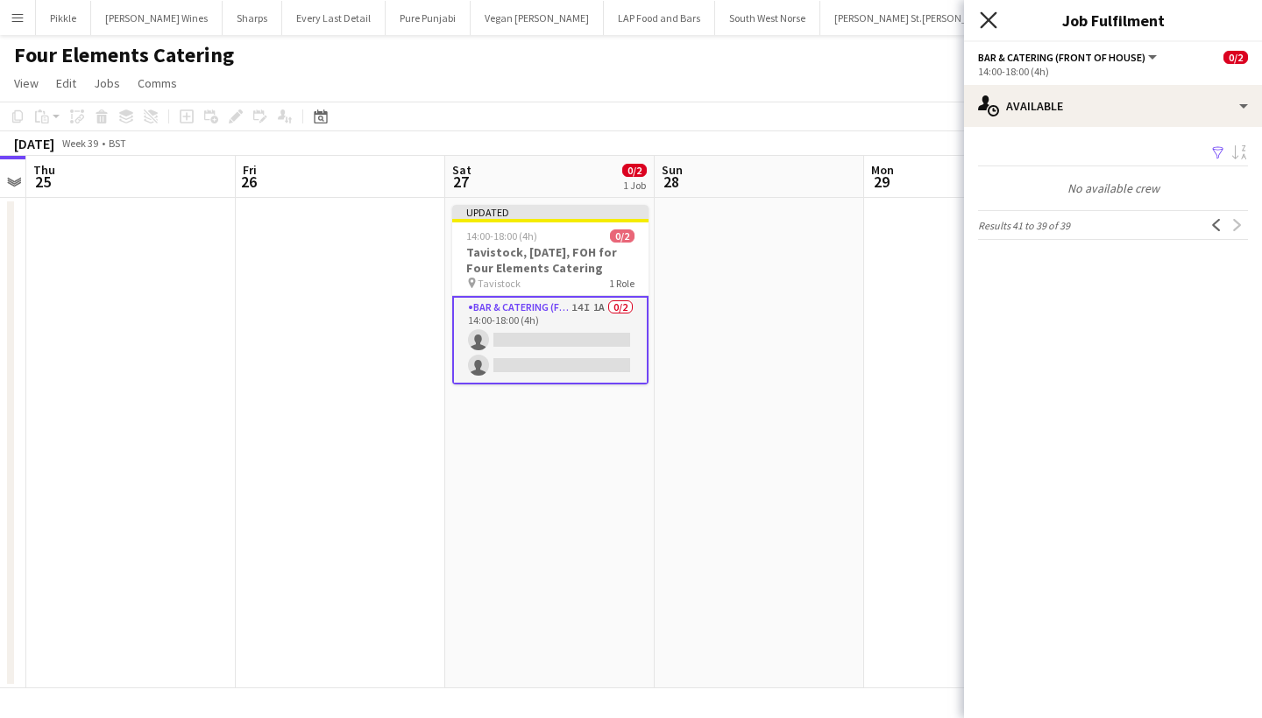
click at [986, 18] on icon at bounding box center [987, 19] width 17 height 17
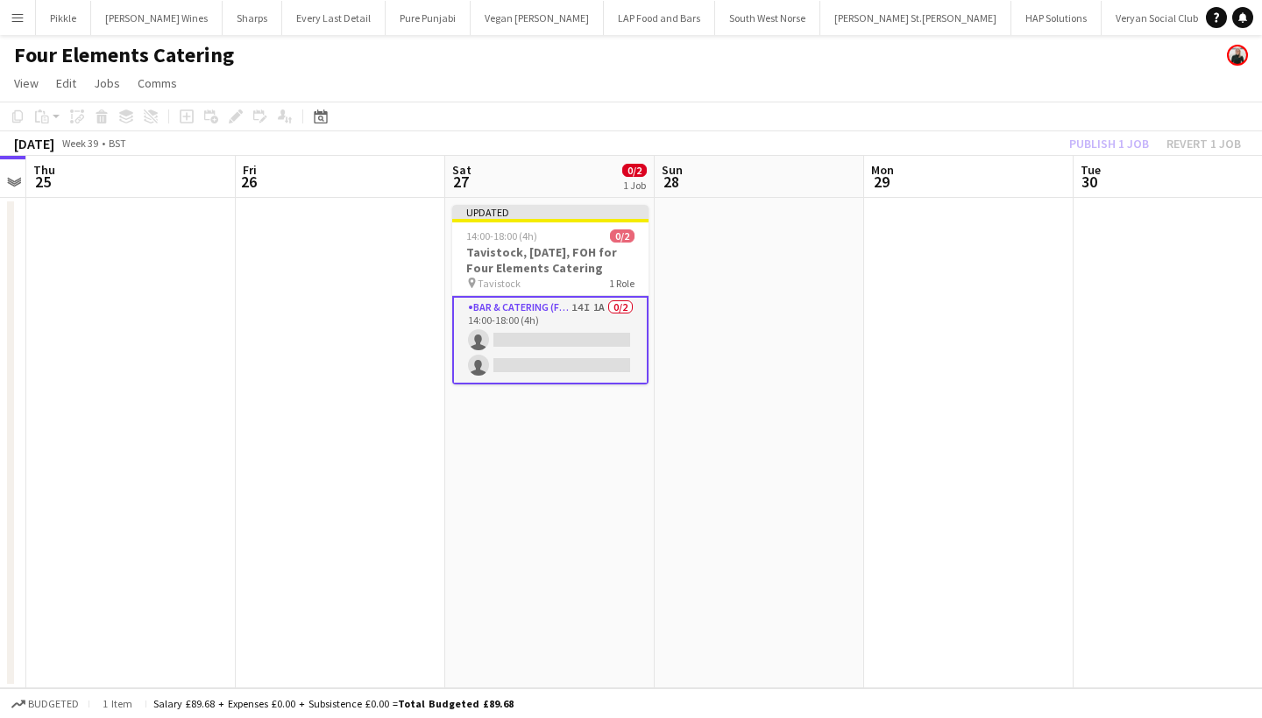
click at [1112, 139] on div "Publish 1 job Revert 1 job" at bounding box center [1155, 143] width 214 height 23
click at [1112, 139] on button "Publish 1 job" at bounding box center [1109, 143] width 94 height 23
